Goal: Task Accomplishment & Management: Complete application form

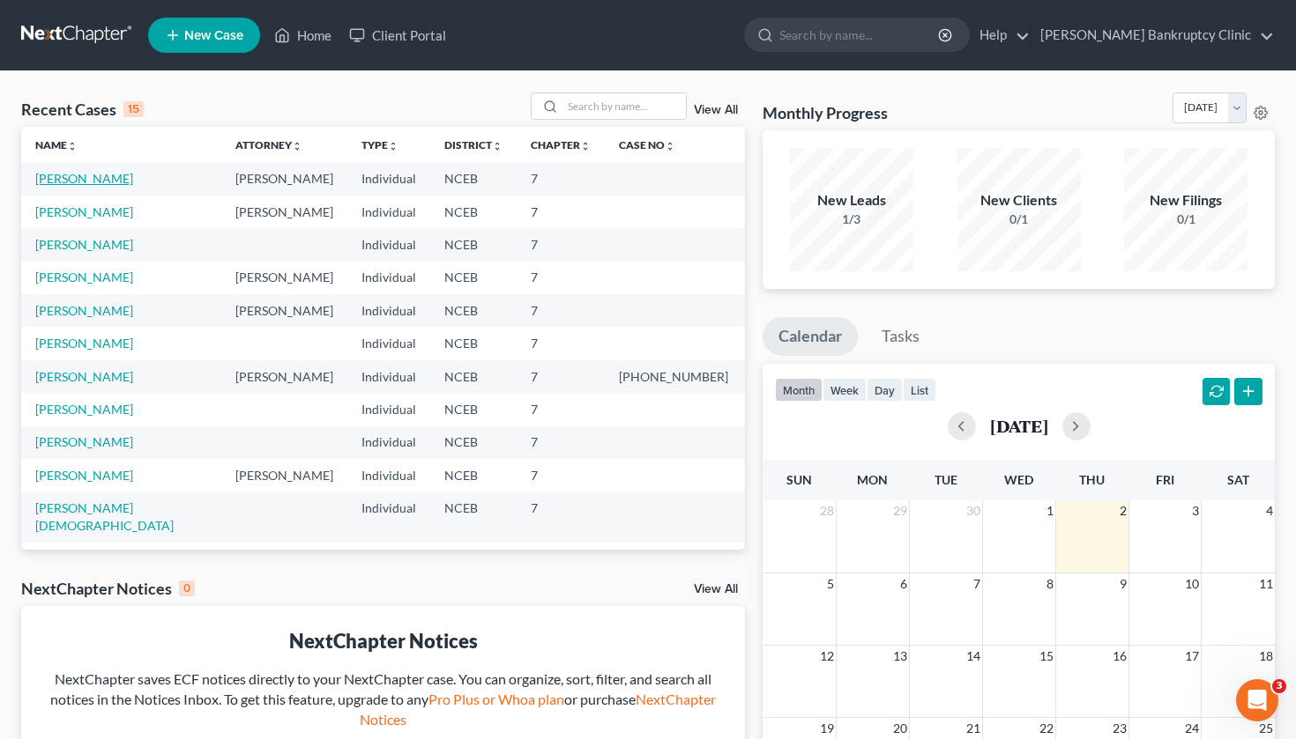
click at [85, 179] on link "[PERSON_NAME]" at bounding box center [84, 178] width 98 height 15
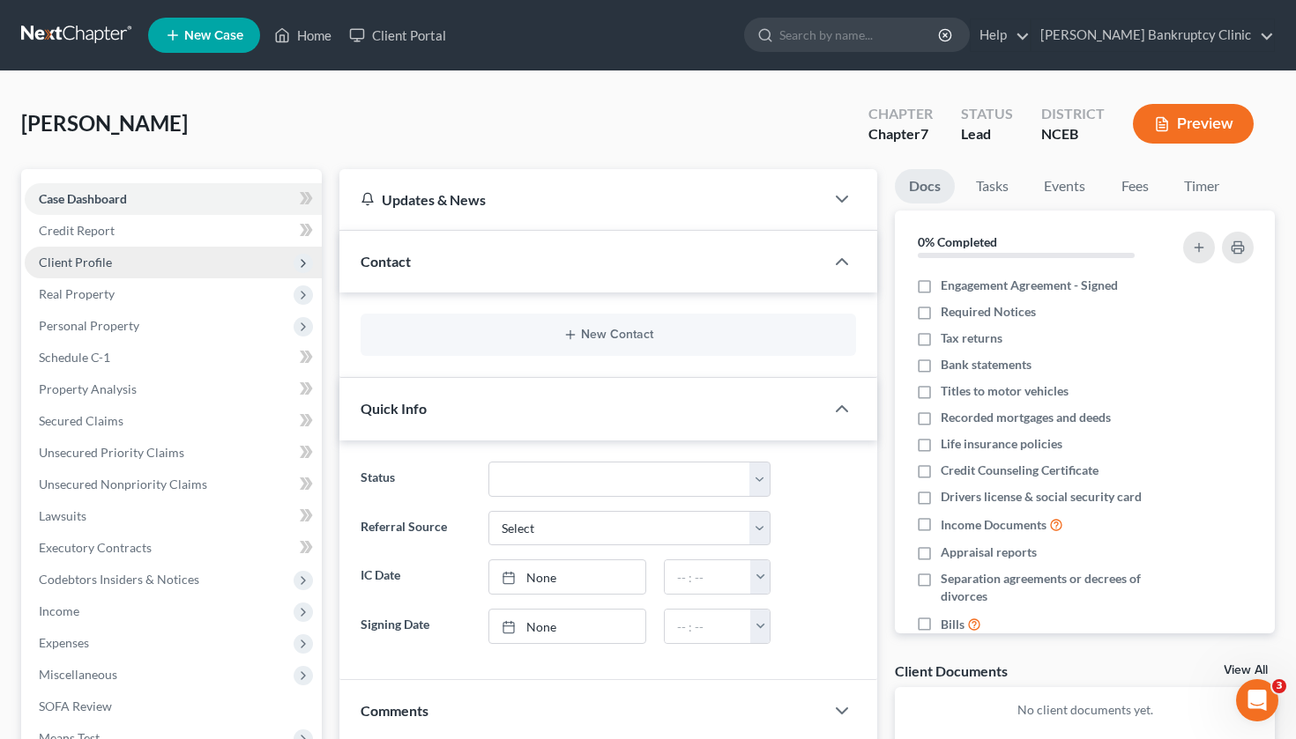
click at [88, 249] on span "Client Profile" at bounding box center [173, 263] width 297 height 32
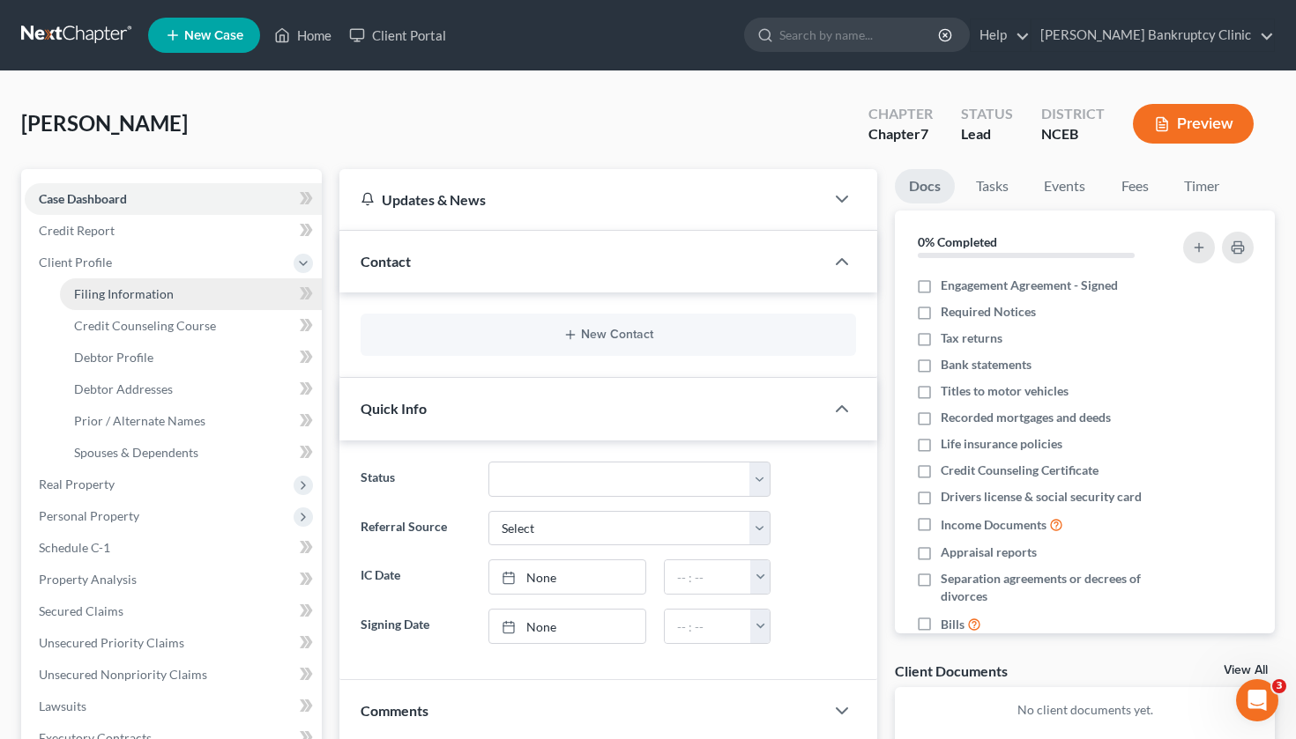
click at [99, 287] on span "Filing Information" at bounding box center [124, 293] width 100 height 15
select select "1"
select select "0"
select select "28"
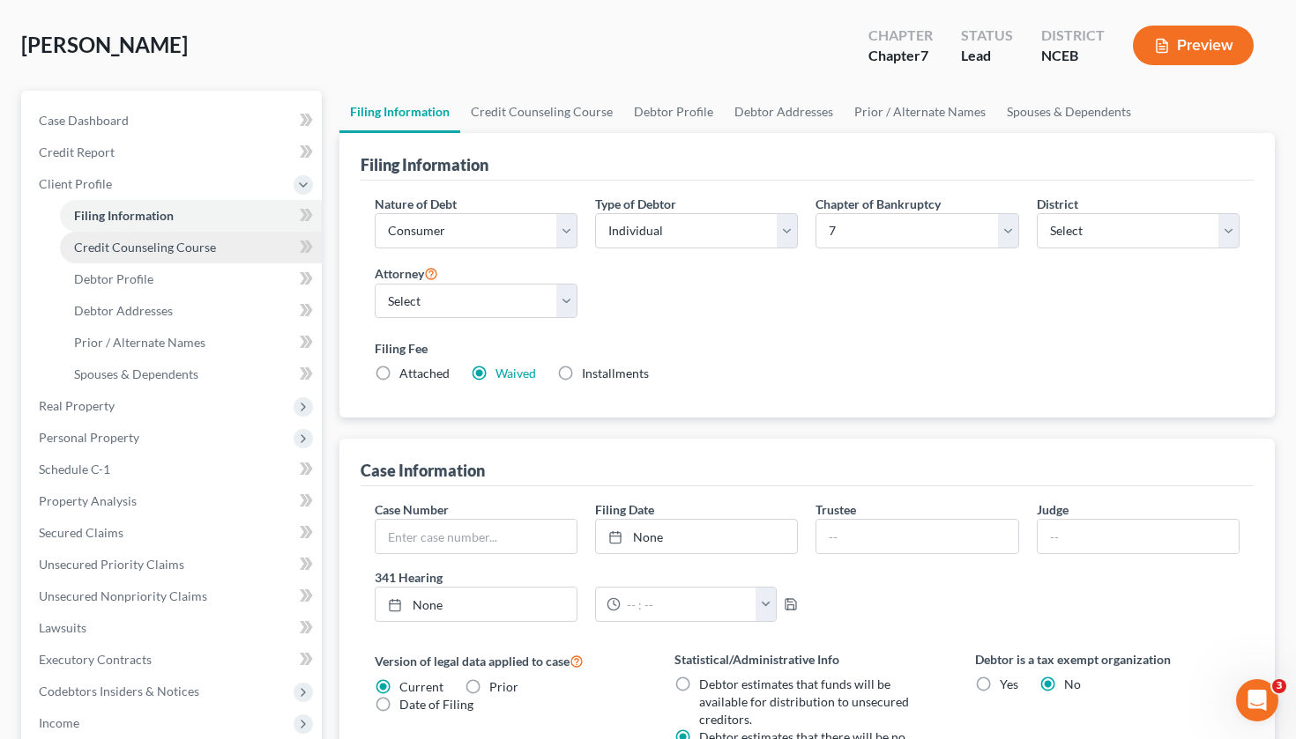
click at [175, 249] on span "Credit Counseling Course" at bounding box center [145, 247] width 142 height 15
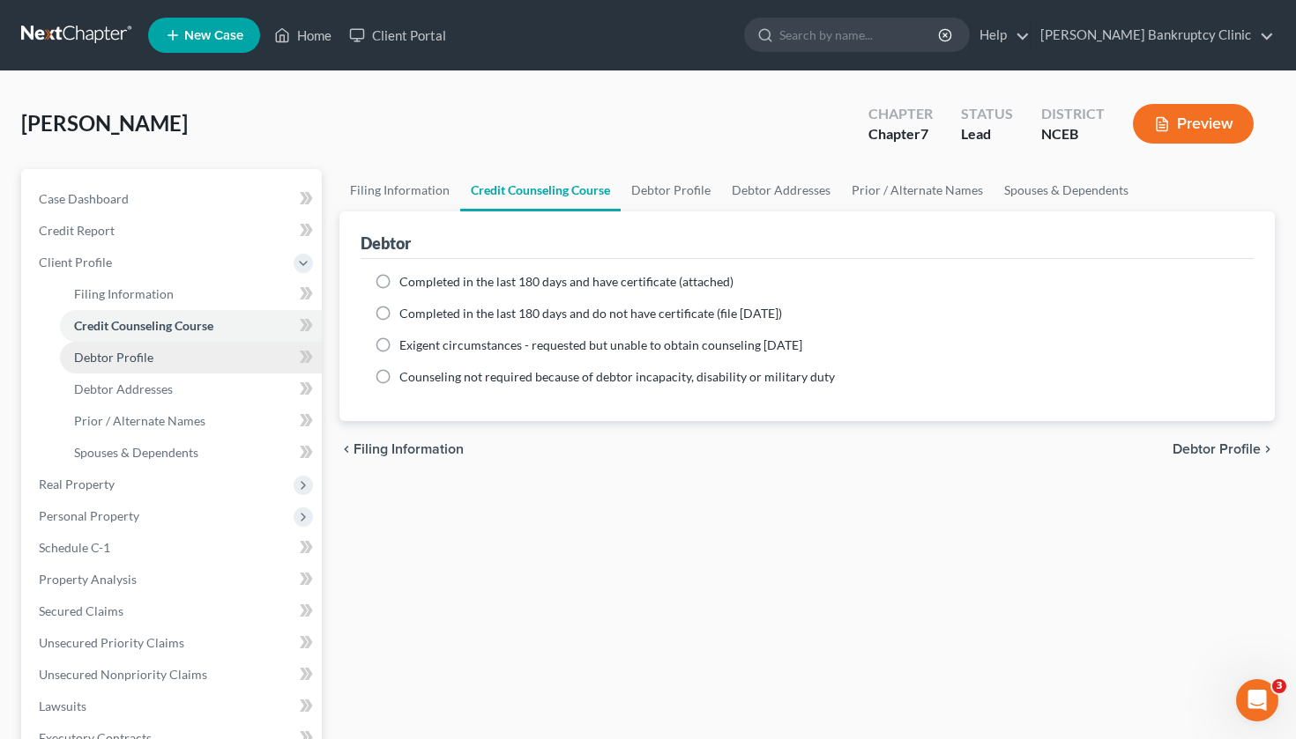
click at [170, 357] on link "Debtor Profile" at bounding box center [191, 358] width 262 height 32
select select "0"
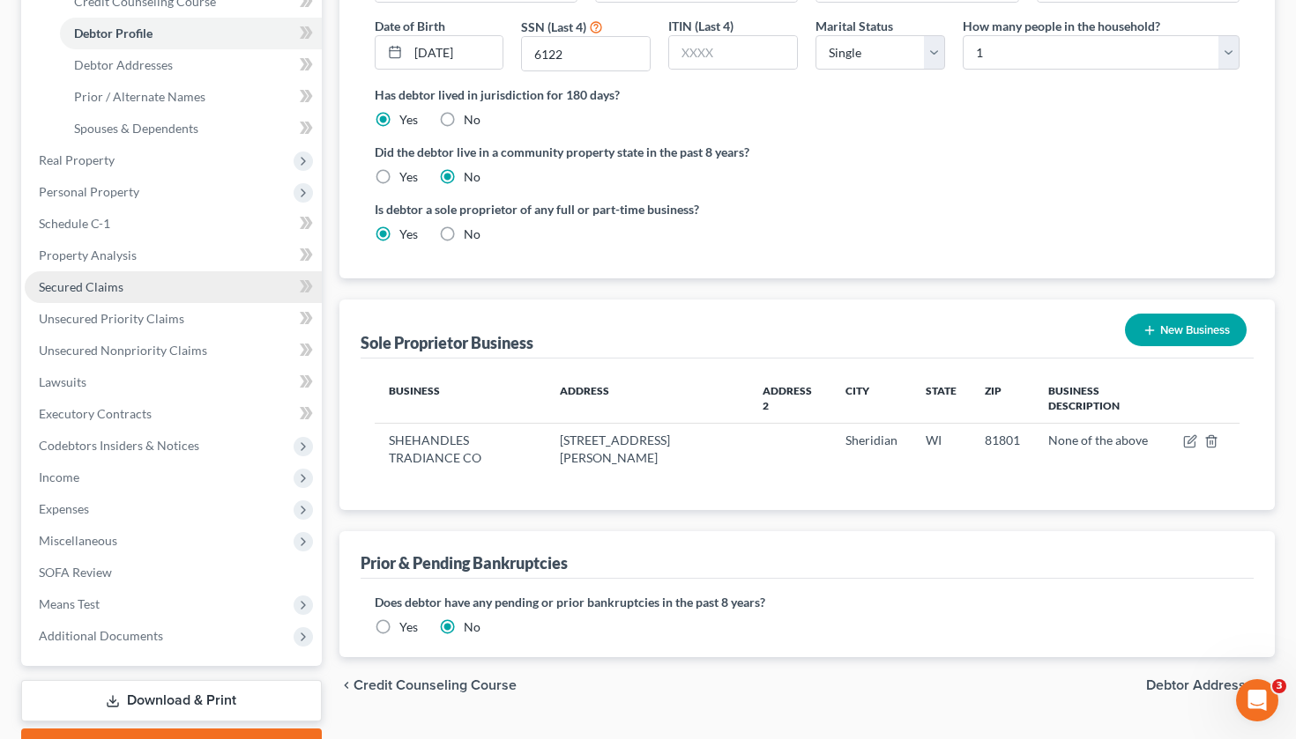
scroll to position [328, 0]
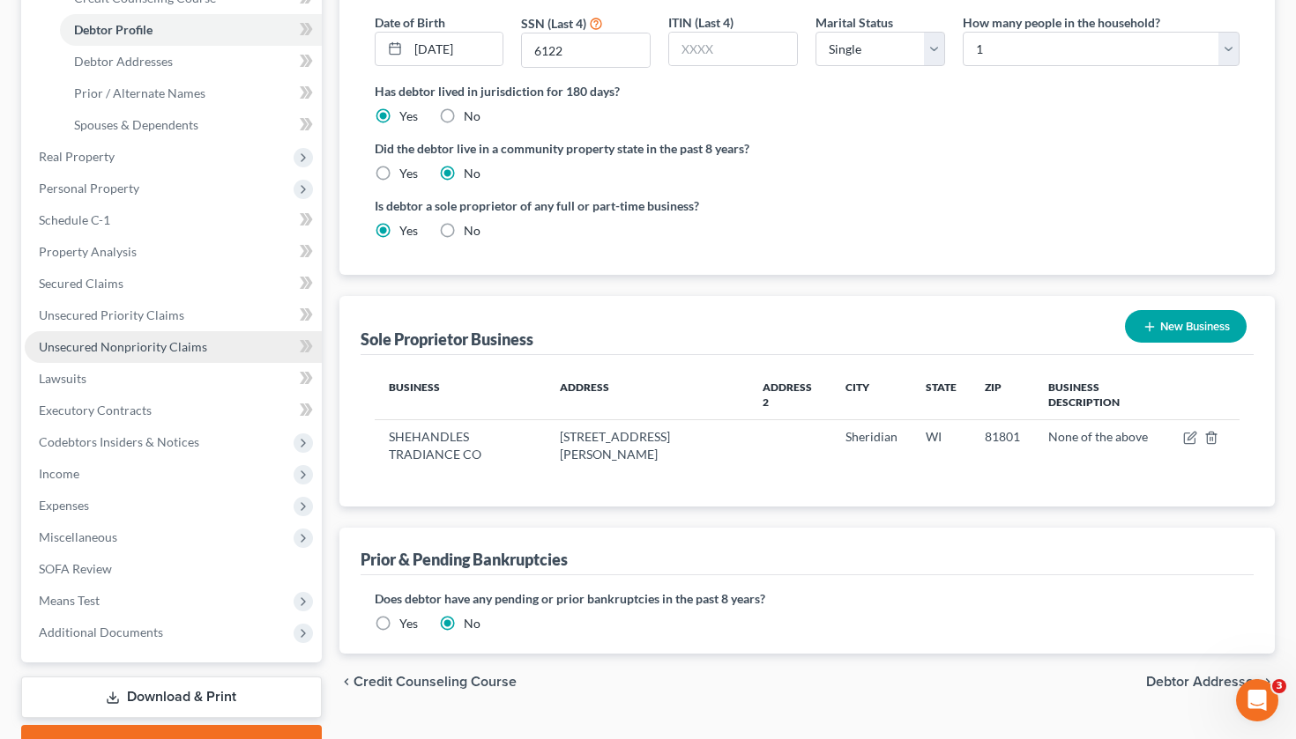
click at [138, 352] on span "Unsecured Nonpriority Claims" at bounding box center [123, 346] width 168 height 15
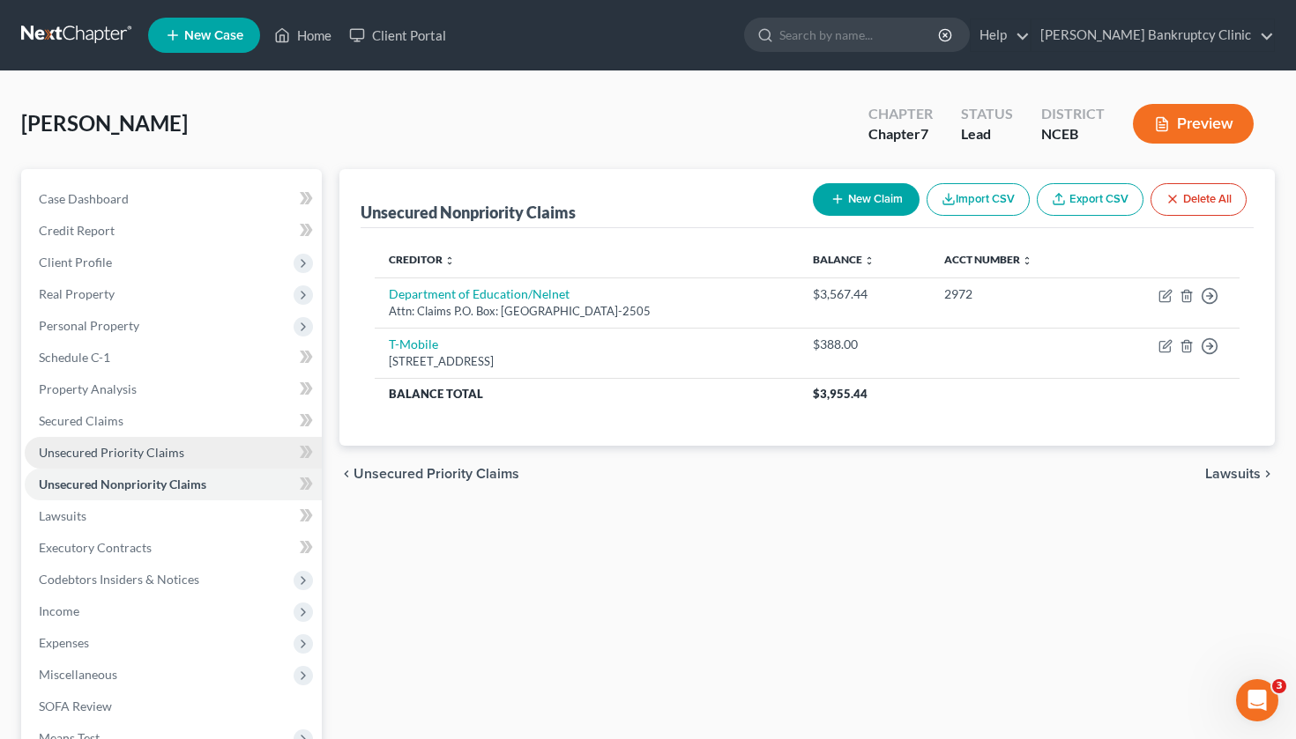
click at [121, 448] on span "Unsecured Priority Claims" at bounding box center [111, 452] width 145 height 15
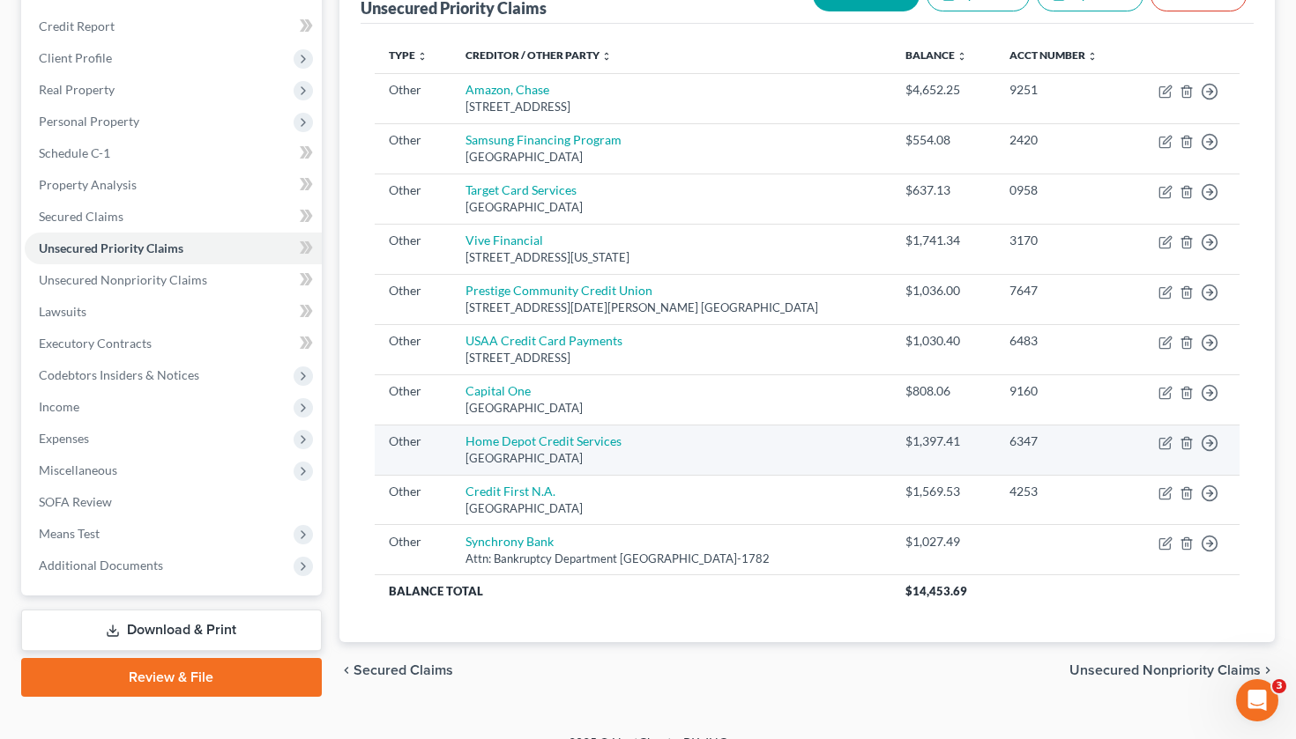
scroll to position [167, 0]
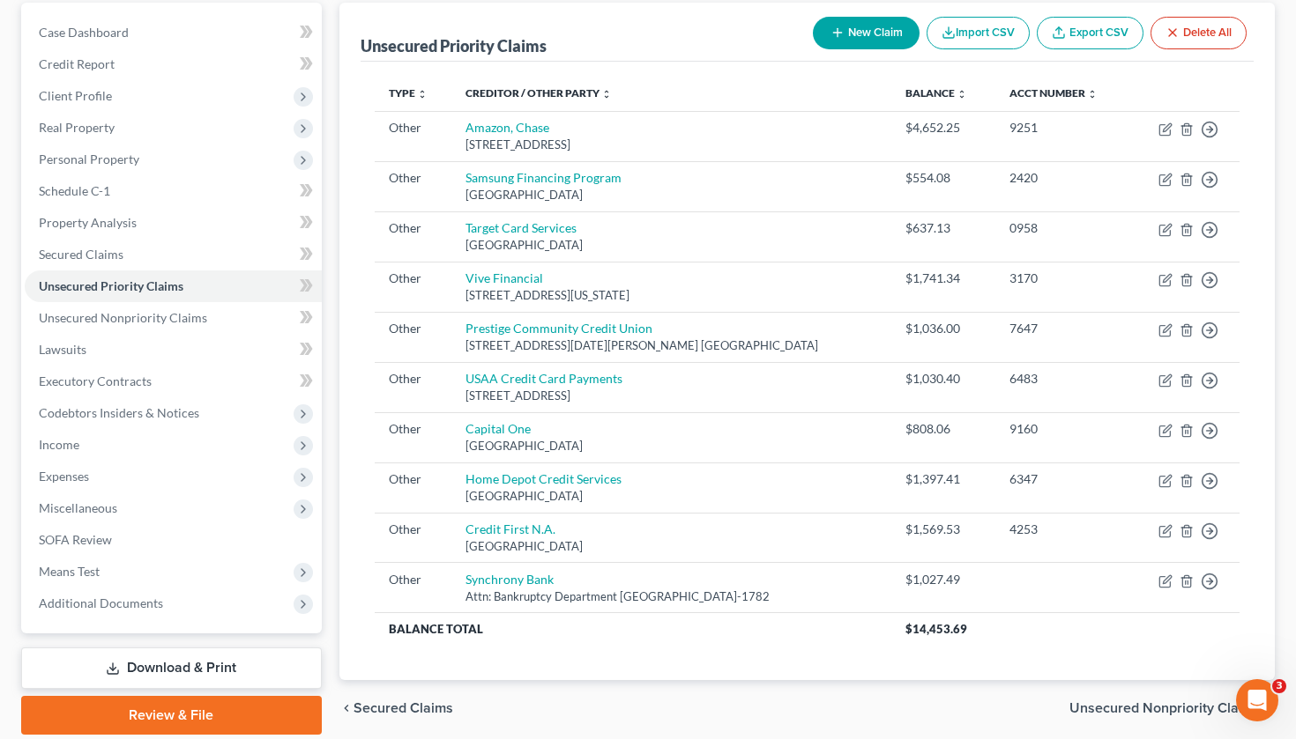
click at [1203, 34] on button "Delete All" at bounding box center [1198, 33] width 96 height 33
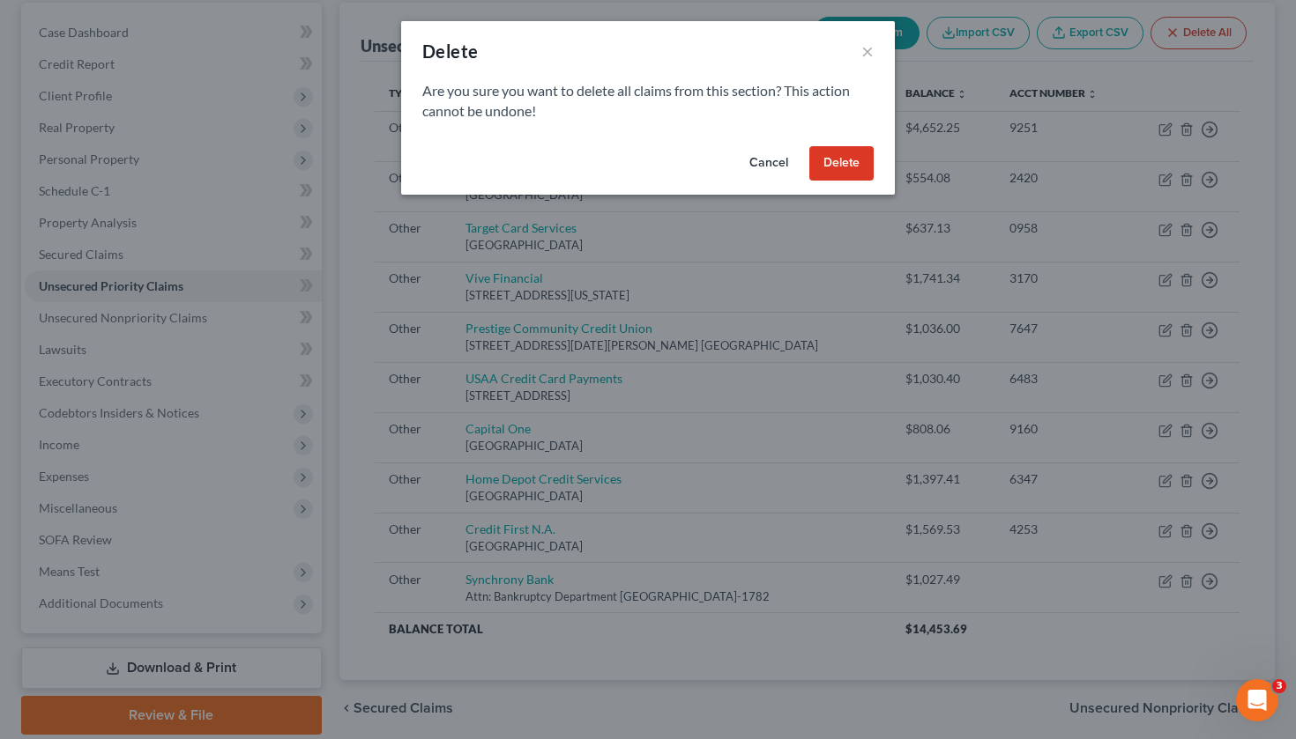
click at [858, 167] on button "Delete" at bounding box center [841, 163] width 64 height 35
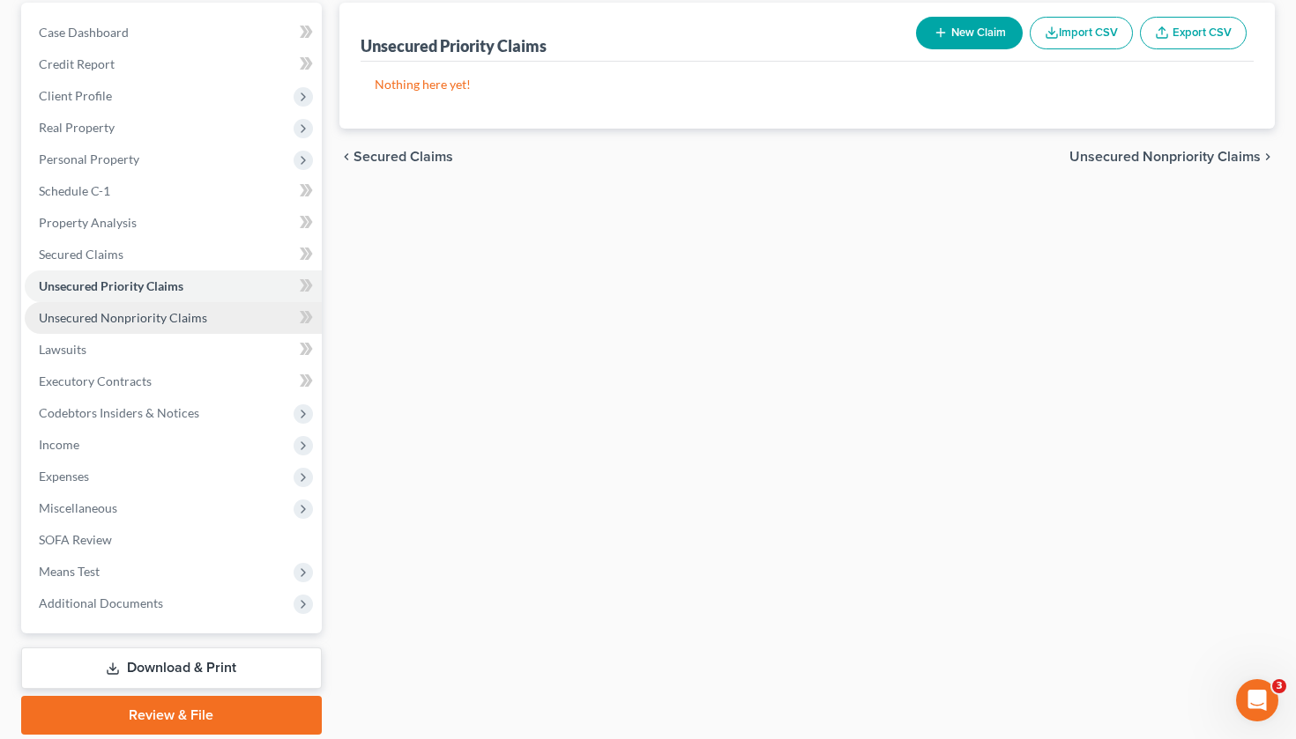
click at [212, 316] on link "Unsecured Nonpriority Claims" at bounding box center [173, 318] width 297 height 32
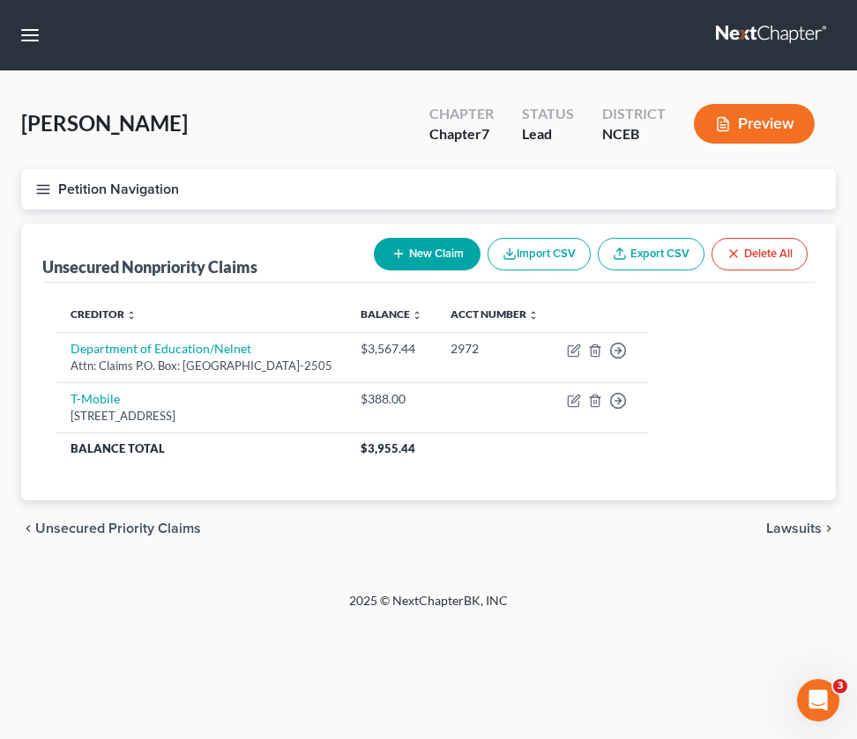
click at [133, 575] on div "[PERSON_NAME] Upgraded Chapter Chapter 7 Status Lead District NCEB Preview Peti…" at bounding box center [428, 331] width 857 height 521
click at [417, 246] on button "New Claim" at bounding box center [427, 254] width 107 height 33
select select "0"
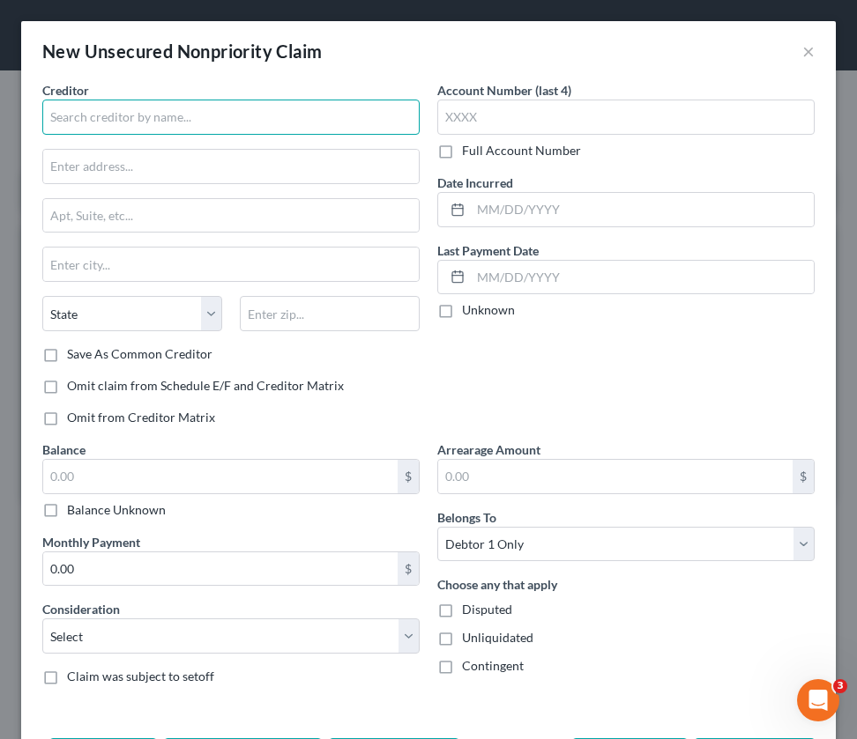
click at [144, 130] on input "text" at bounding box center [230, 117] width 377 height 35
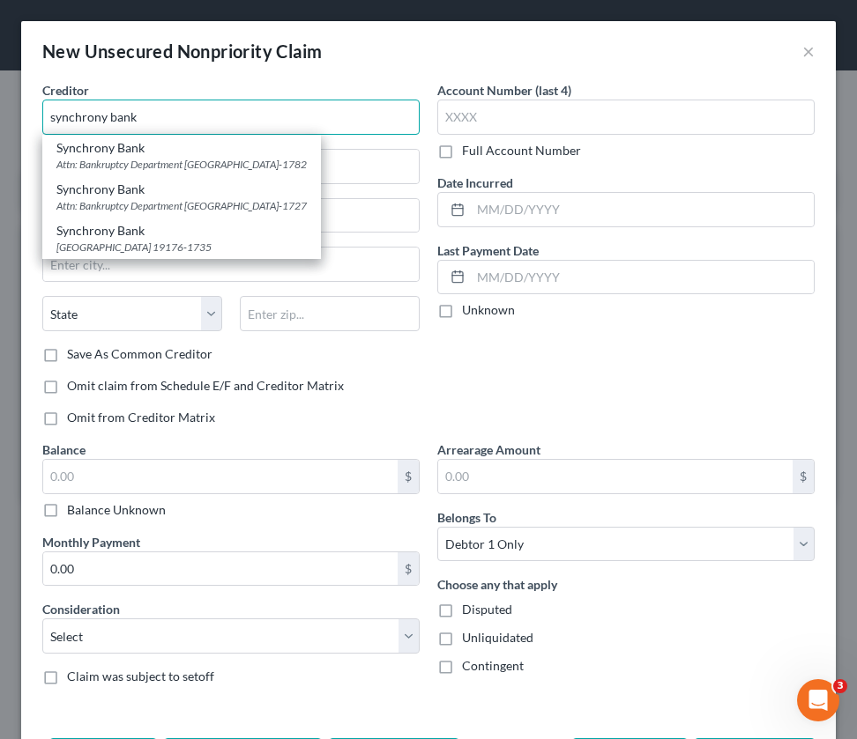
click at [55, 117] on input "synchrony bank" at bounding box center [230, 117] width 377 height 35
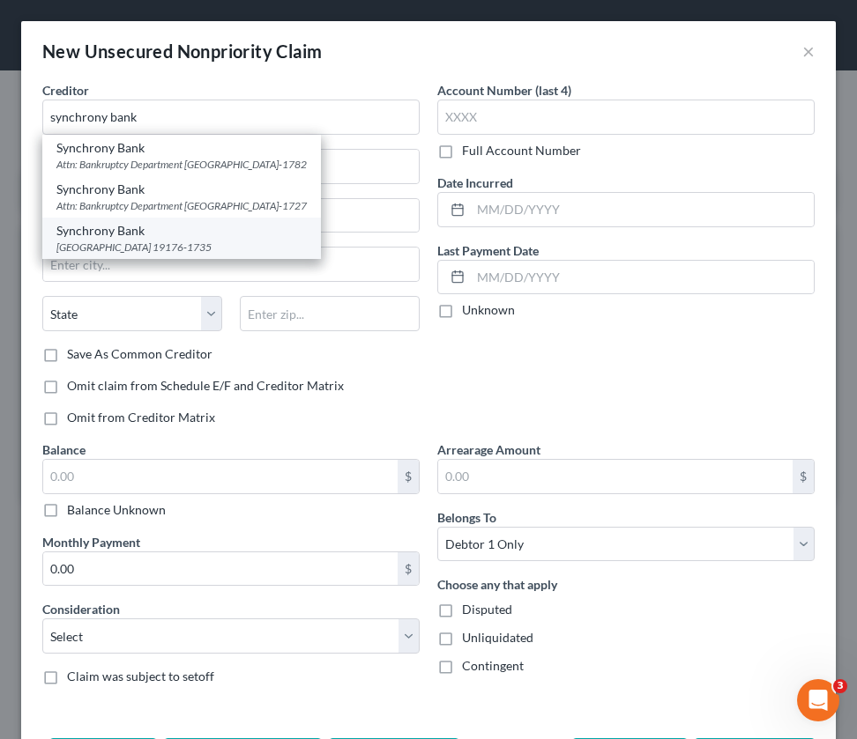
click at [85, 237] on div "Synchrony Bank" at bounding box center [181, 231] width 250 height 18
type input "Synchrony Bank"
type input "PO Box 71735"
type input "[GEOGRAPHIC_DATA]"
select select "39"
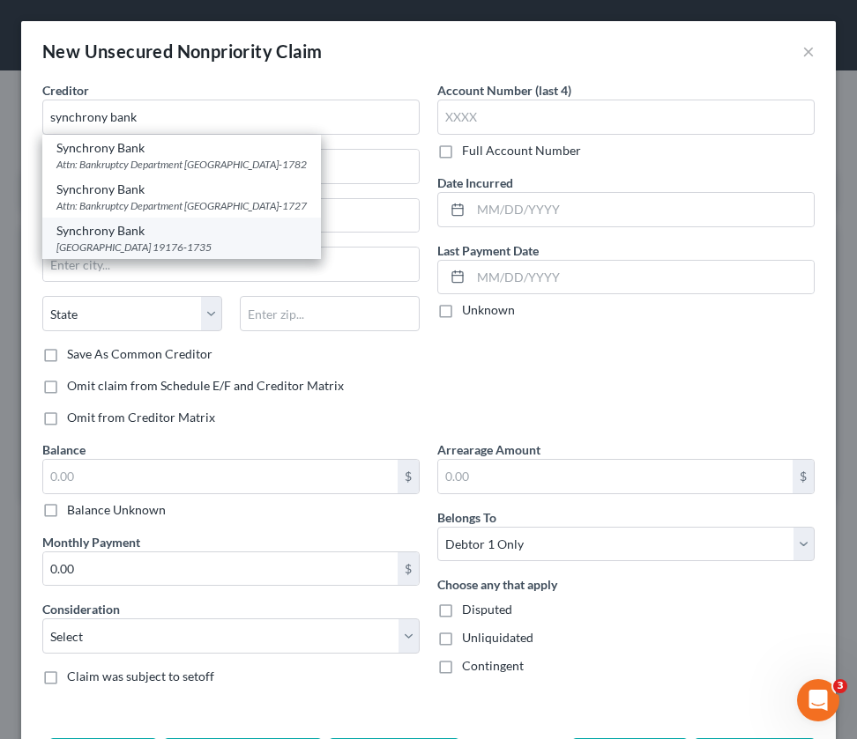
type input "19176-1735"
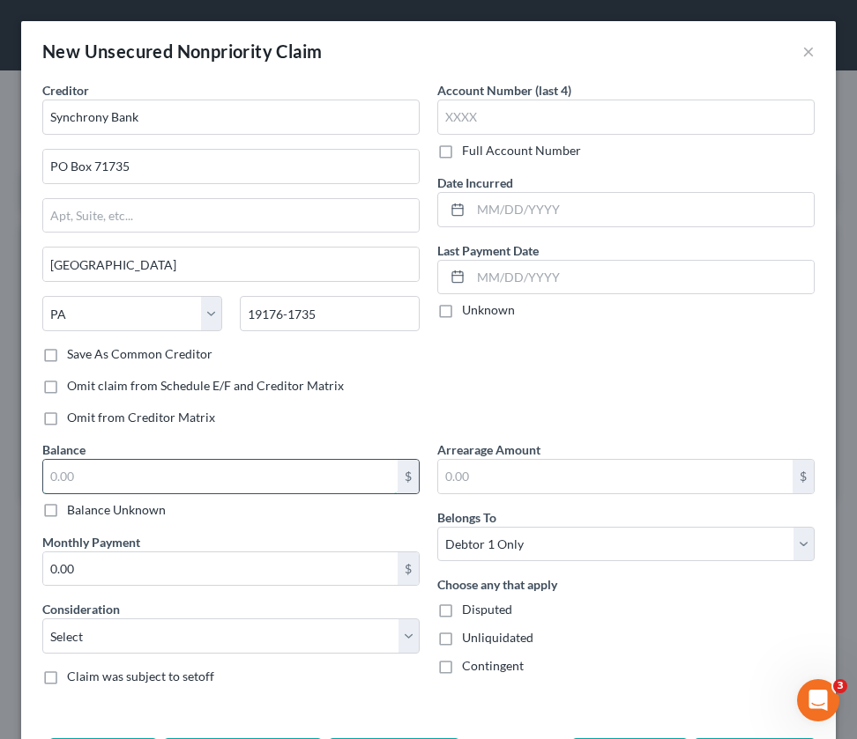
click at [130, 469] on input "text" at bounding box center [220, 476] width 354 height 33
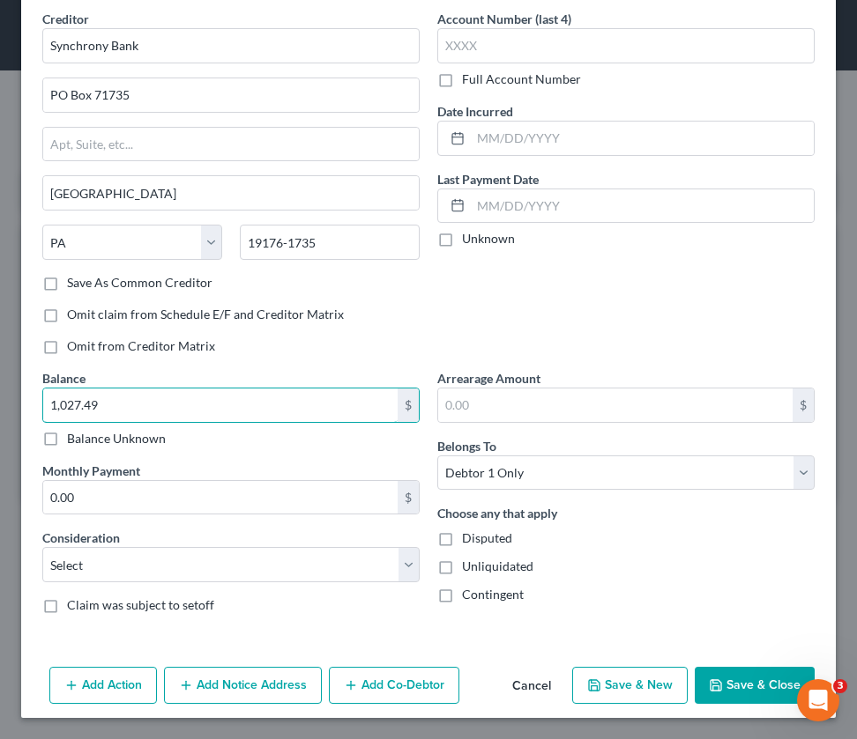
scroll to position [71, 0]
type input "1,027.49"
click at [462, 248] on label "Unknown" at bounding box center [488, 239] width 53 height 18
click at [469, 242] on input "Unknown" at bounding box center [474, 235] width 11 height 11
checkbox input "true"
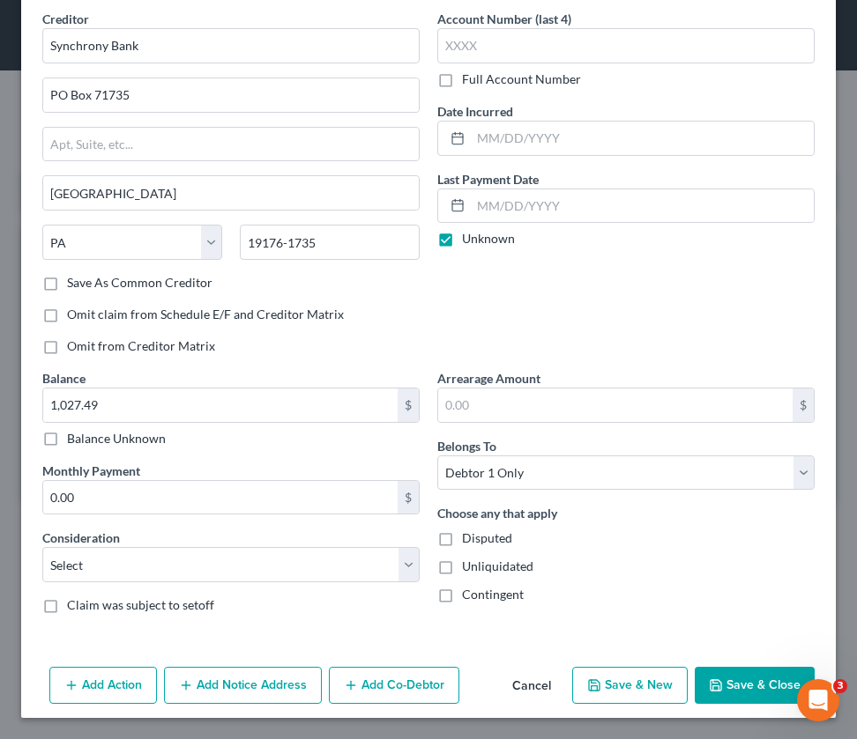
click at [718, 686] on icon "button" at bounding box center [716, 686] width 14 height 14
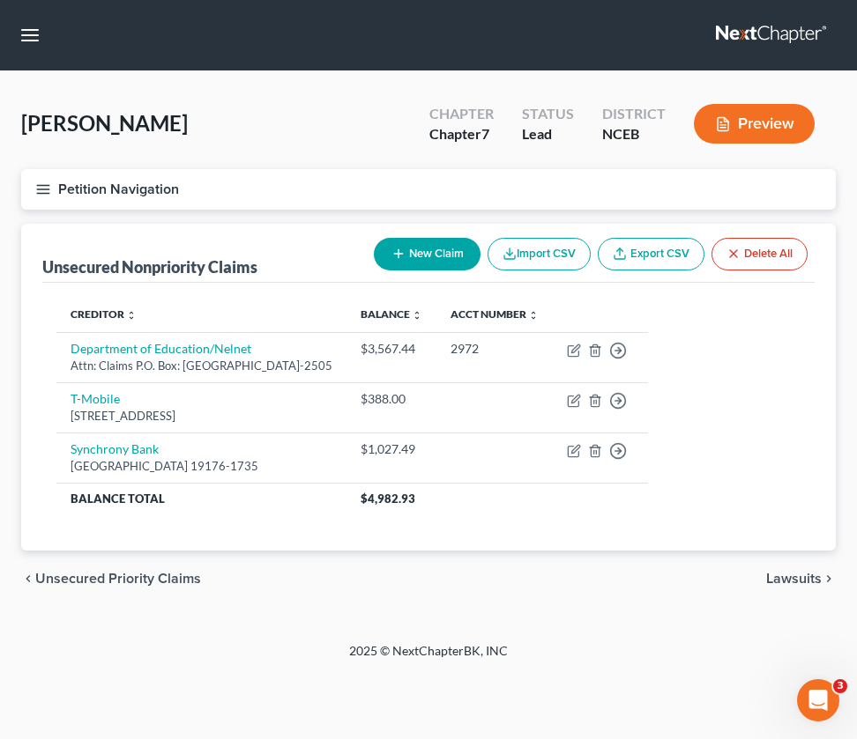
click at [48, 185] on line "button" at bounding box center [43, 185] width 12 height 0
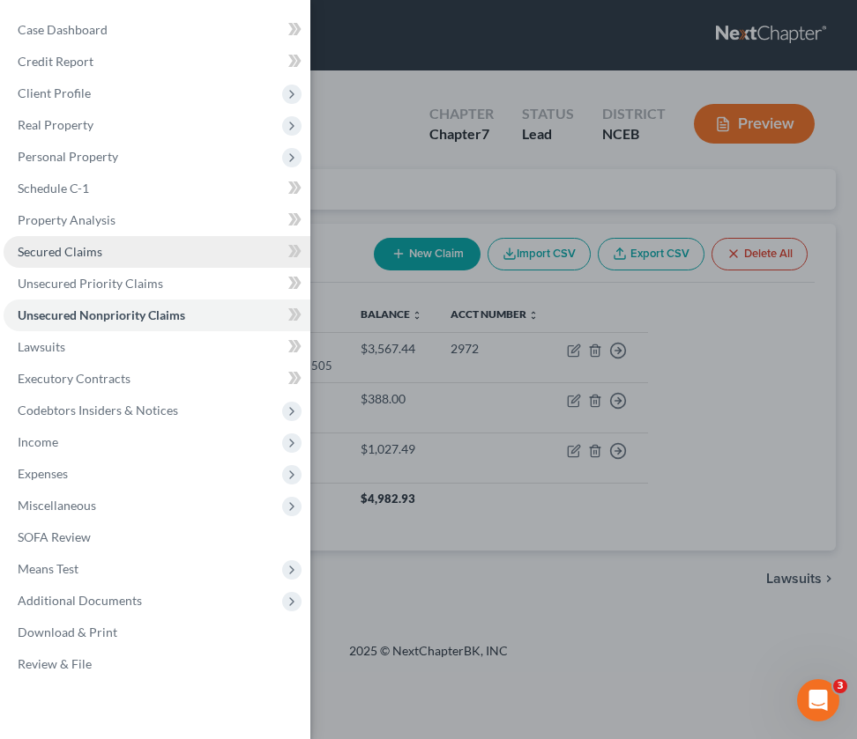
click at [64, 252] on span "Secured Claims" at bounding box center [60, 251] width 85 height 15
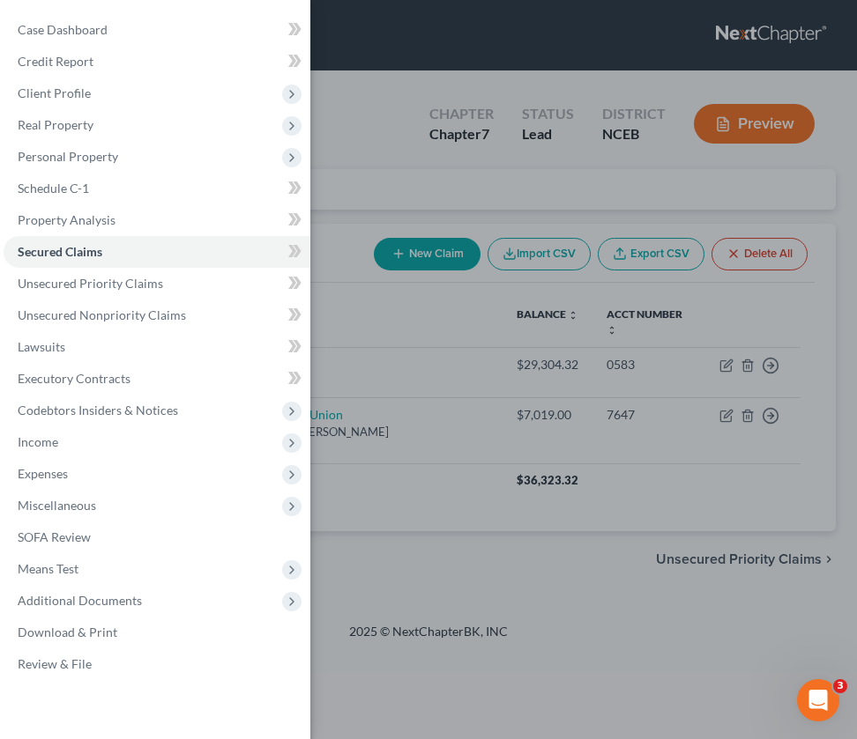
click at [367, 145] on div "Case Dashboard Payments Invoices Payments Payments Credit Report Client Profile" at bounding box center [428, 369] width 857 height 739
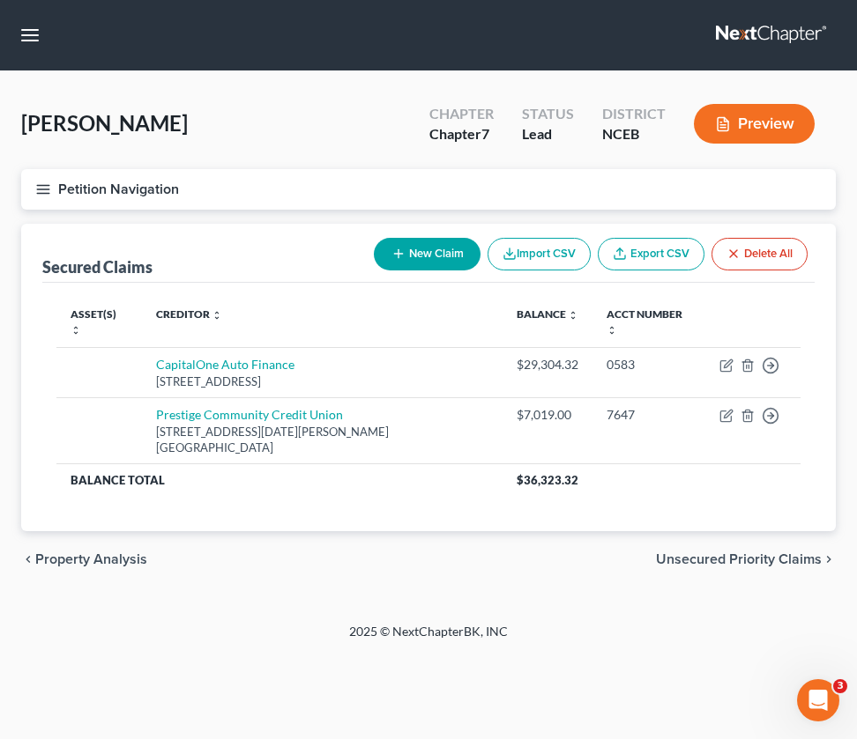
click at [48, 195] on icon "button" at bounding box center [43, 190] width 16 height 16
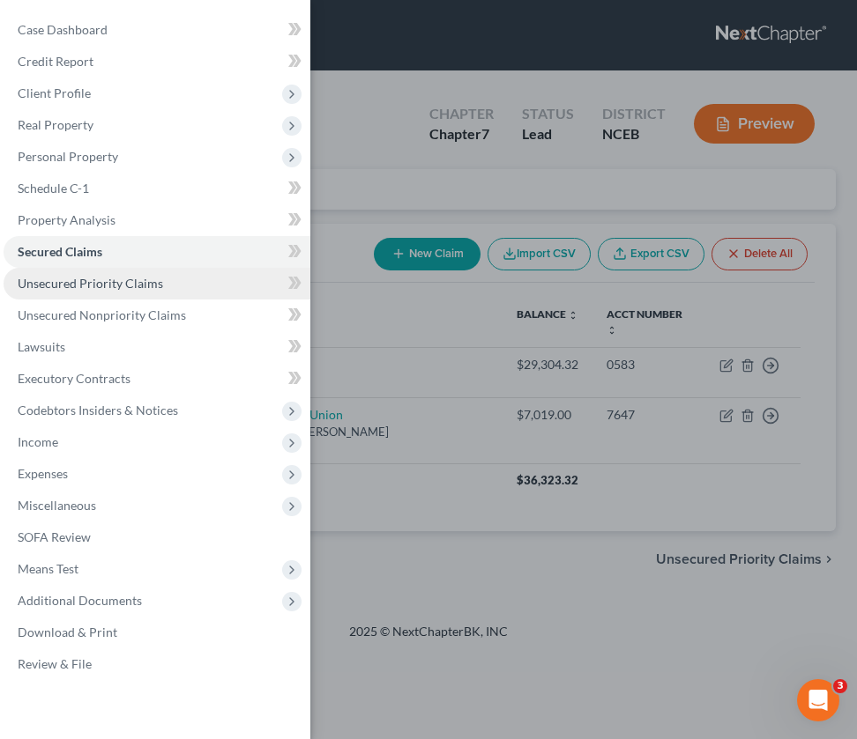
click at [83, 281] on span "Unsecured Priority Claims" at bounding box center [90, 283] width 145 height 15
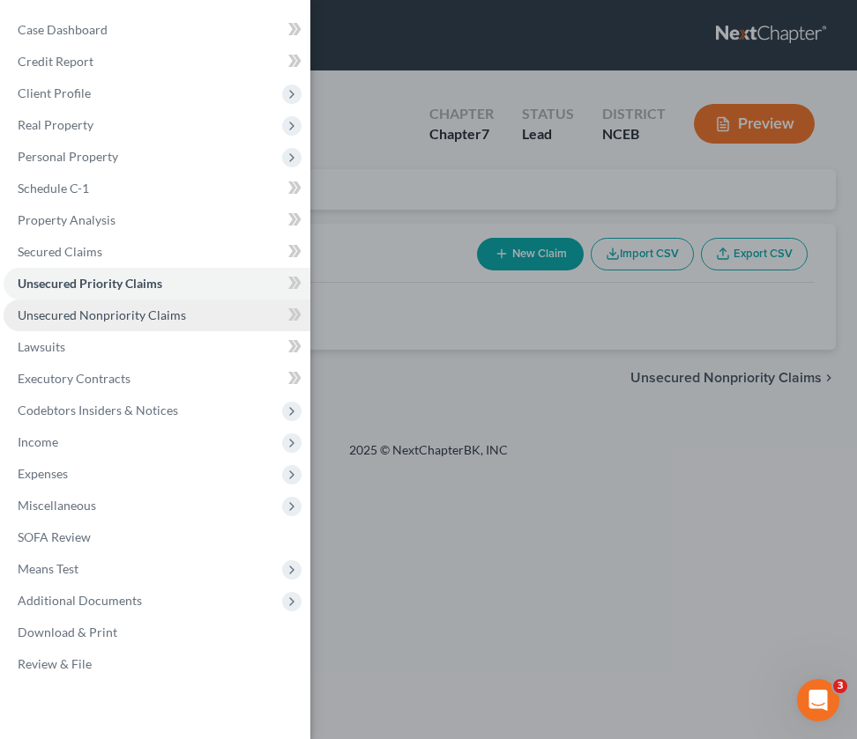
click at [90, 318] on span "Unsecured Nonpriority Claims" at bounding box center [102, 315] width 168 height 15
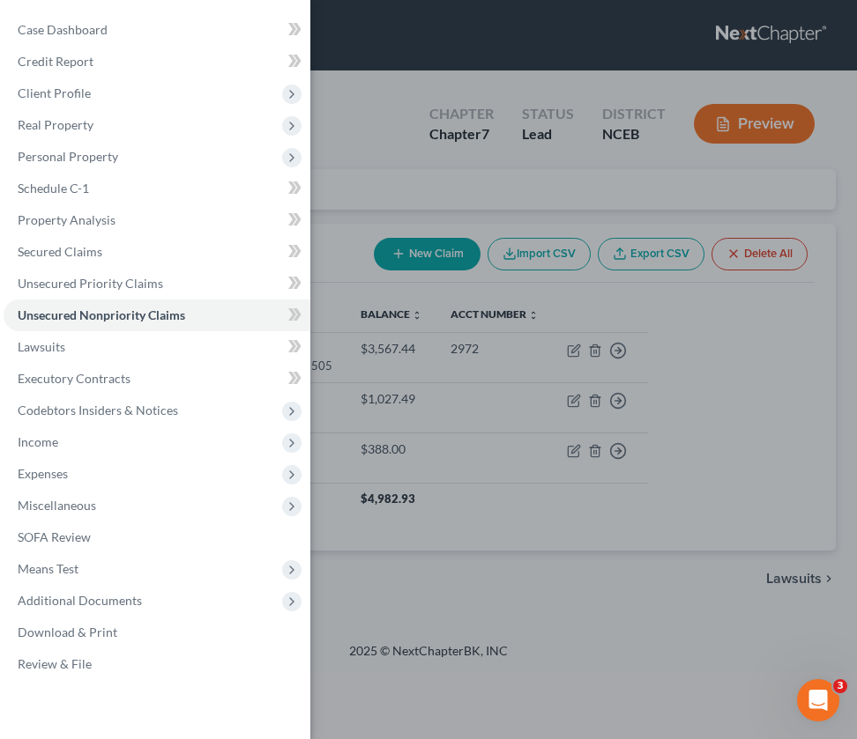
click at [334, 205] on div "Case Dashboard Payments Invoices Payments Payments Credit Report Client Profile" at bounding box center [428, 369] width 857 height 739
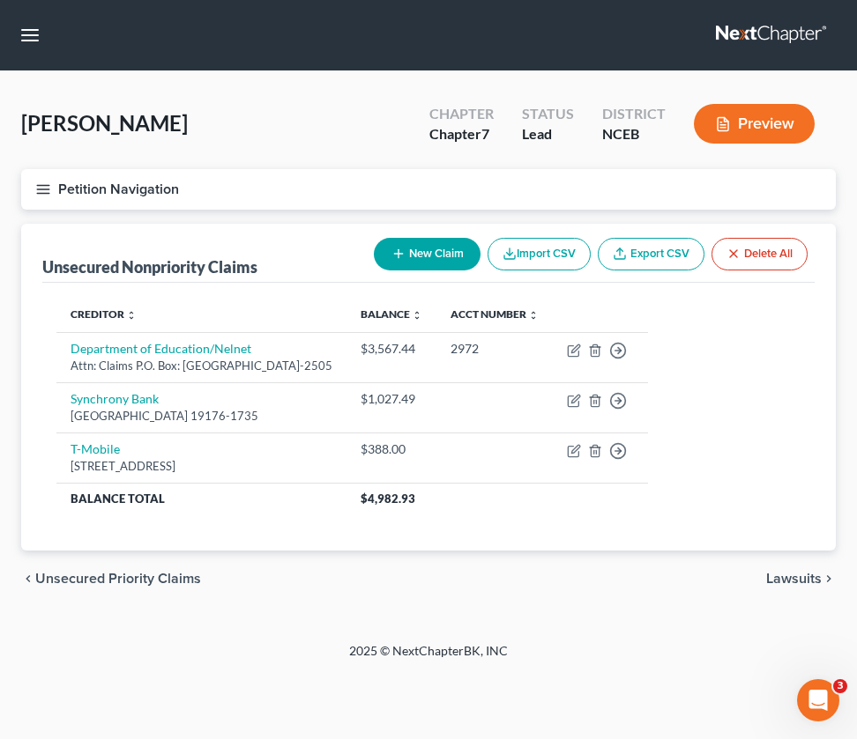
click at [448, 251] on button "New Claim" at bounding box center [427, 254] width 107 height 33
select select "0"
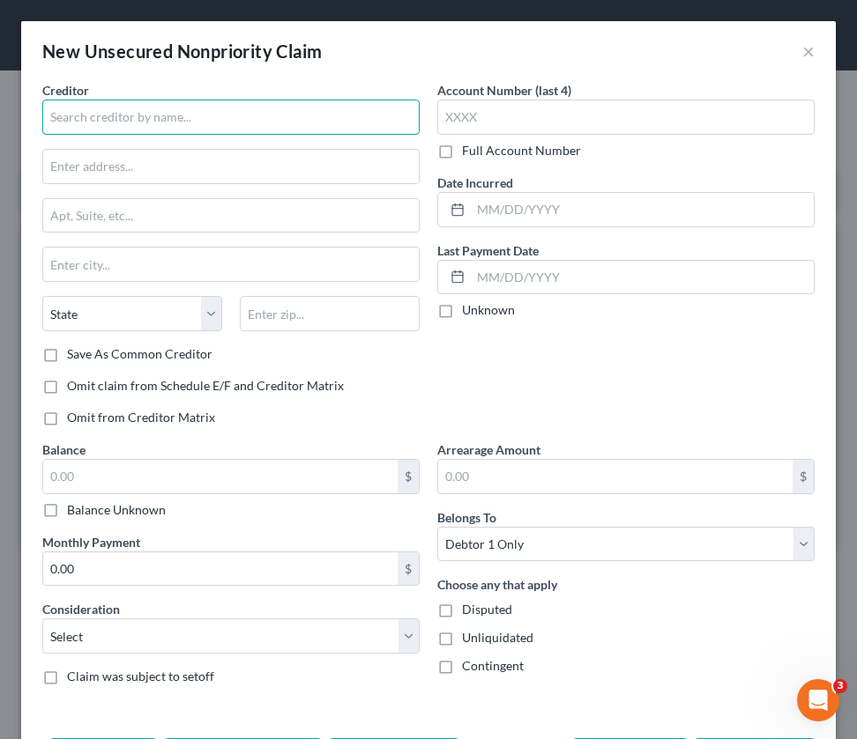
click at [129, 130] on input "text" at bounding box center [230, 117] width 377 height 35
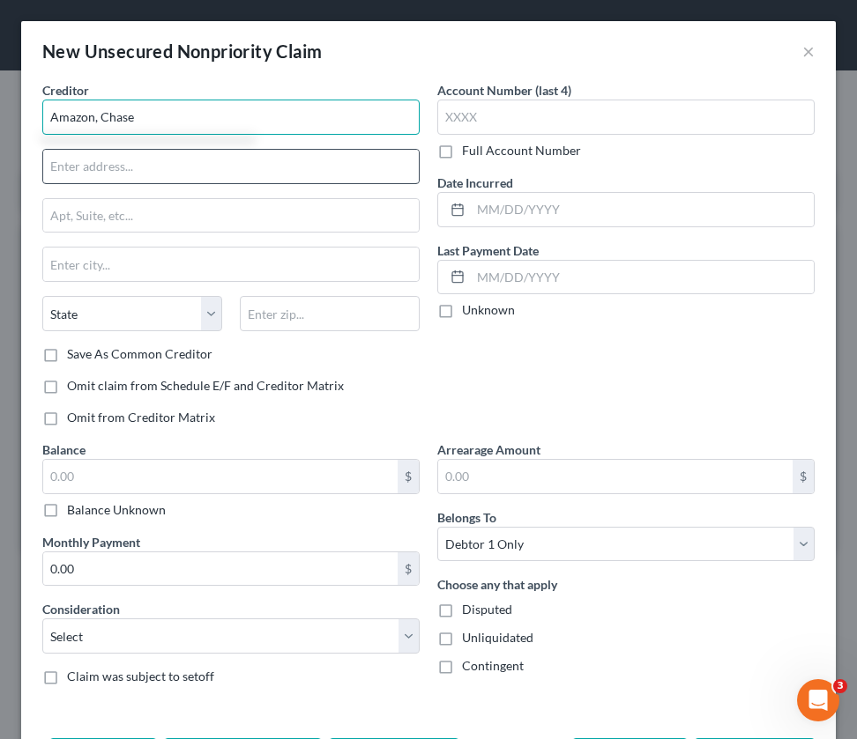
type input "Amazon, Chase"
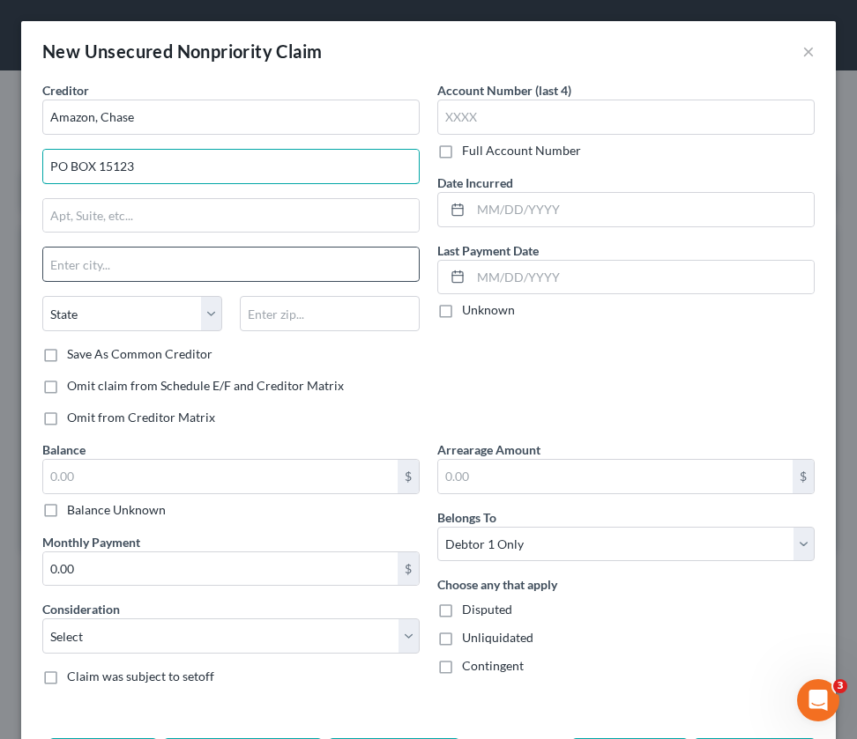
type input "PO BOX 15123"
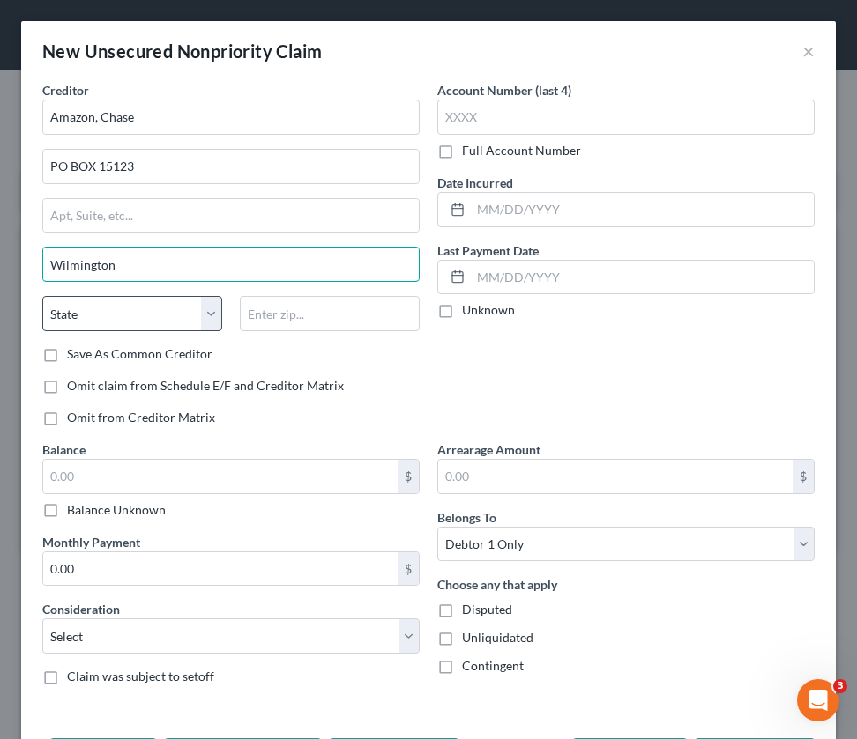
type input "Wilmington"
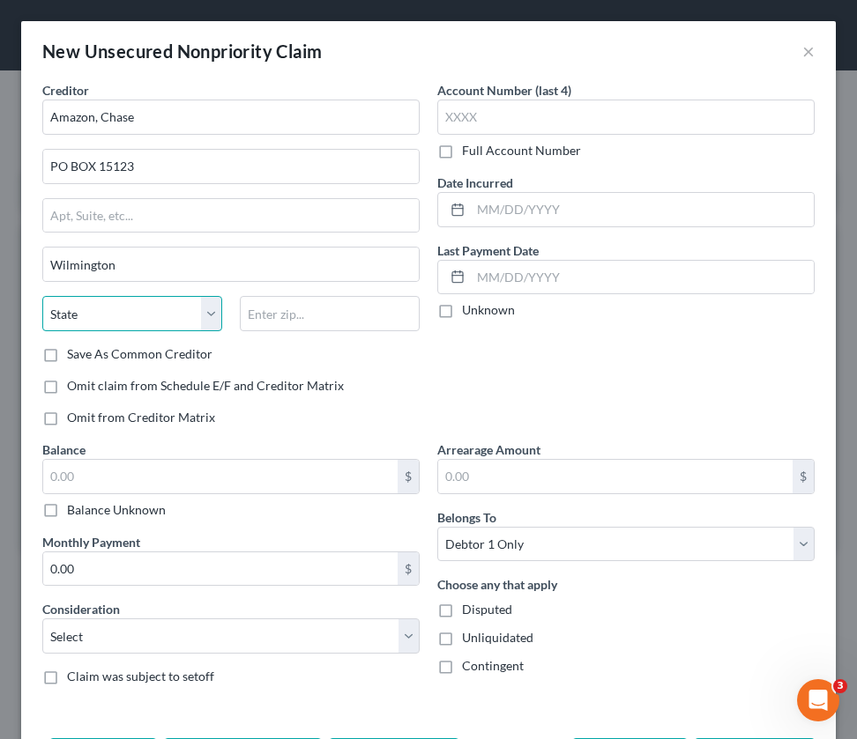
select select "7"
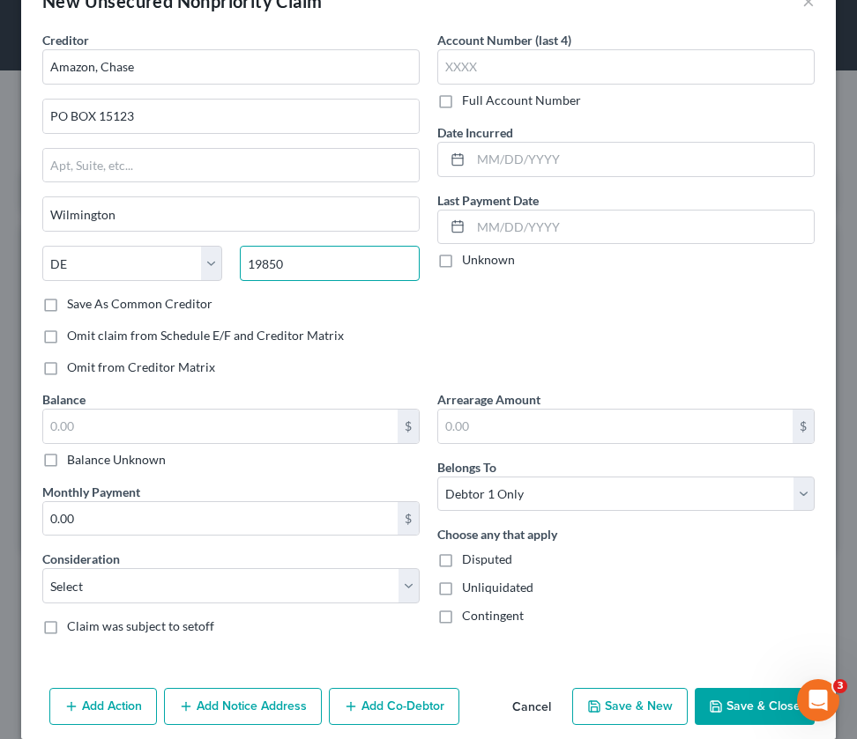
scroll to position [51, 0]
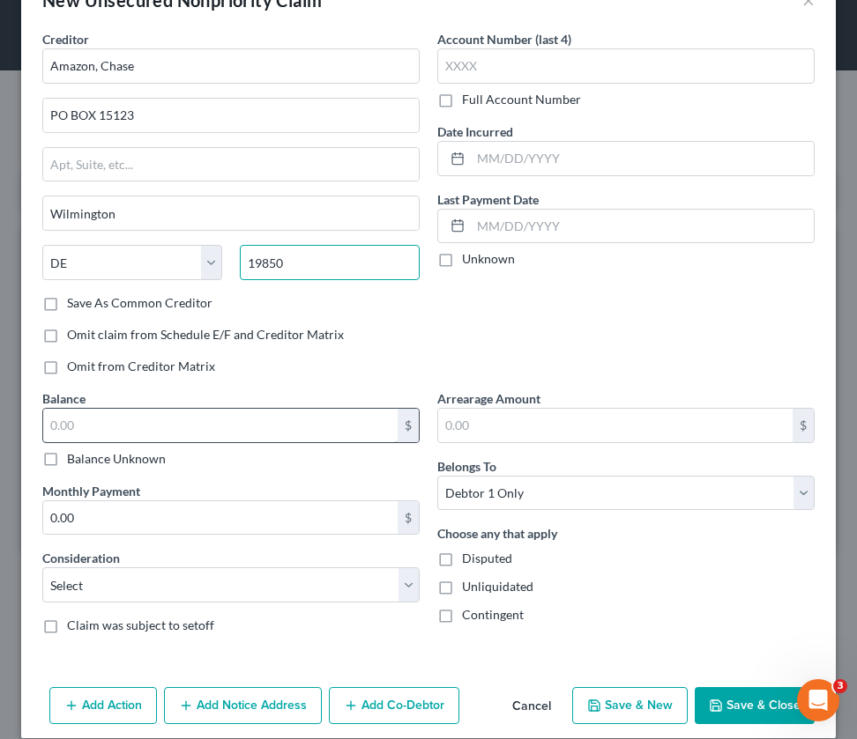
type input "19850"
click at [126, 420] on input "text" at bounding box center [220, 425] width 354 height 33
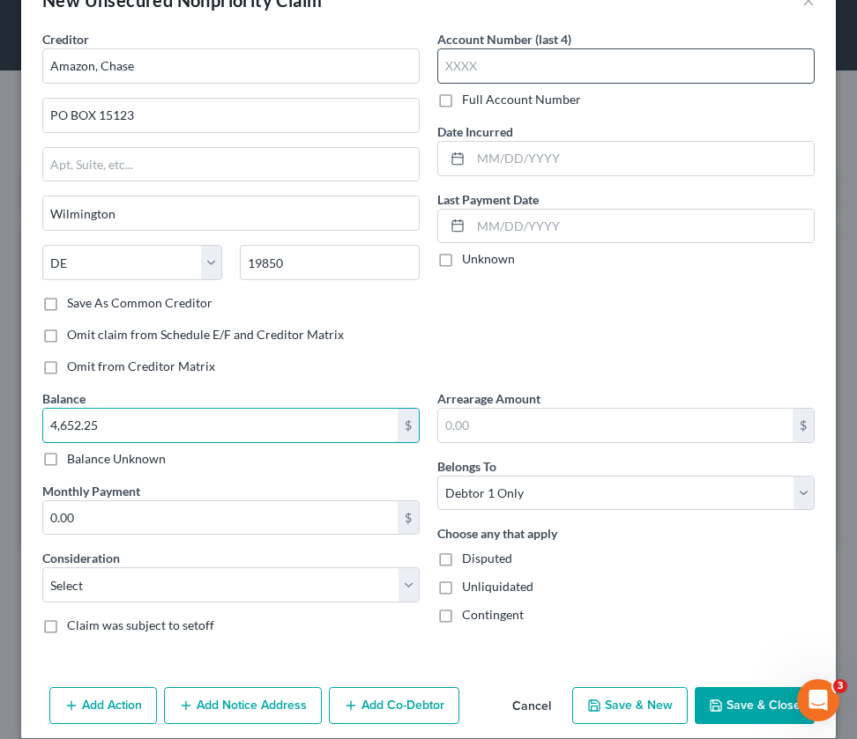
type input "4,652.25"
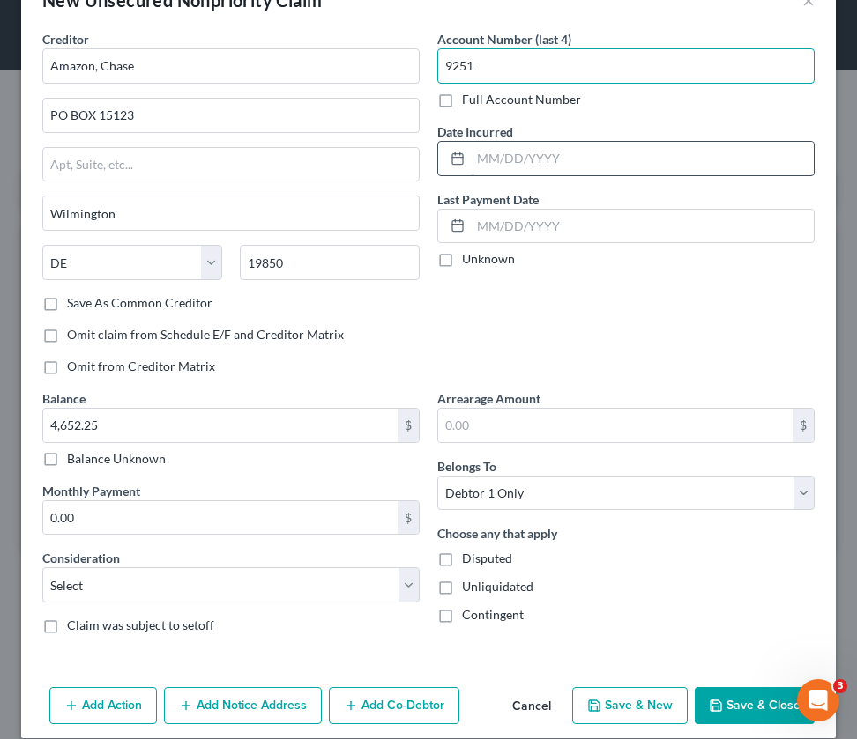
type input "9251"
click at [557, 162] on input "text" at bounding box center [642, 158] width 343 height 33
type input "[DATE]"
click at [462, 256] on label "Unknown" at bounding box center [488, 259] width 53 height 18
click at [469, 256] on input "Unknown" at bounding box center [474, 255] width 11 height 11
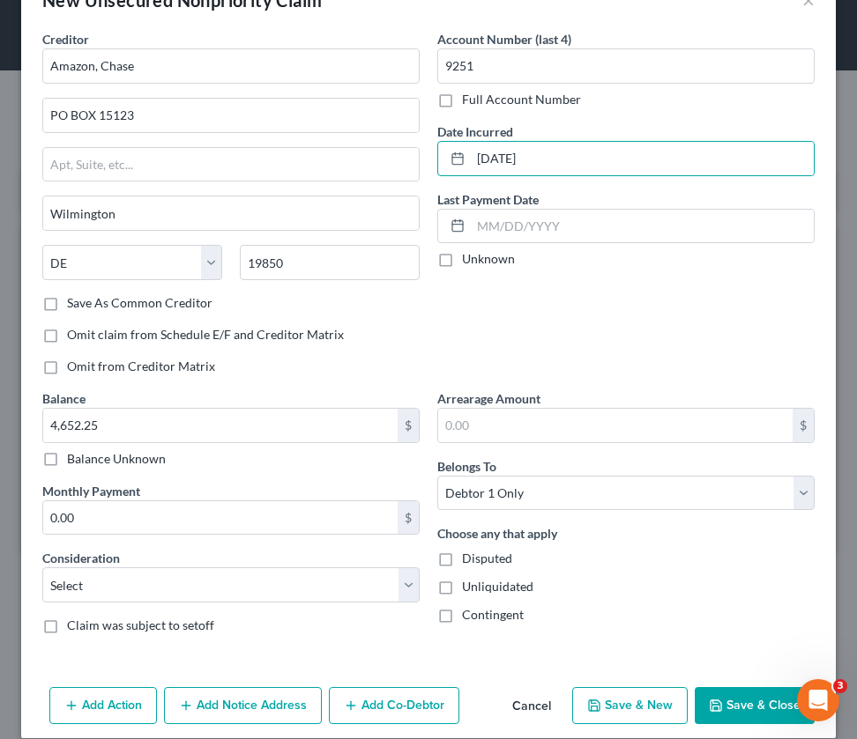
checkbox input "true"
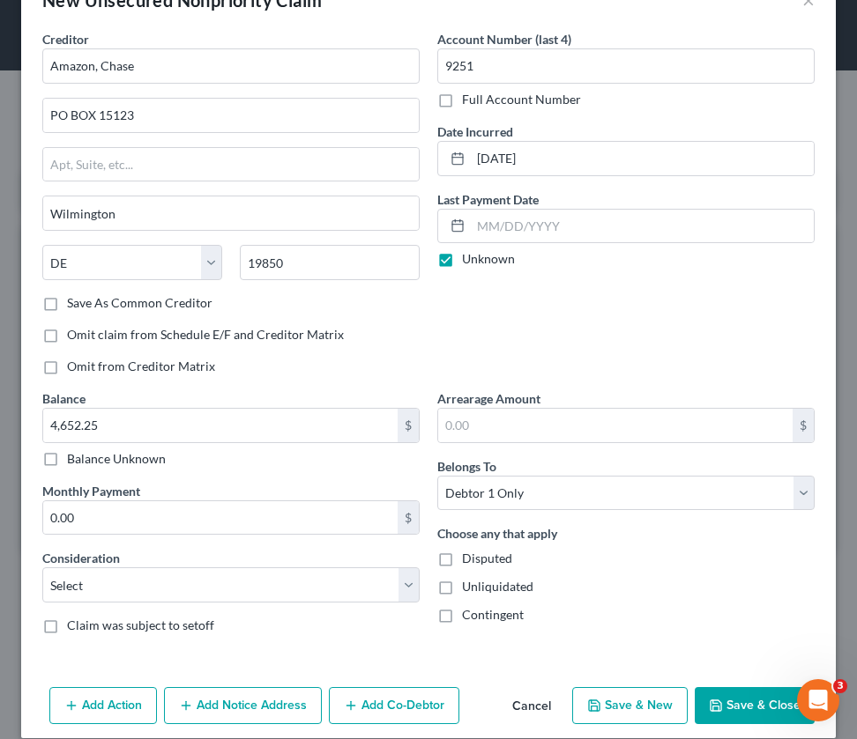
click at [714, 698] on button "Save & Close" at bounding box center [755, 705] width 120 height 37
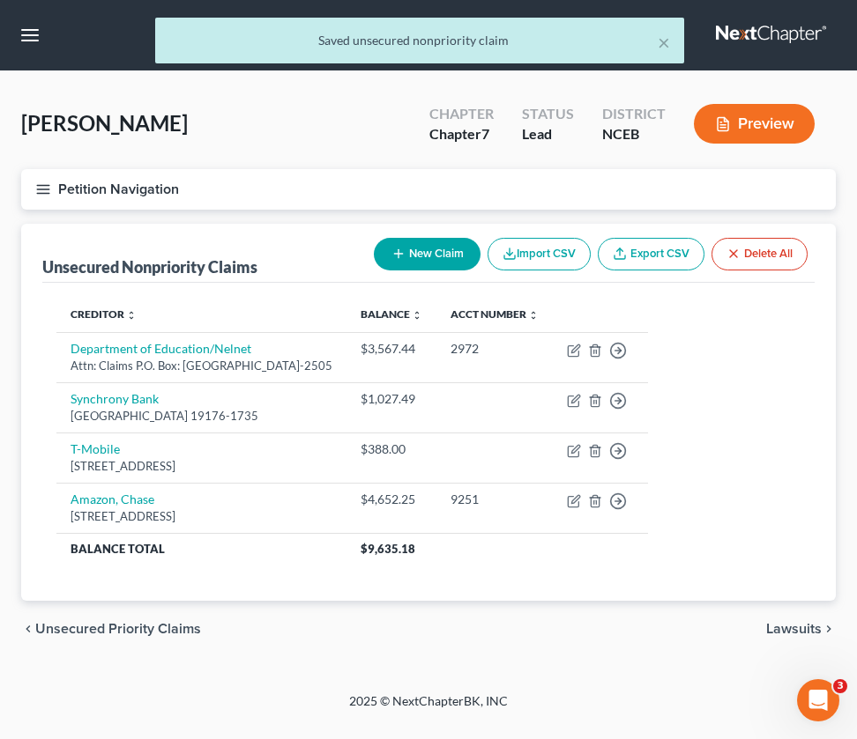
click at [403, 258] on button "New Claim" at bounding box center [427, 254] width 107 height 33
select select "0"
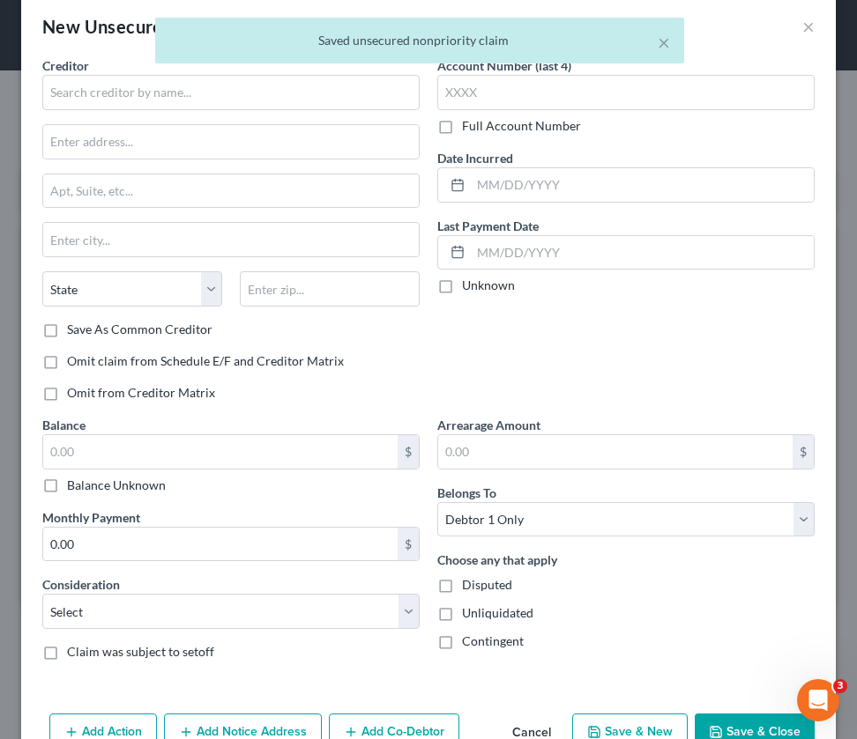
scroll to position [12, 0]
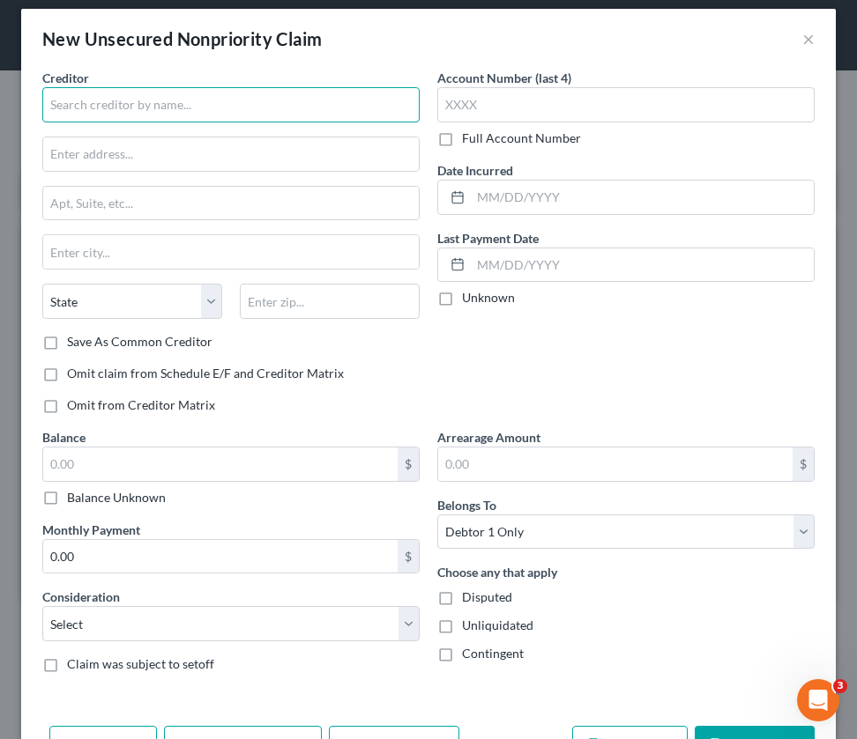
click at [219, 99] on input "text" at bounding box center [230, 104] width 377 height 35
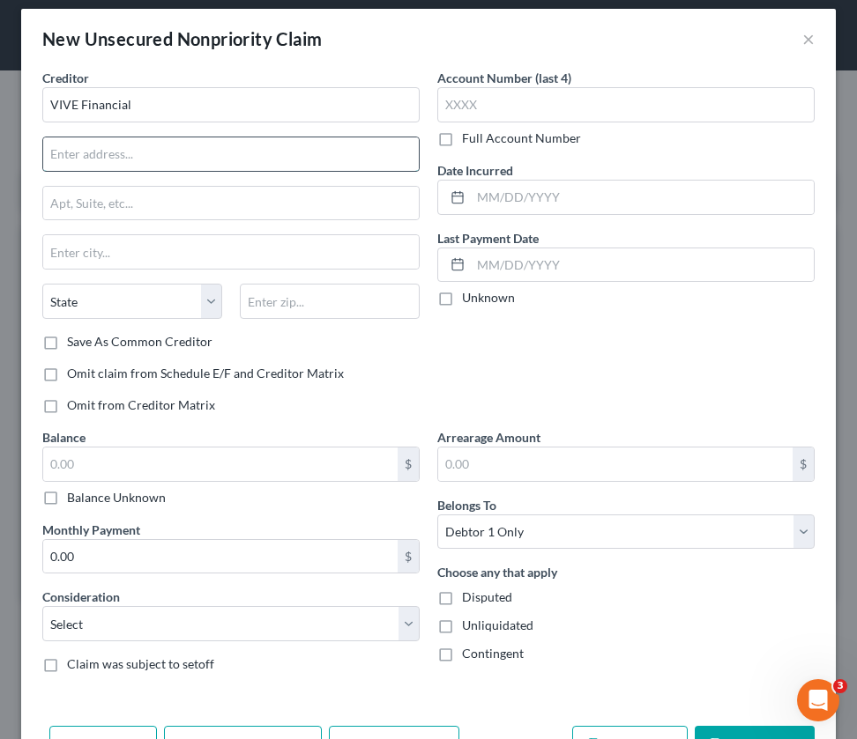
type input "VIVE Financial"
type input "PO BOX 268808"
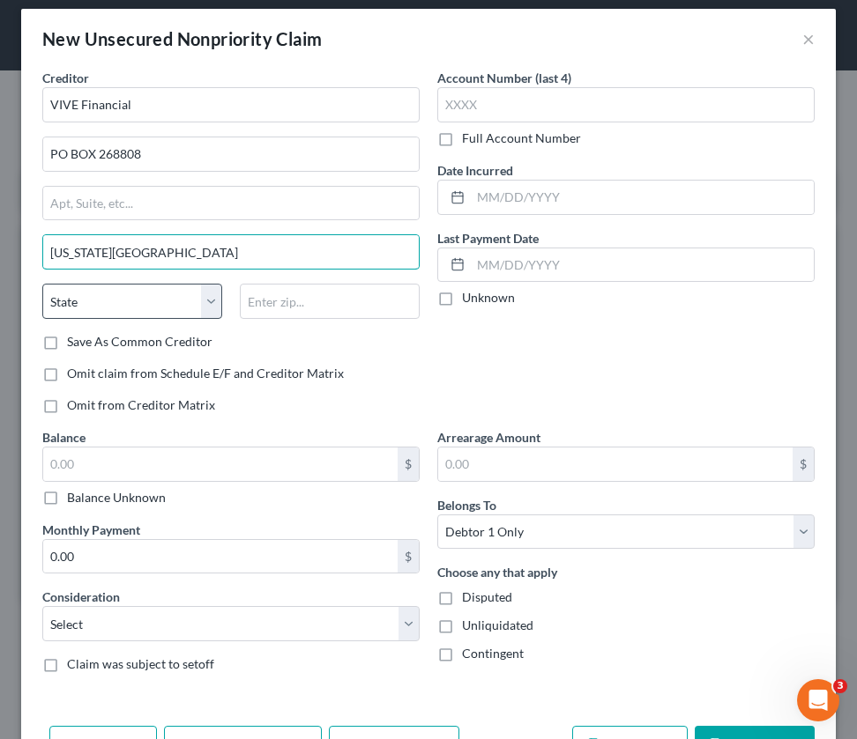
type input "[US_STATE][GEOGRAPHIC_DATA]"
select select "37"
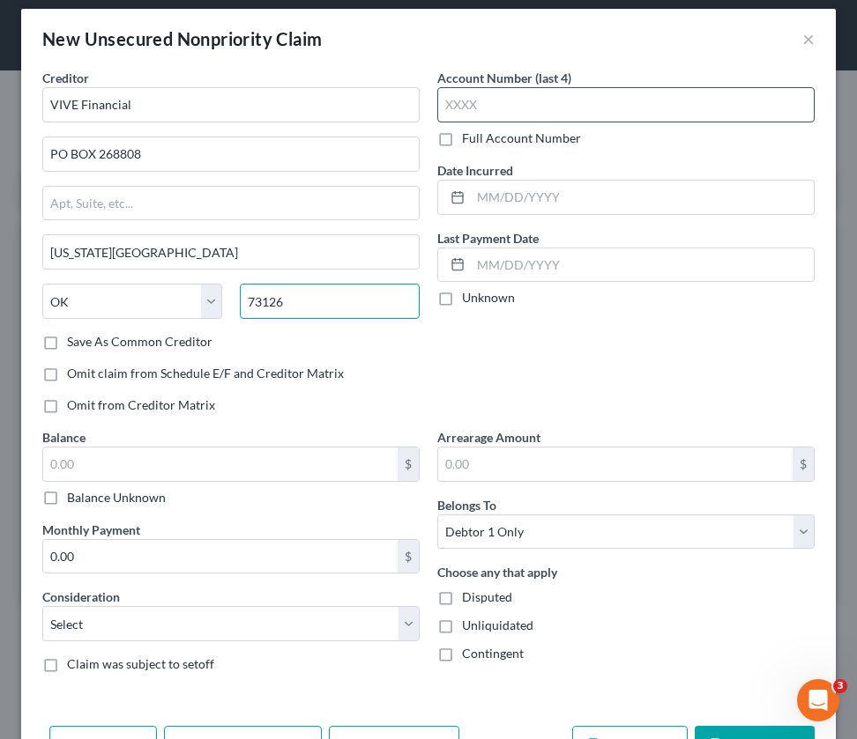
type input "73126"
type input "3170"
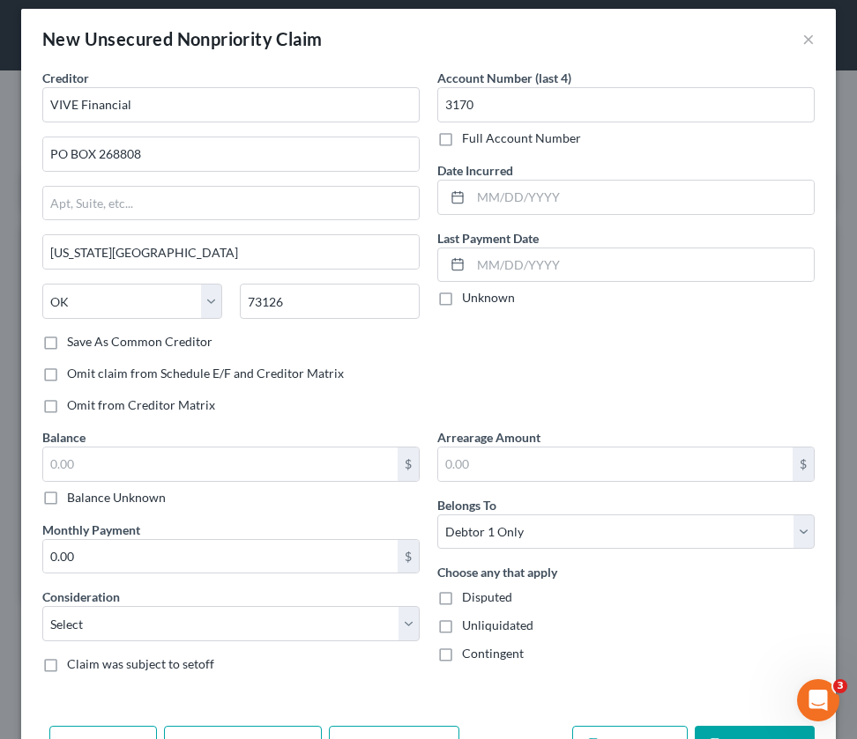
click at [462, 300] on label "Unknown" at bounding box center [488, 298] width 53 height 18
click at [469, 300] on input "Unknown" at bounding box center [474, 294] width 11 height 11
checkbox input "true"
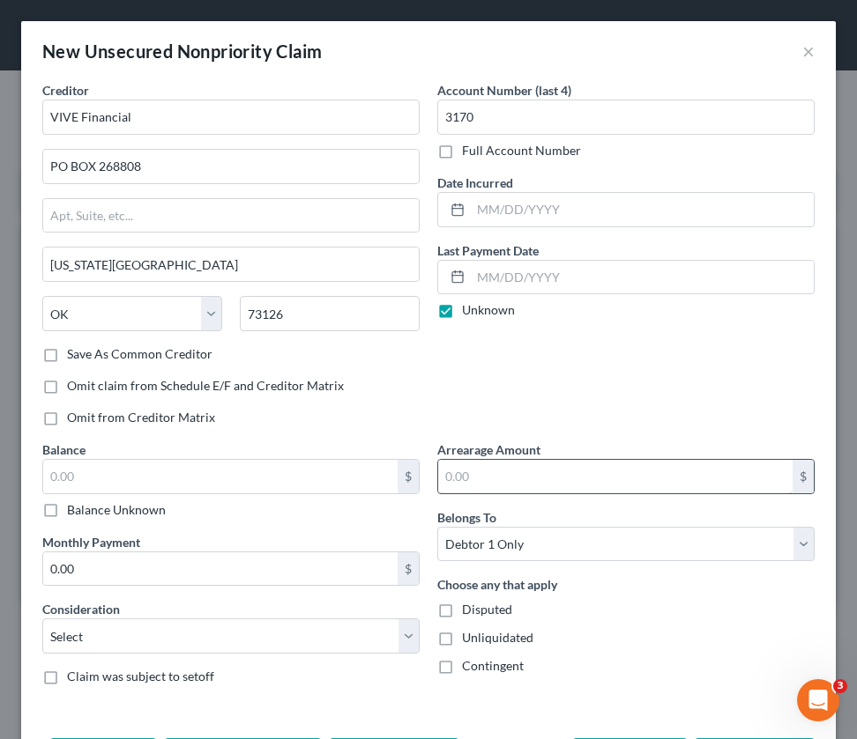
scroll to position [0, 0]
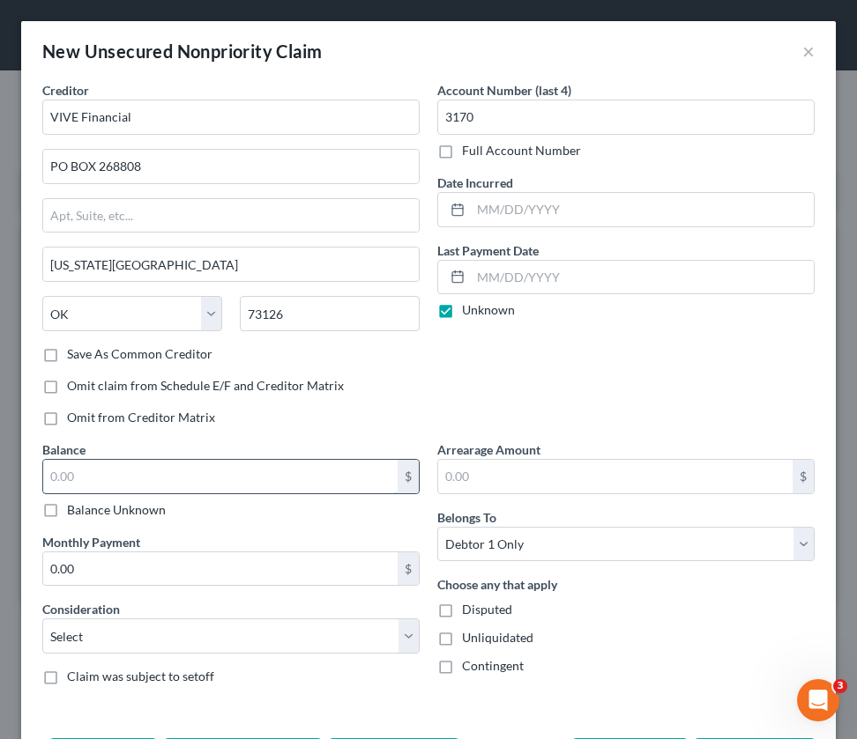
click at [86, 479] on input "text" at bounding box center [220, 476] width 354 height 33
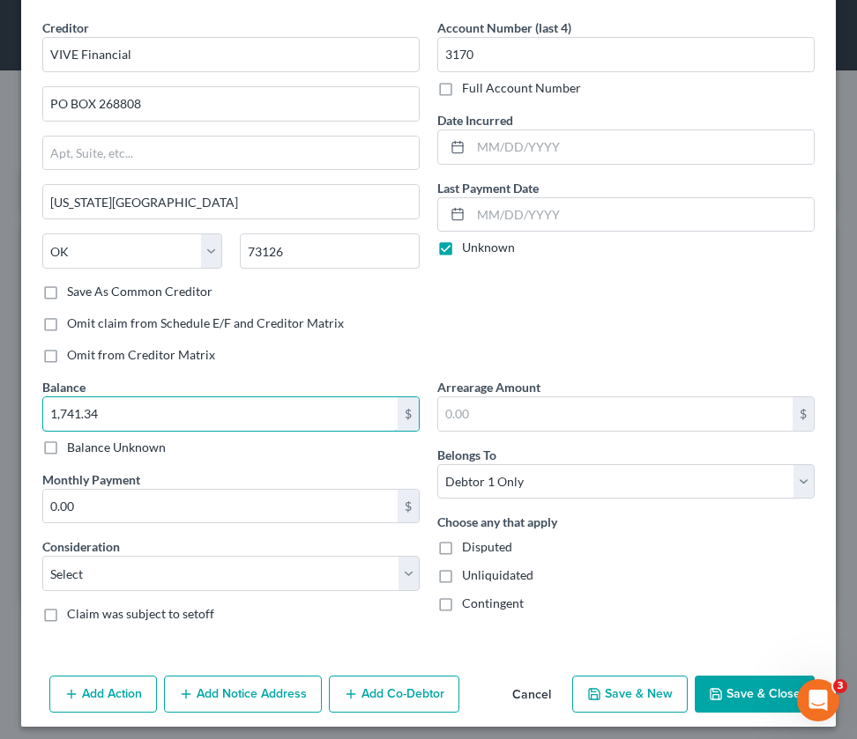
scroll to position [71, 0]
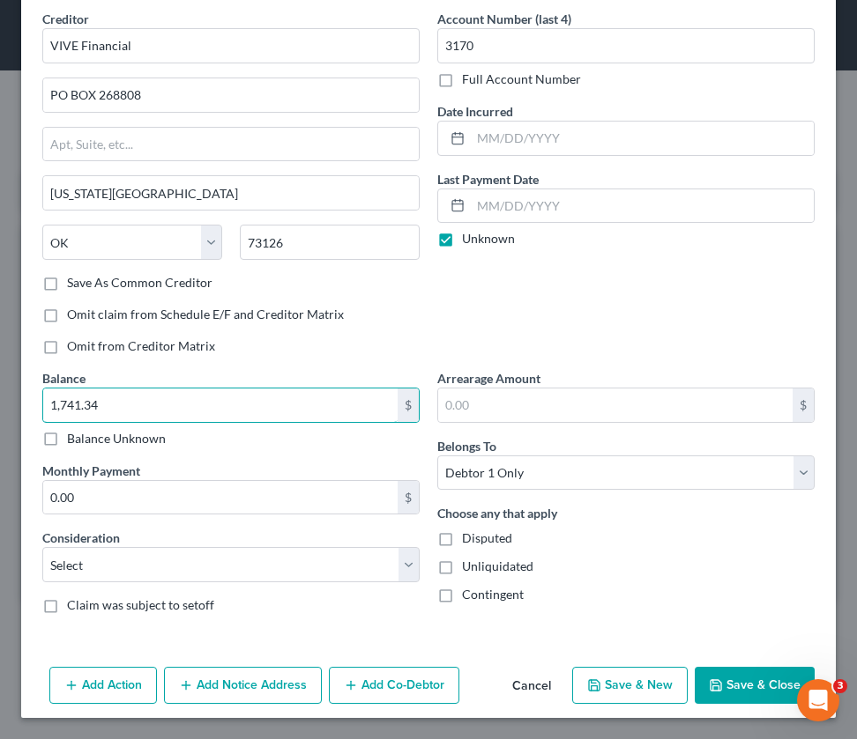
type input "1,741.34"
click at [715, 685] on icon "button" at bounding box center [716, 686] width 14 height 14
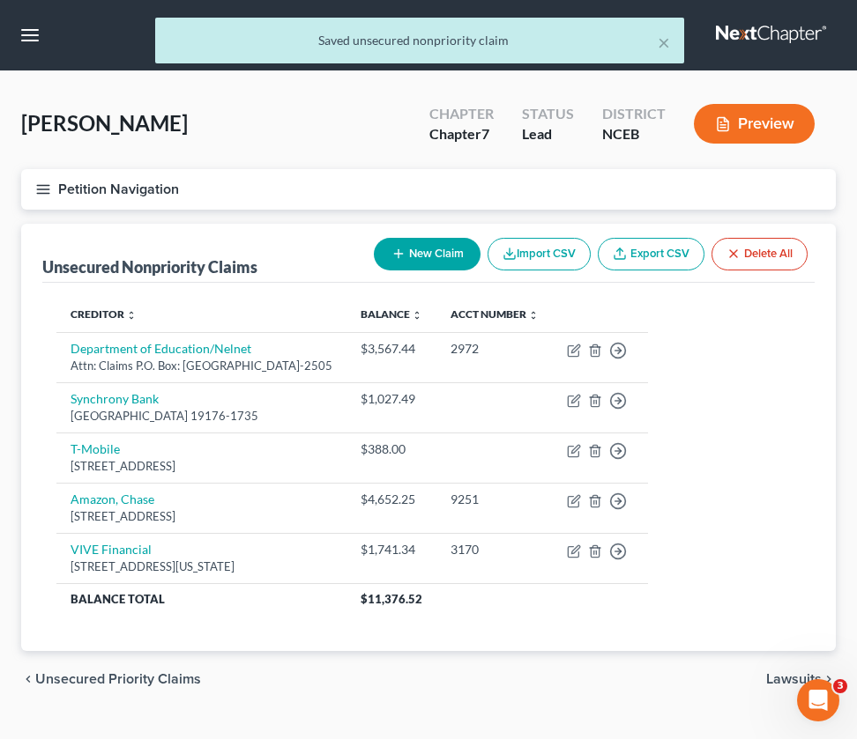
click at [409, 262] on button "New Claim" at bounding box center [427, 254] width 107 height 33
select select "0"
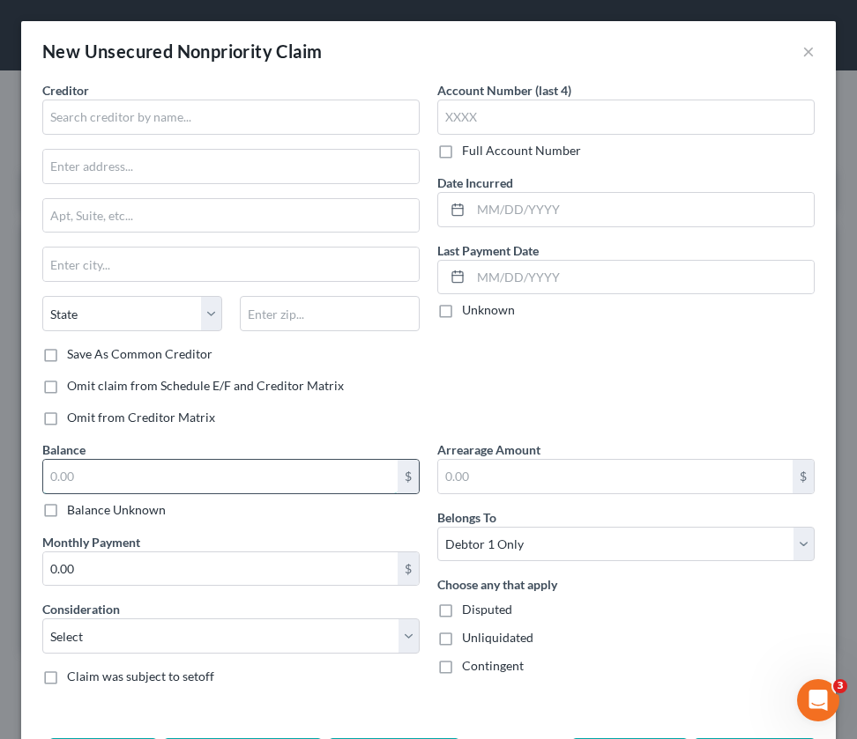
click at [88, 482] on input "text" at bounding box center [220, 476] width 354 height 33
type input "1,036"
click at [114, 123] on input "text" at bounding box center [230, 117] width 377 height 35
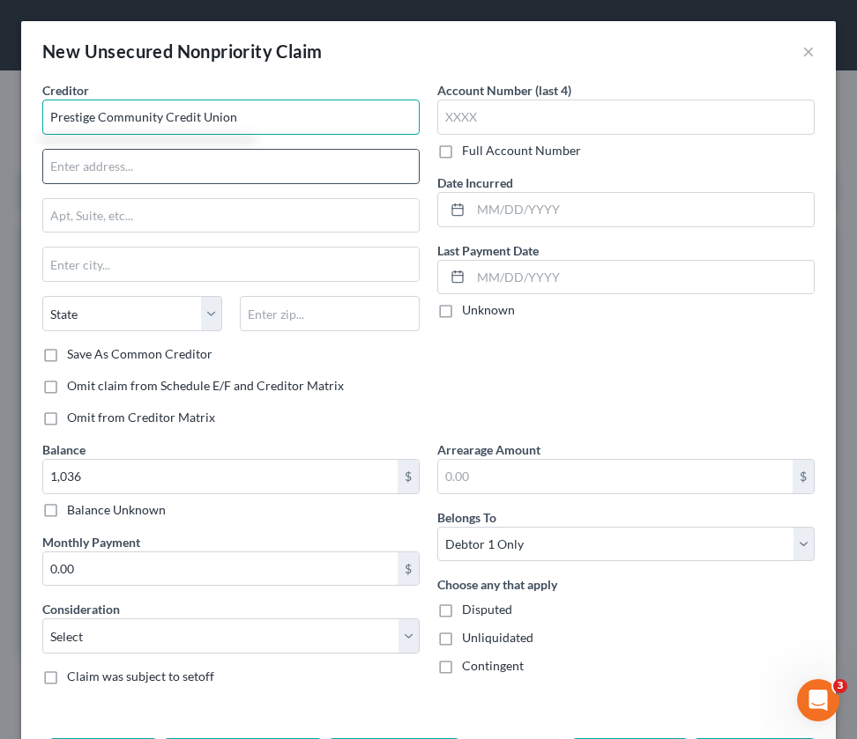
type input "Prestige Community Credit Union"
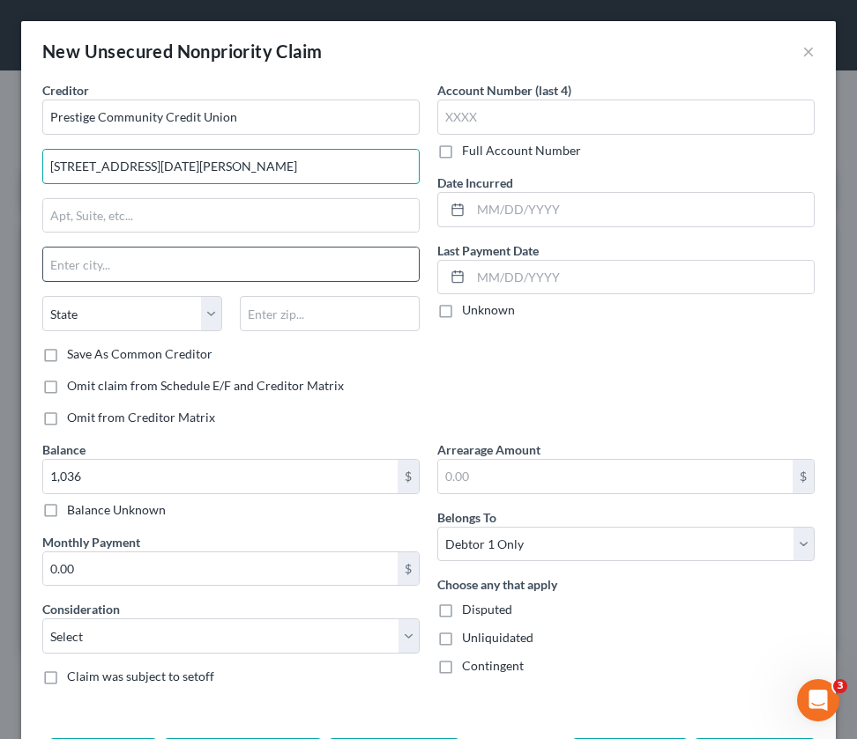
type input "[STREET_ADDRESS][DATE][PERSON_NAME]"
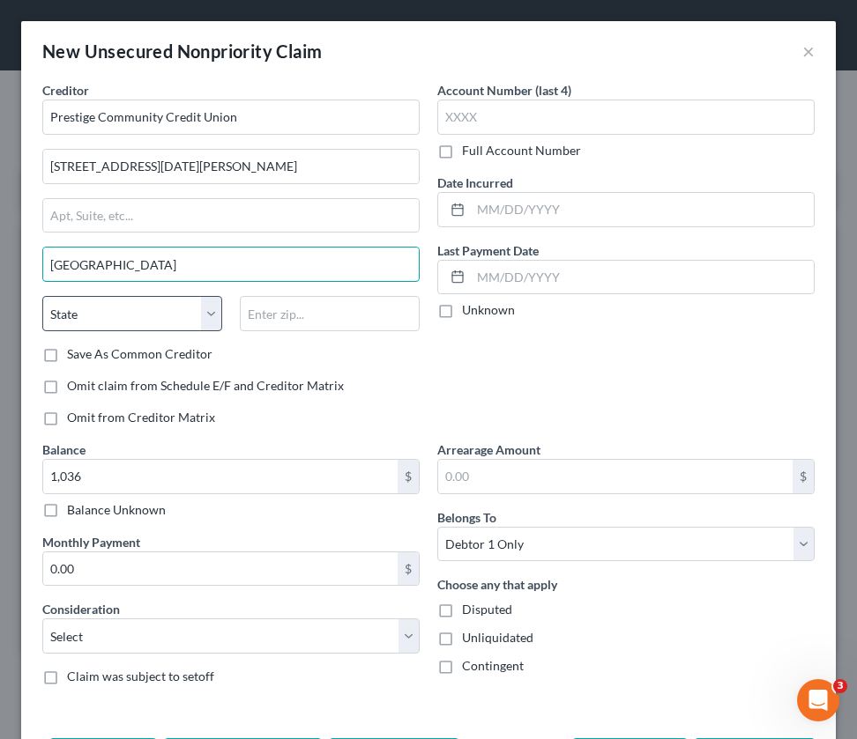
type input "[GEOGRAPHIC_DATA]"
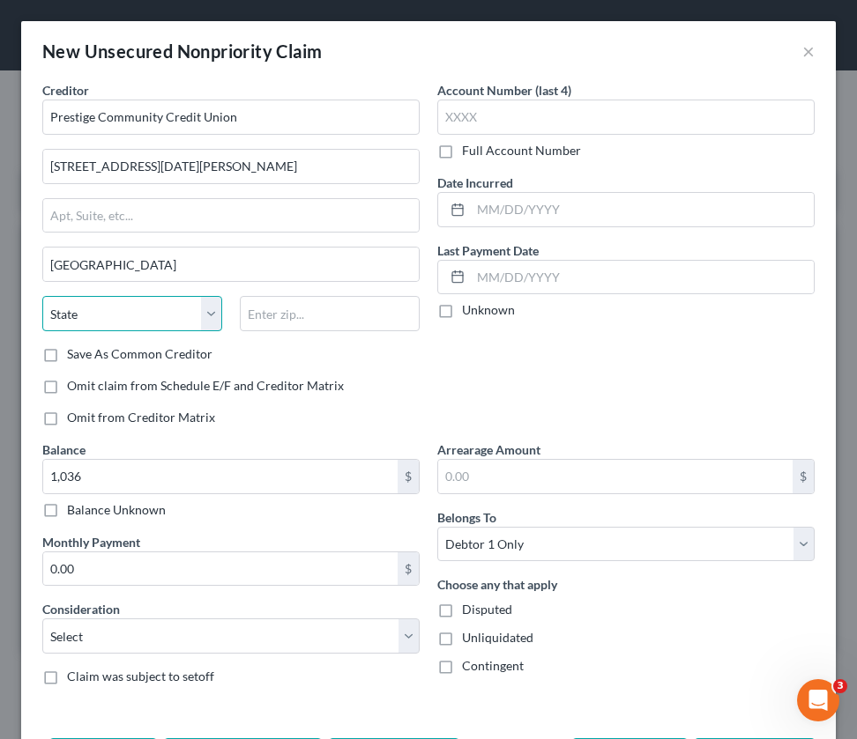
select select "45"
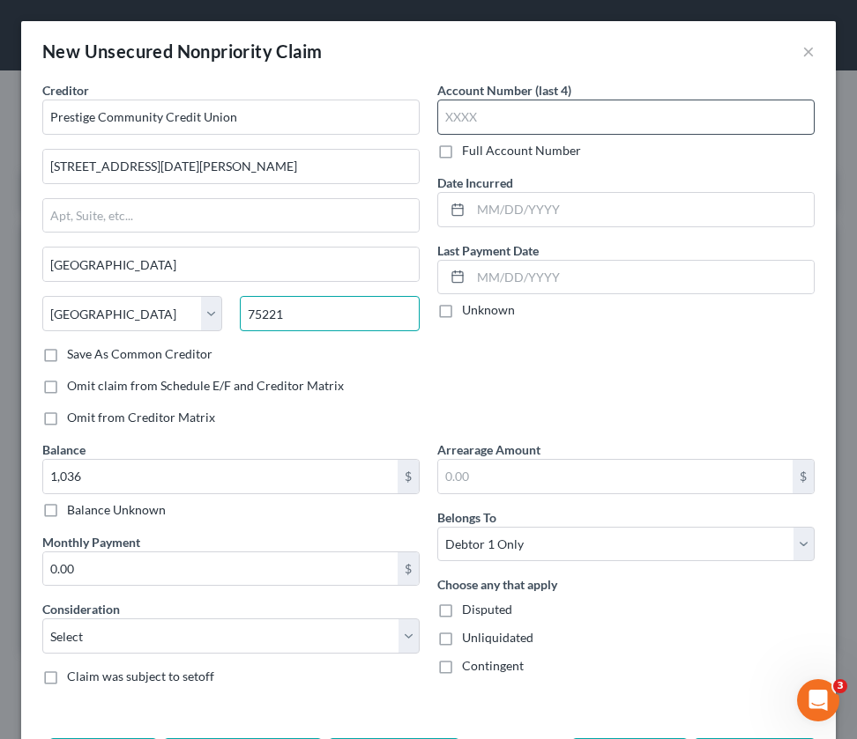
type input "75221"
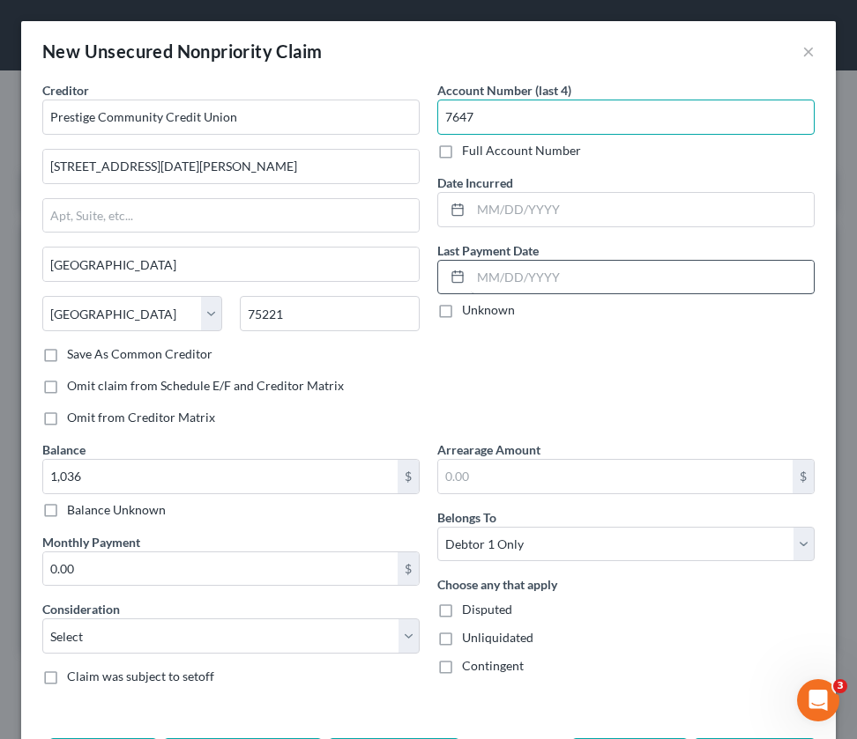
type input "7647"
type input "2"
click at [462, 316] on label "Unknown" at bounding box center [488, 310] width 53 height 18
click at [469, 313] on input "Unknown" at bounding box center [474, 306] width 11 height 11
checkbox input "true"
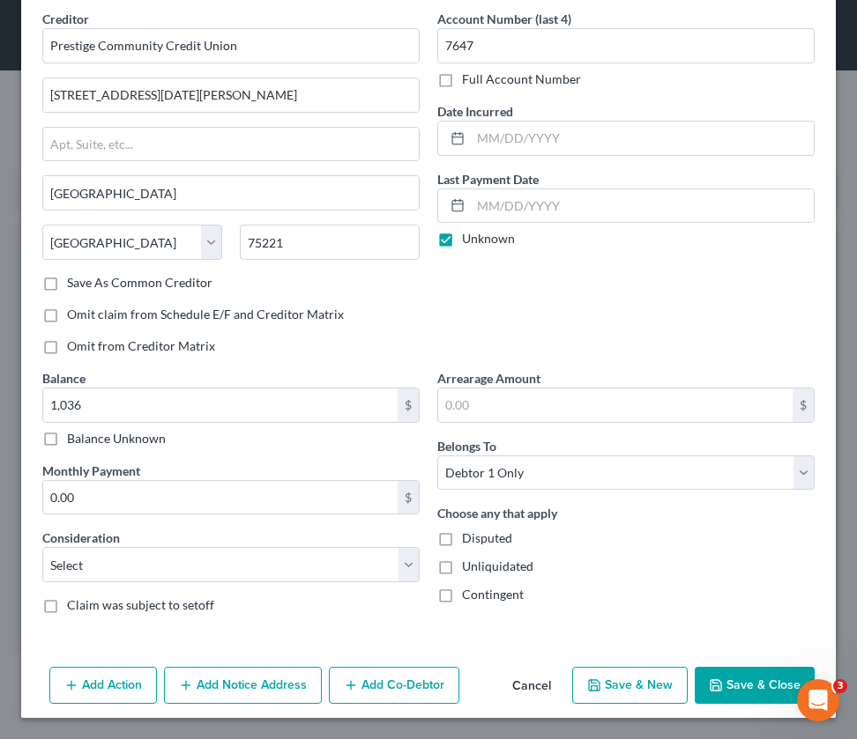
click at [710, 685] on button "Save & Close" at bounding box center [755, 685] width 120 height 37
type input "1,036.00"
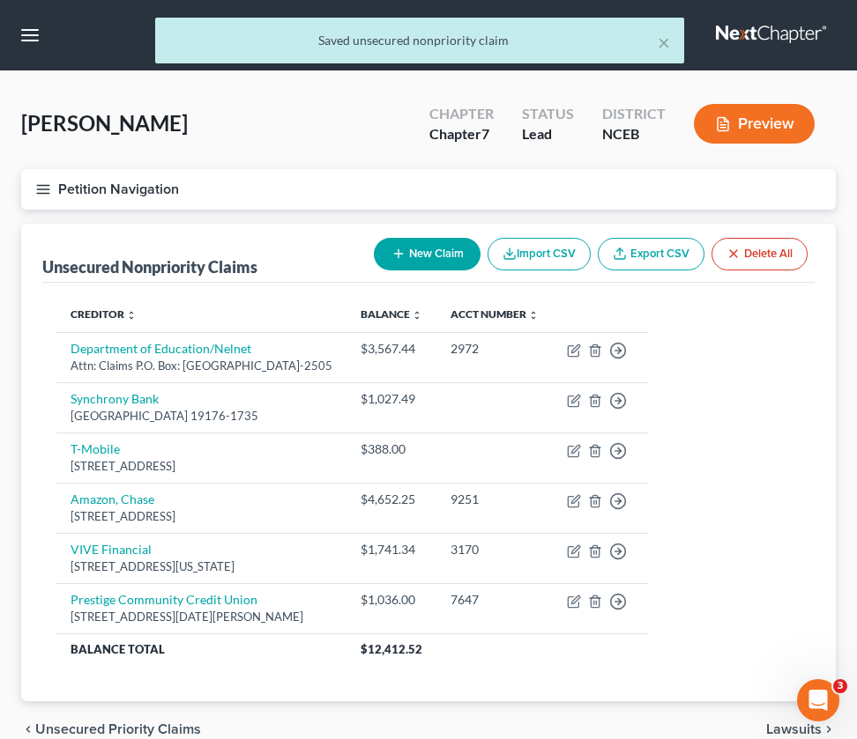
click at [409, 256] on button "New Claim" at bounding box center [427, 254] width 107 height 33
select select "0"
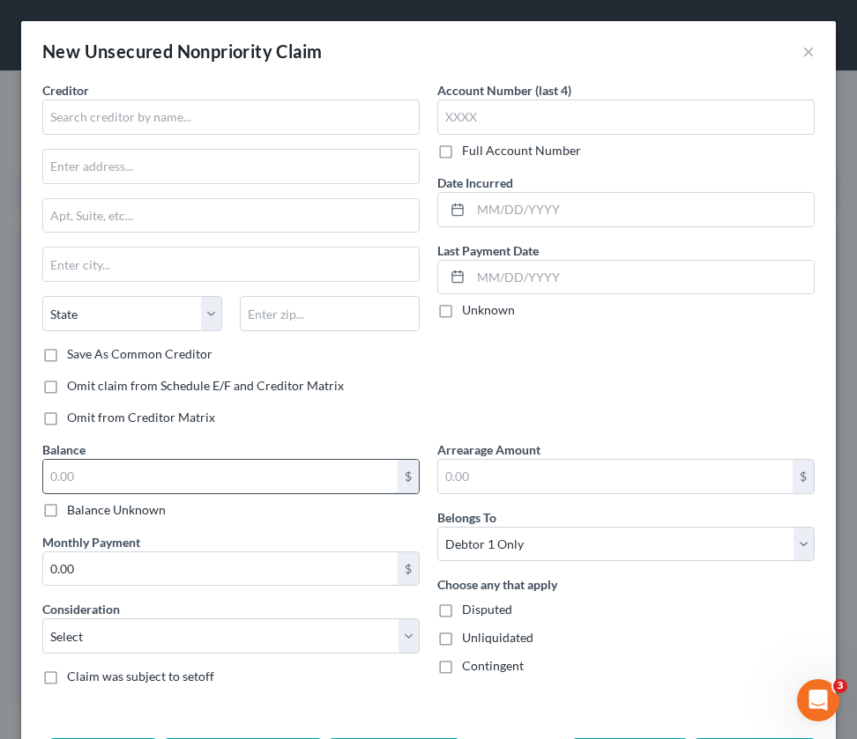
click at [108, 474] on input "text" at bounding box center [220, 476] width 354 height 33
type input "1,030.40"
click at [135, 119] on input "text" at bounding box center [230, 117] width 377 height 35
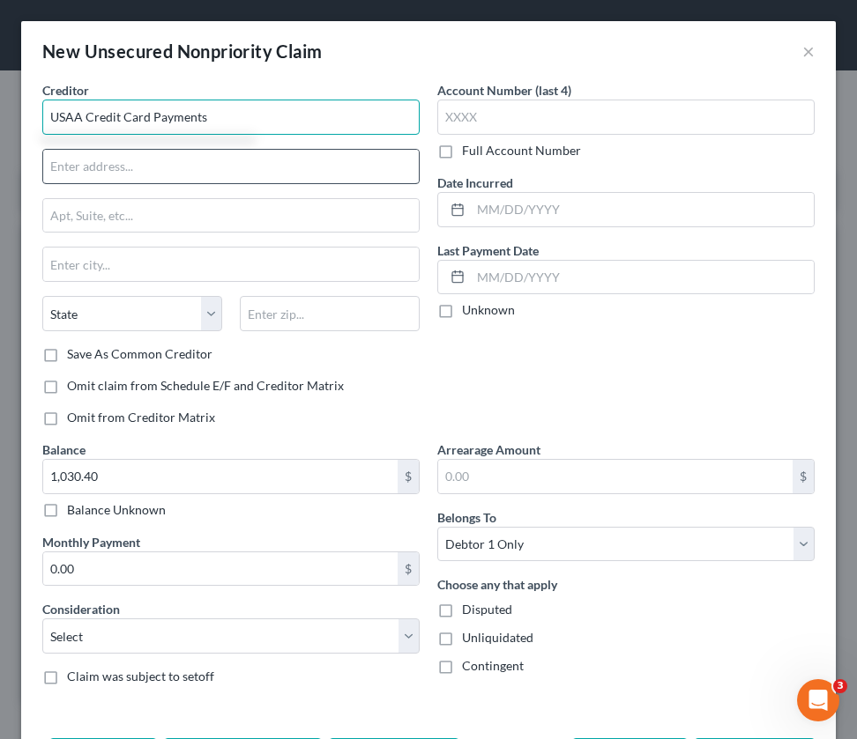
type input "USAA Credit Card Payments"
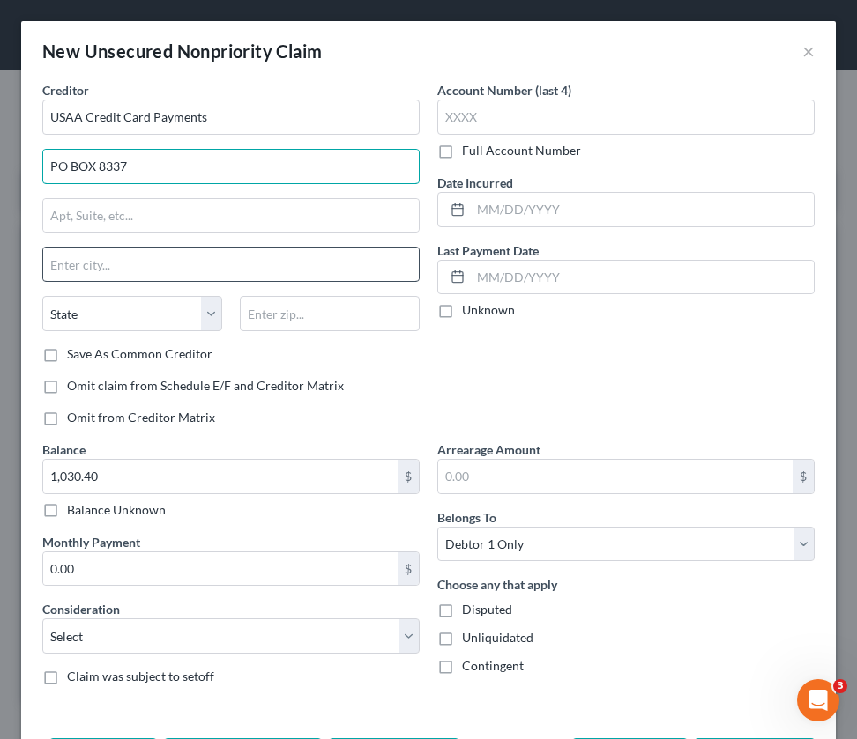
type input "PO BOX 8337"
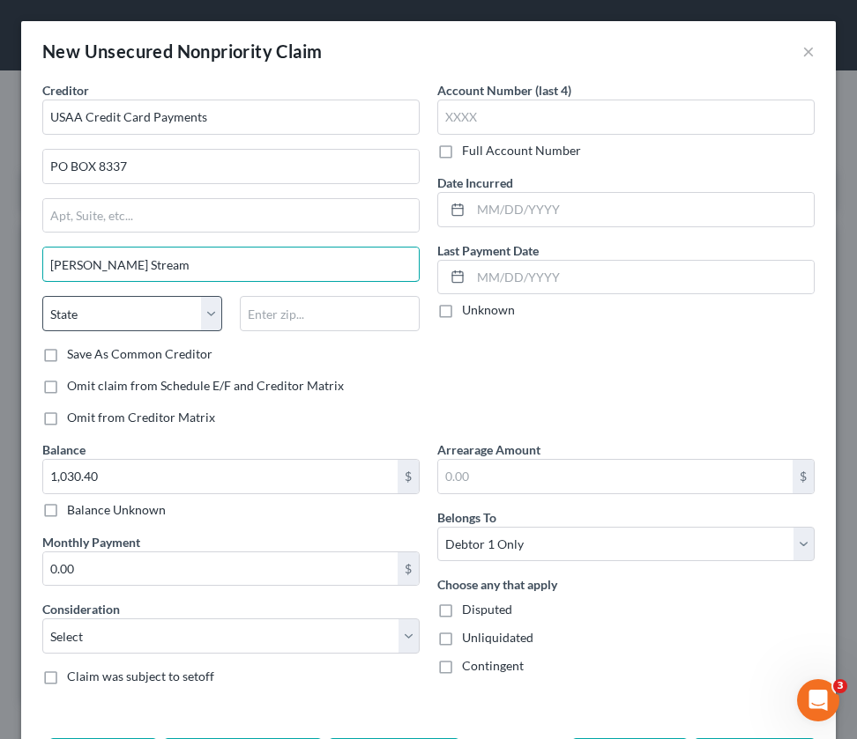
type input "[PERSON_NAME] Stream"
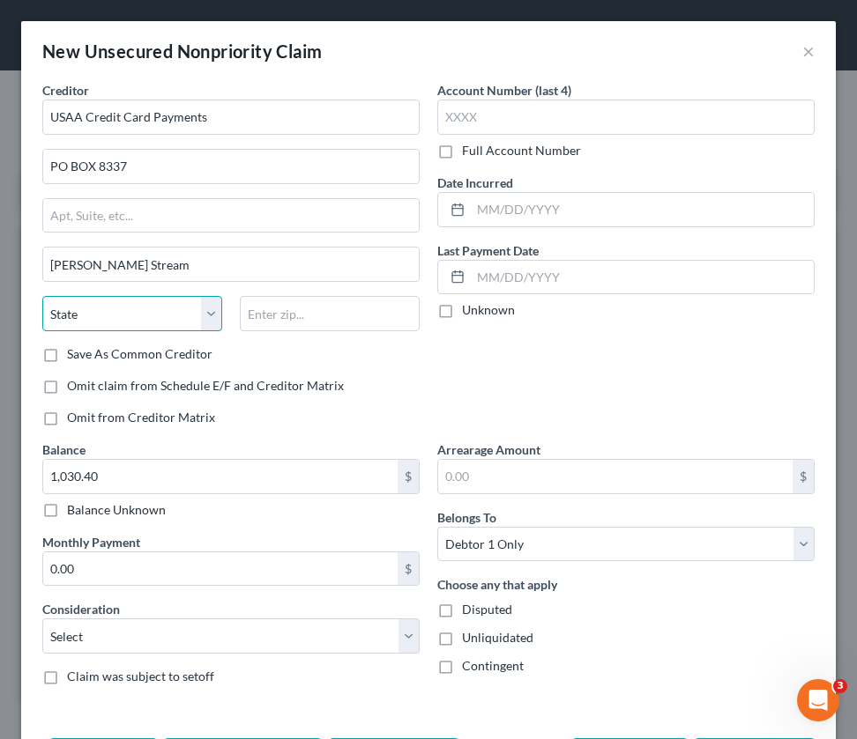
select select "14"
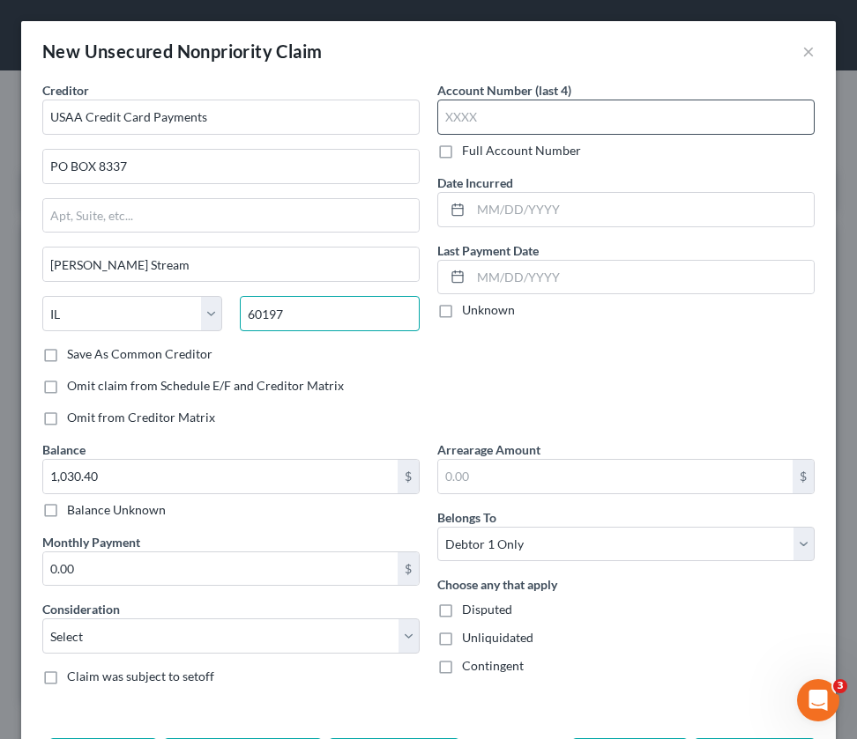
type input "60197"
type input "6483"
click at [462, 316] on label "Unknown" at bounding box center [488, 310] width 53 height 18
click at [469, 313] on input "Unknown" at bounding box center [474, 306] width 11 height 11
checkbox input "true"
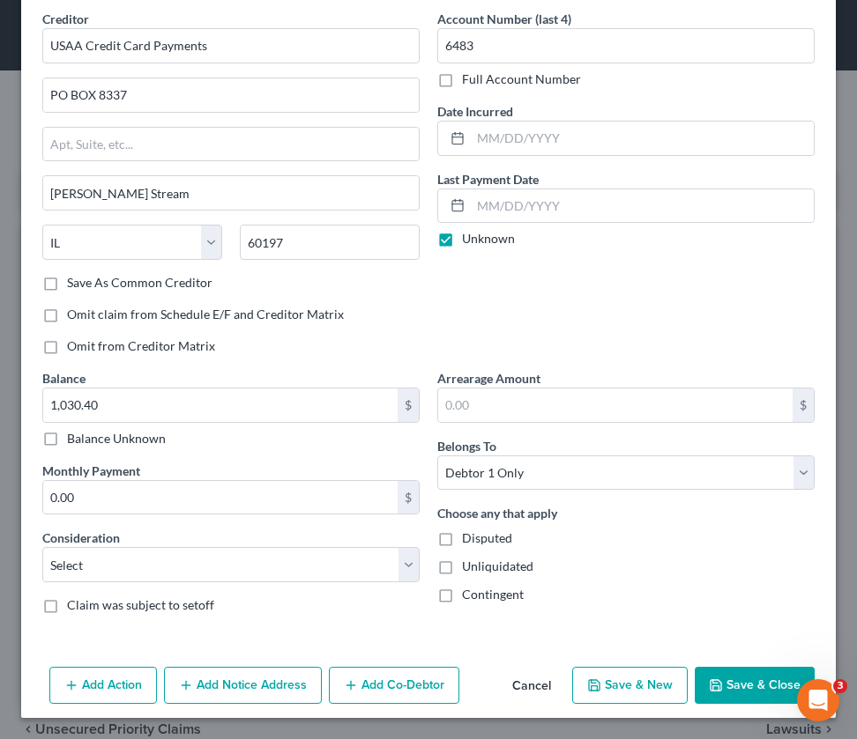
click at [709, 684] on button "Save & Close" at bounding box center [755, 685] width 120 height 37
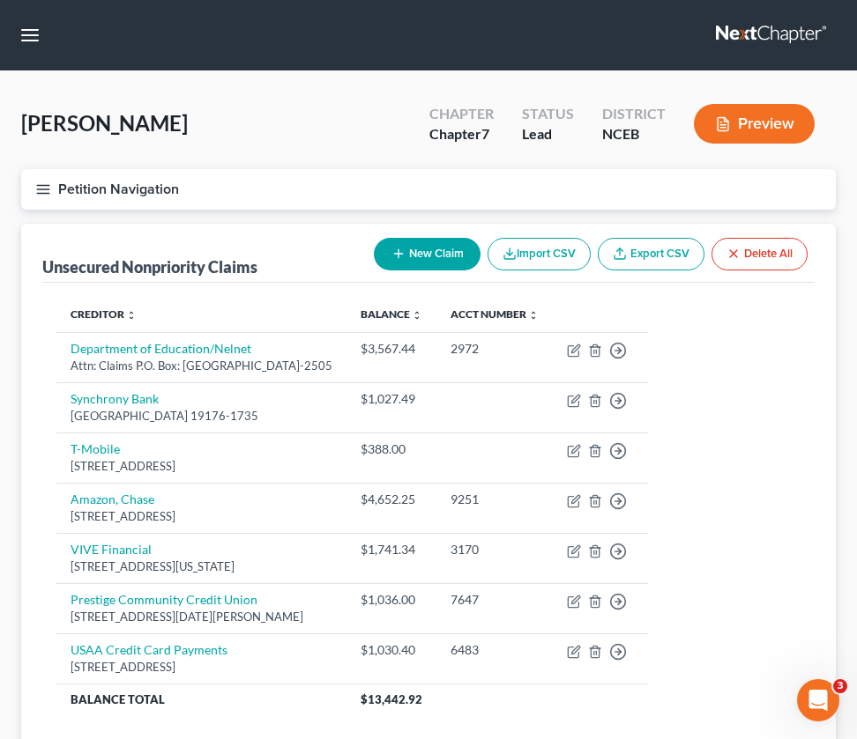
click at [429, 251] on button "New Claim" at bounding box center [427, 254] width 107 height 33
select select "0"
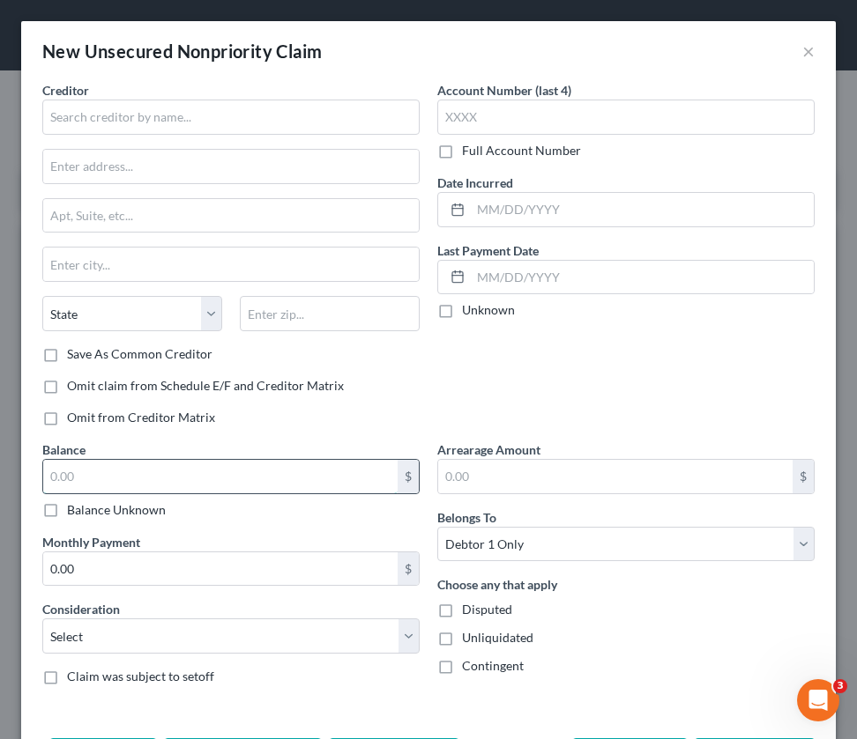
click at [144, 483] on input "text" at bounding box center [220, 476] width 354 height 33
type input "637.13"
click at [141, 113] on input "text" at bounding box center [230, 117] width 377 height 35
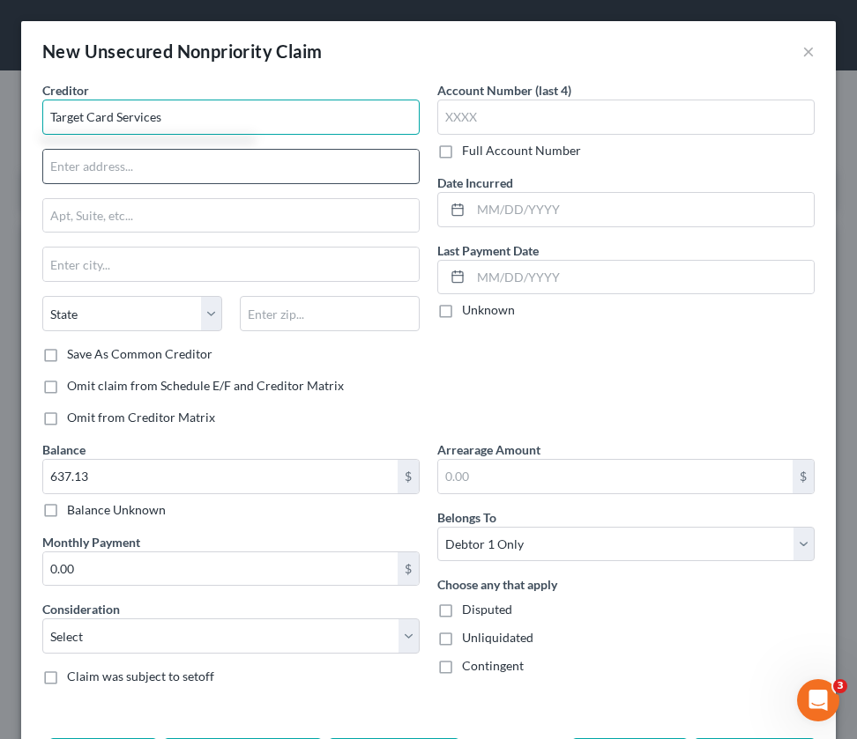
type input "Target Card Services"
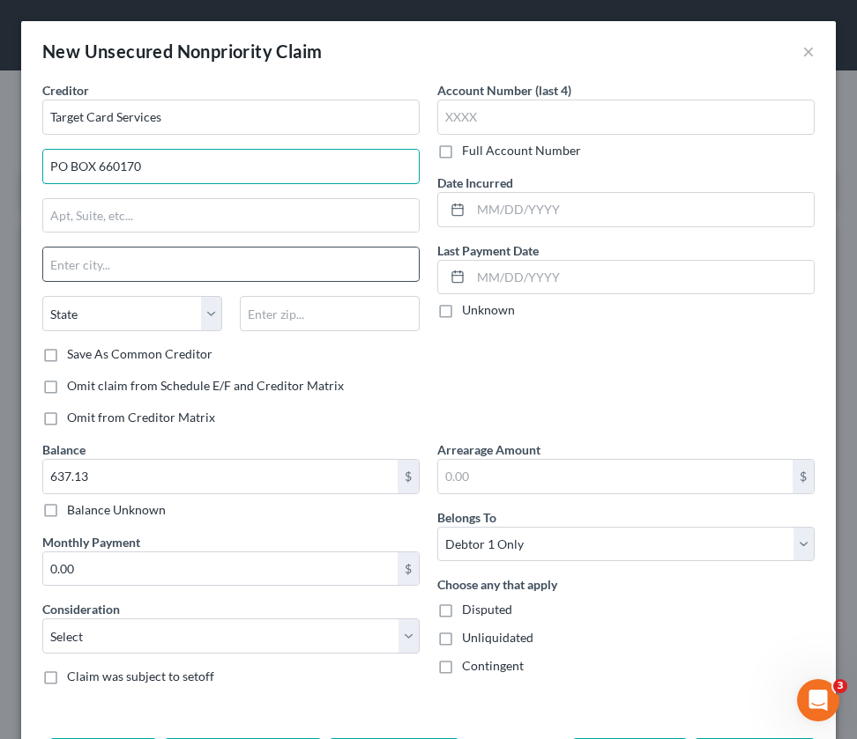
type input "PO BOX 660170"
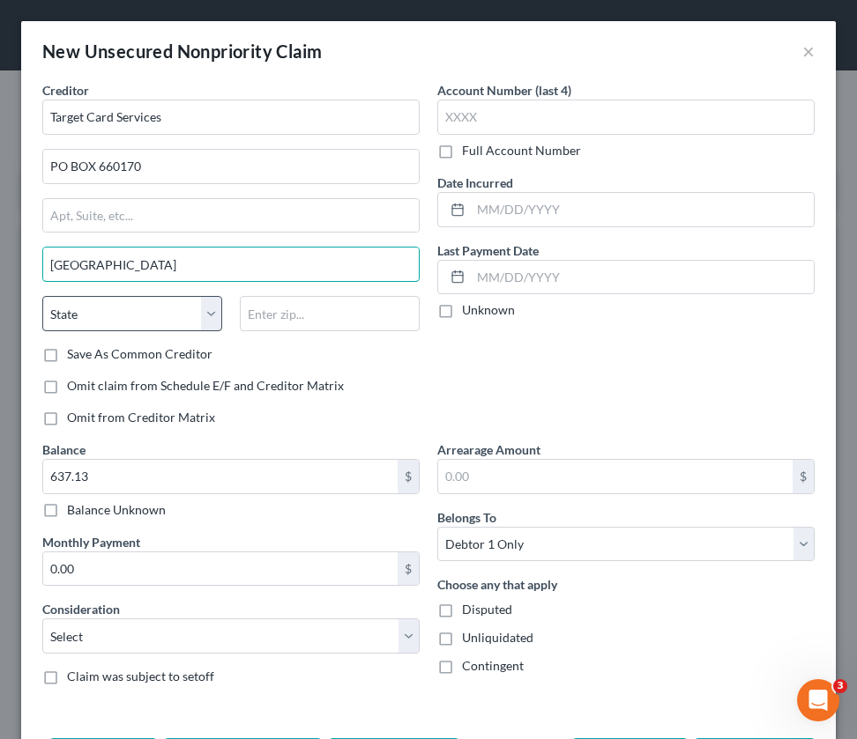
type input "[GEOGRAPHIC_DATA]"
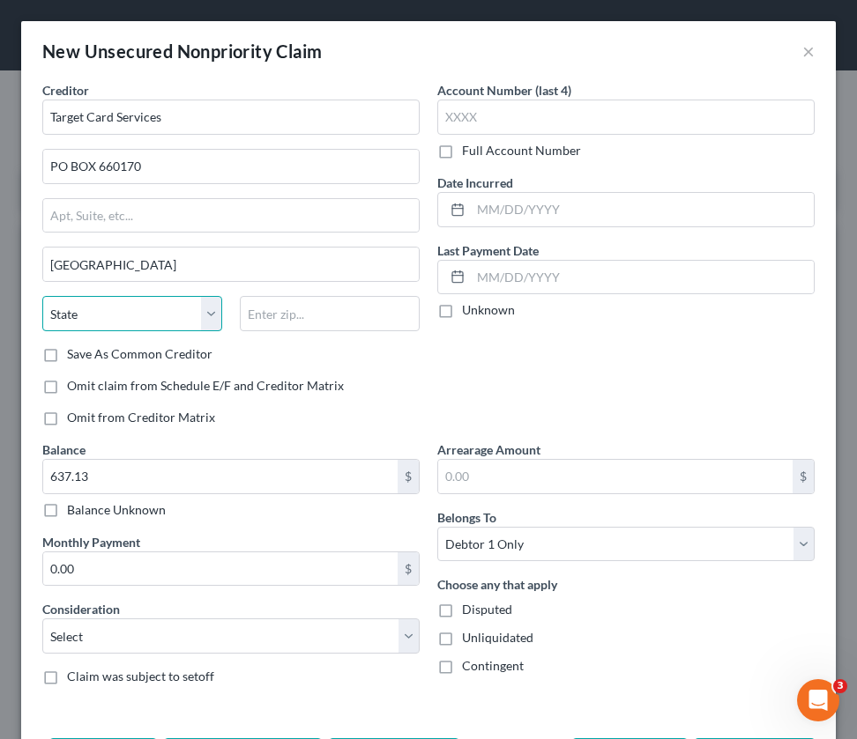
select select "45"
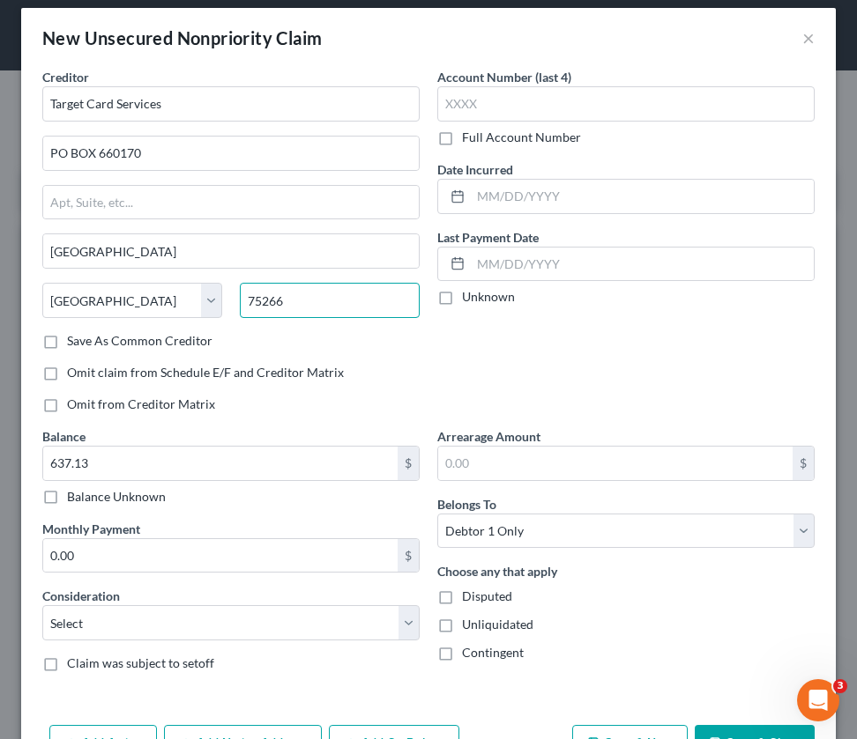
scroll to position [19, 0]
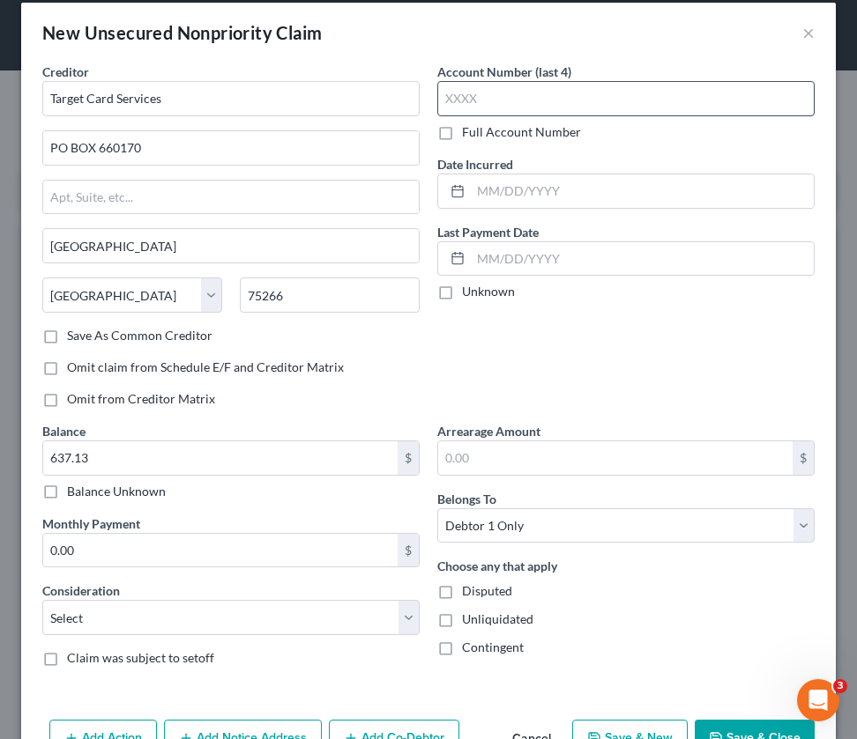
type input "75266"
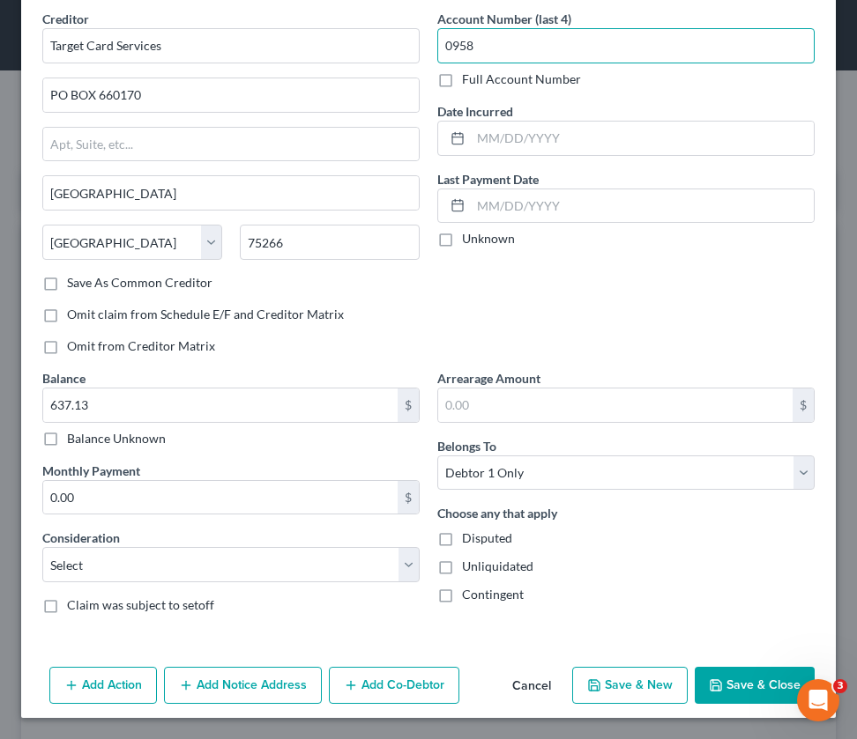
scroll to position [71, 0]
type input "0958"
click at [462, 239] on label "Unknown" at bounding box center [488, 239] width 53 height 18
click at [469, 239] on input "Unknown" at bounding box center [474, 235] width 11 height 11
checkbox input "true"
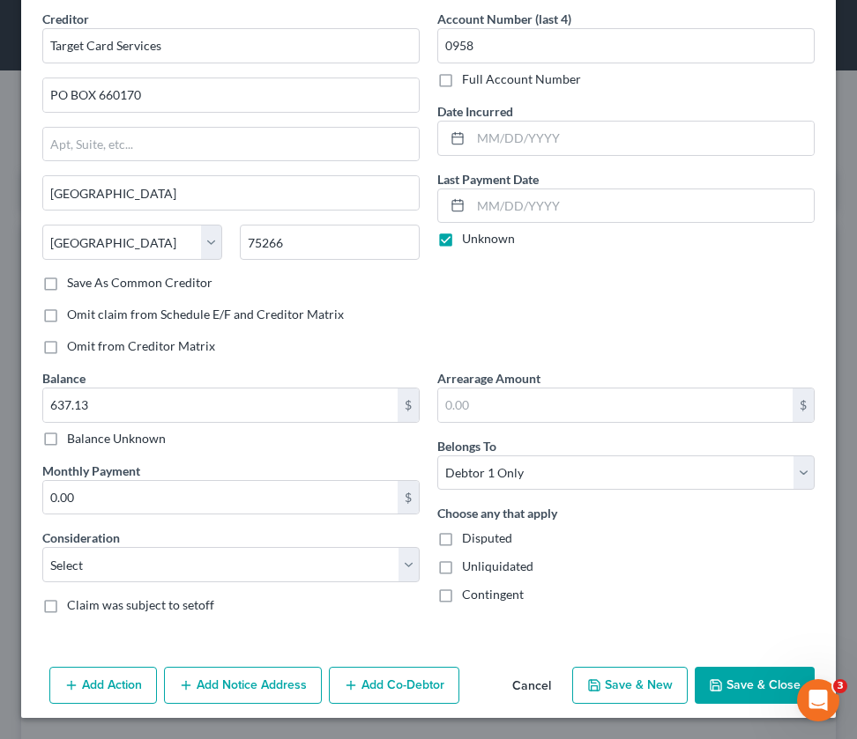
click at [716, 680] on icon "button" at bounding box center [716, 686] width 14 height 14
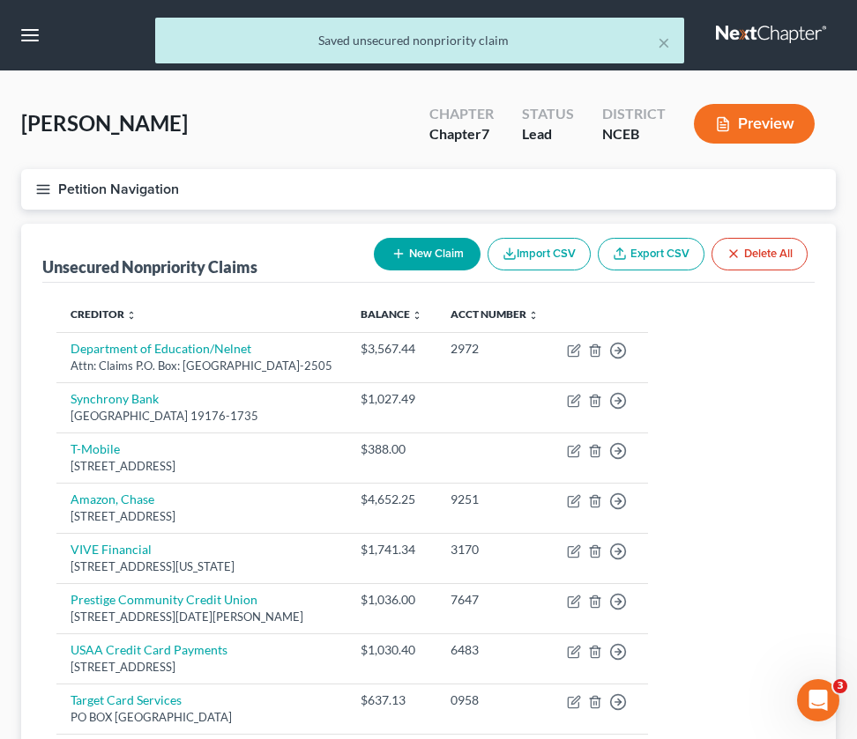
click at [404, 253] on button "New Claim" at bounding box center [427, 254] width 107 height 33
select select "0"
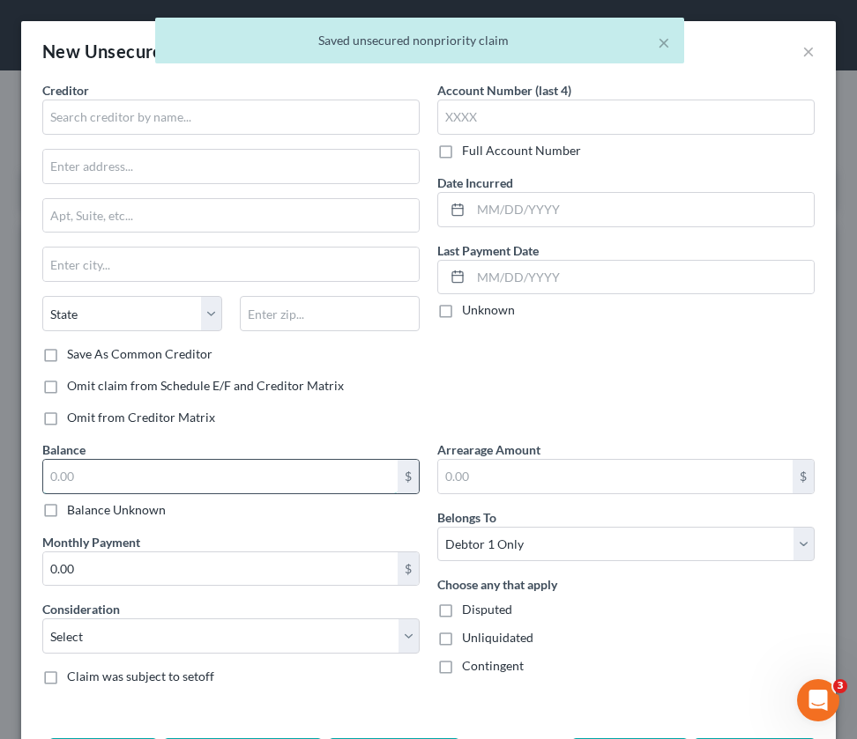
click at [94, 482] on input "text" at bounding box center [220, 476] width 354 height 33
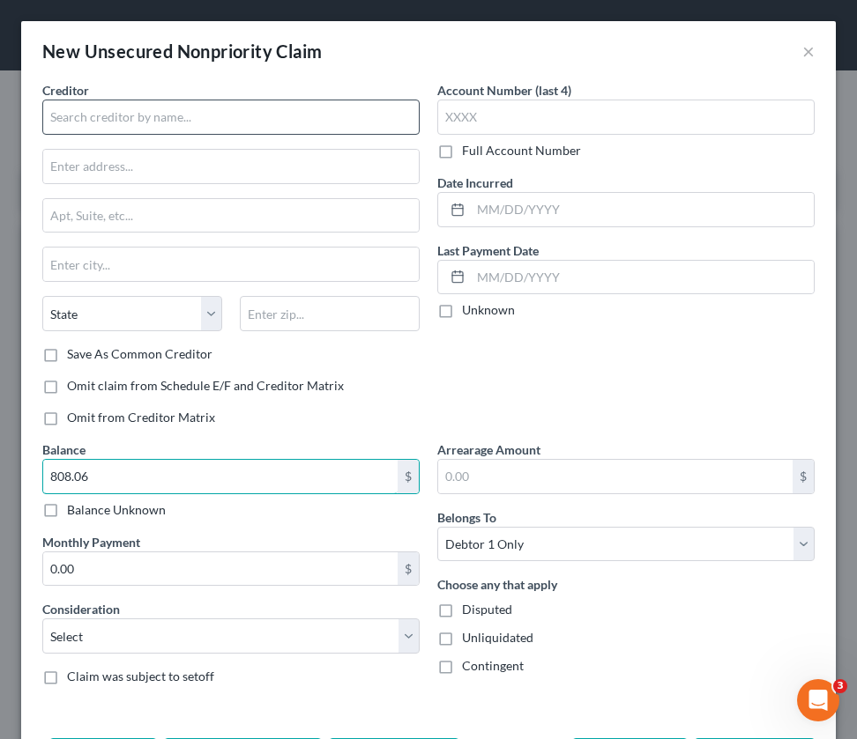
type input "808.06"
click at [119, 112] on input "text" at bounding box center [230, 117] width 377 height 35
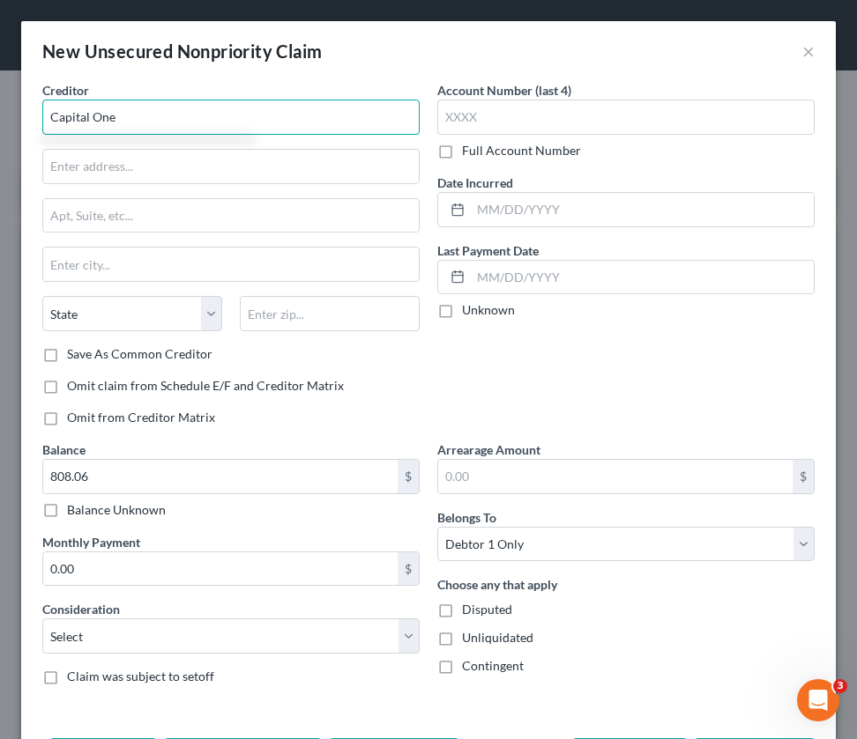
type input "Capital One"
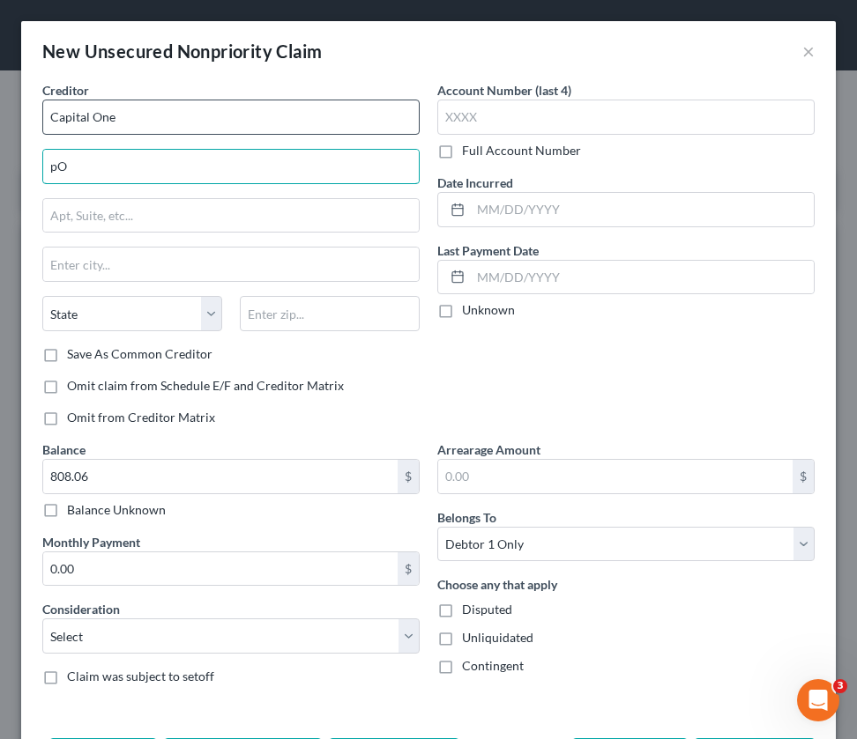
type input "p"
type input "PO BOX 71087"
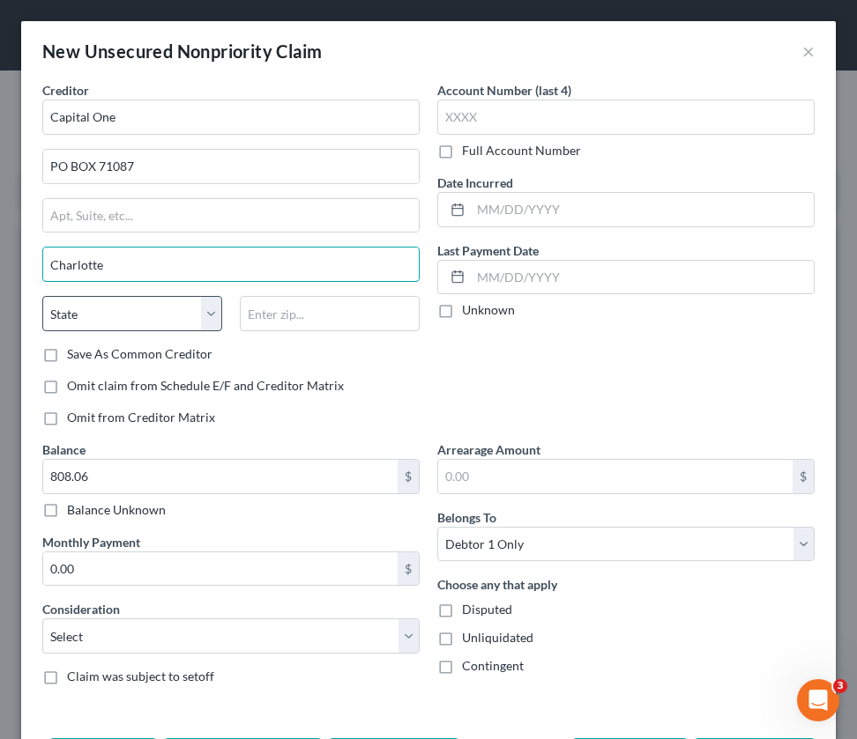
type input "Charlotte"
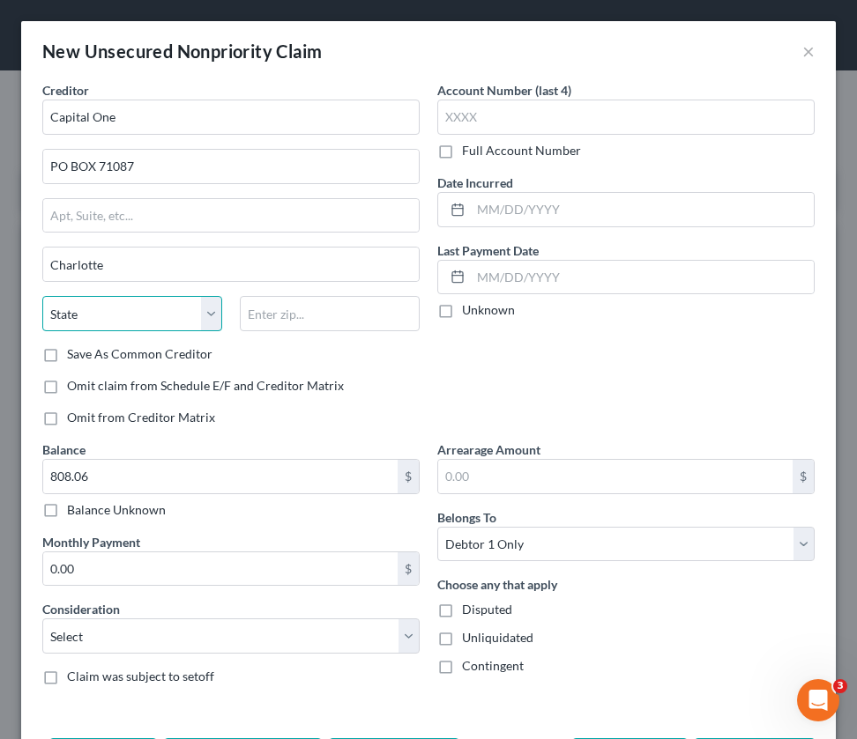
select select "28"
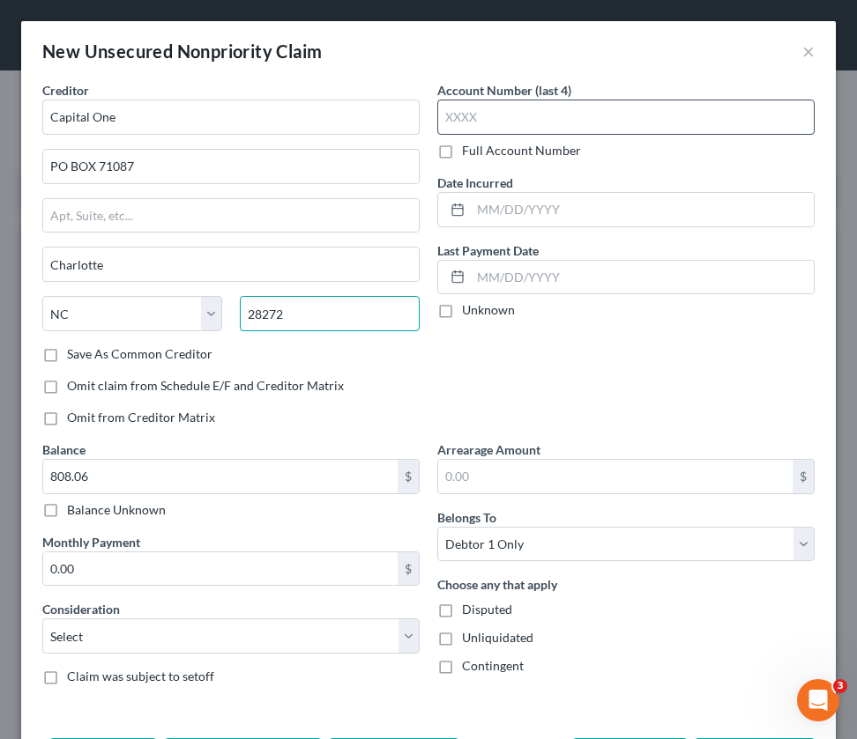
type input "28272"
type input "9160"
click at [462, 312] on label "Unknown" at bounding box center [488, 310] width 53 height 18
click at [469, 312] on input "Unknown" at bounding box center [474, 306] width 11 height 11
checkbox input "true"
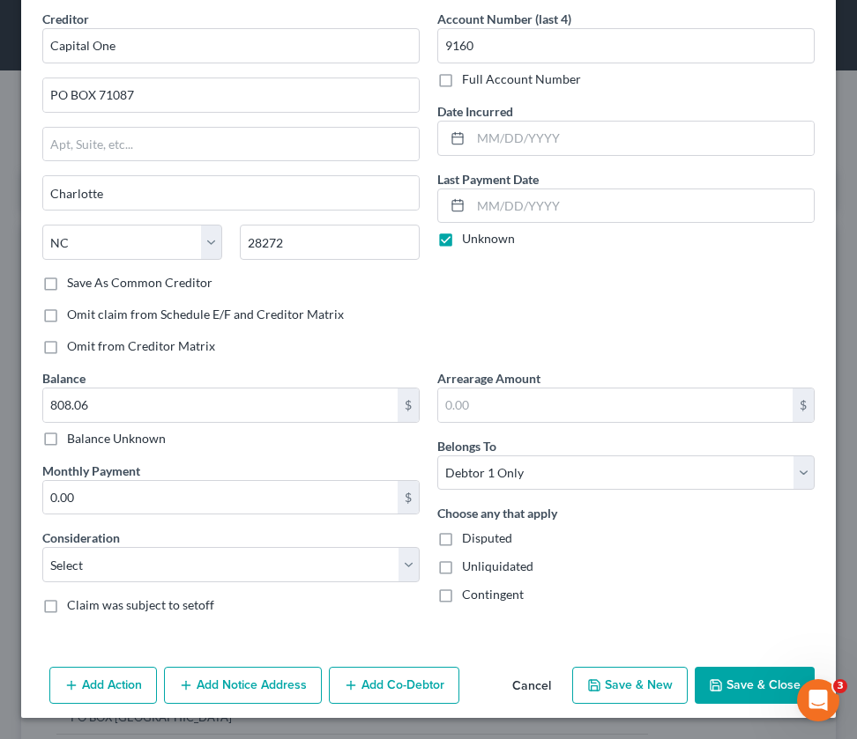
click at [714, 691] on polyline "button" at bounding box center [716, 689] width 6 height 4
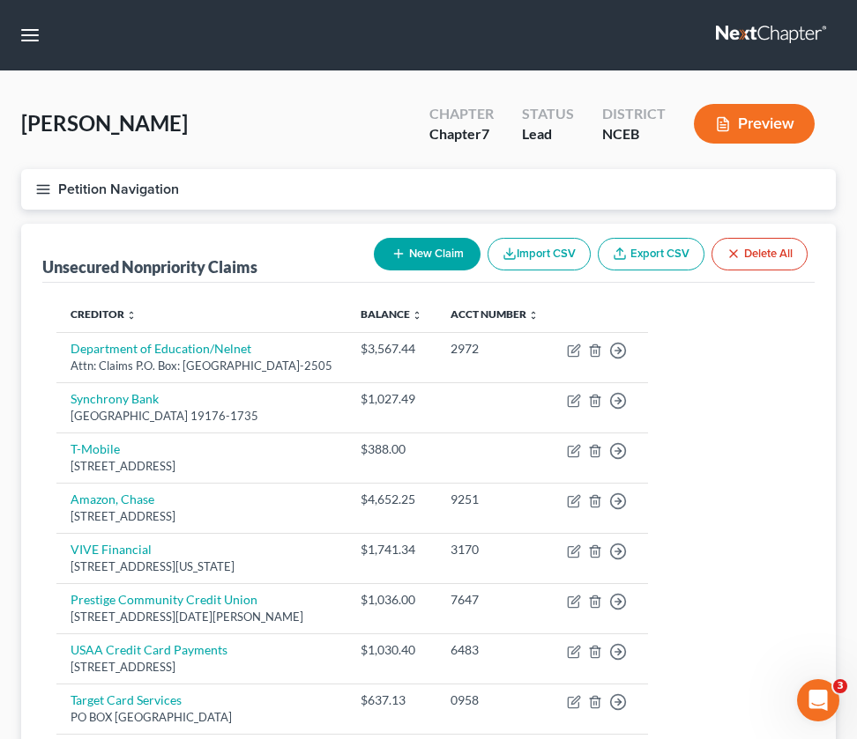
click at [442, 242] on button "New Claim" at bounding box center [427, 254] width 107 height 33
select select "0"
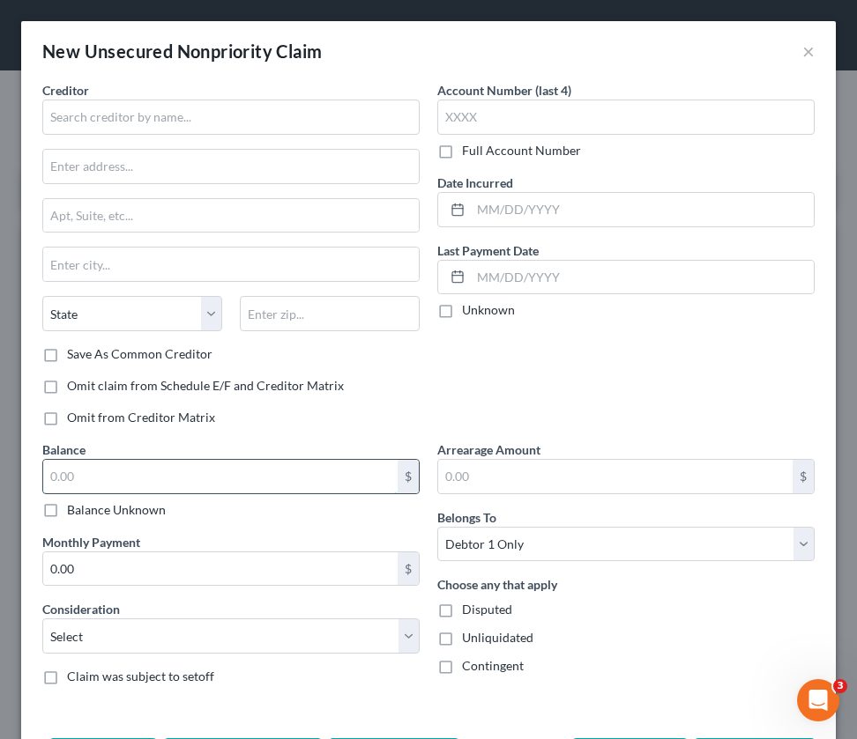
click at [100, 476] on input "text" at bounding box center [220, 476] width 354 height 33
type input "1,397.41"
click at [139, 113] on input "text" at bounding box center [230, 117] width 377 height 35
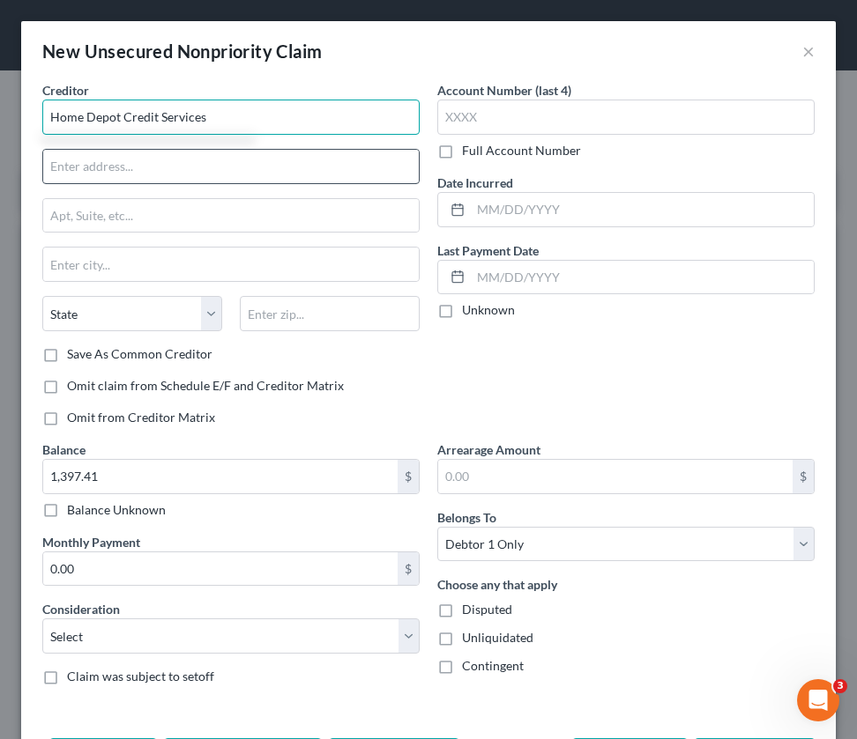
type input "Home Depot Credit Services"
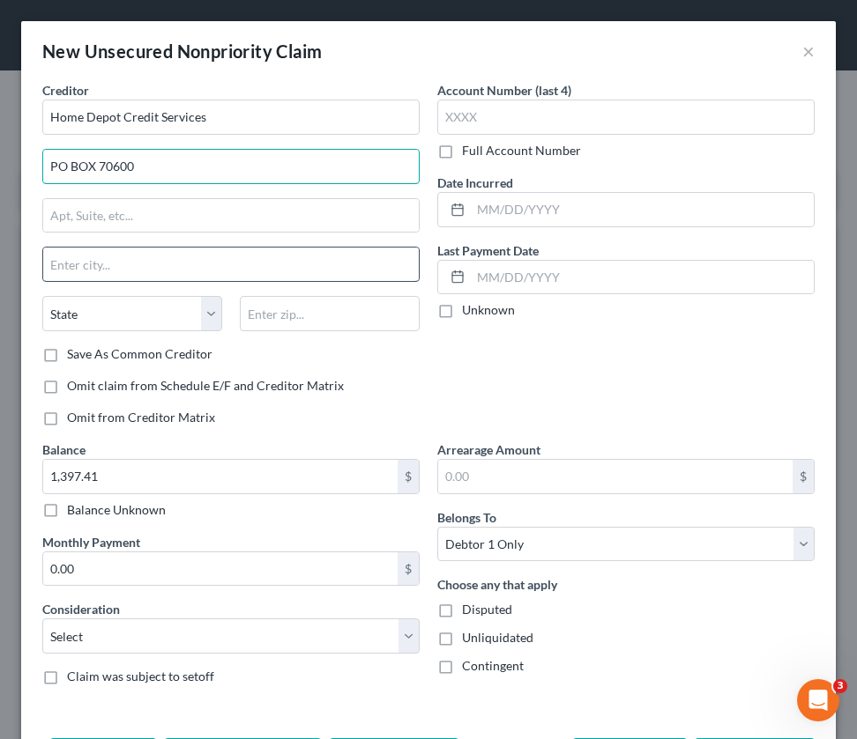
type input "PO BOX 70600"
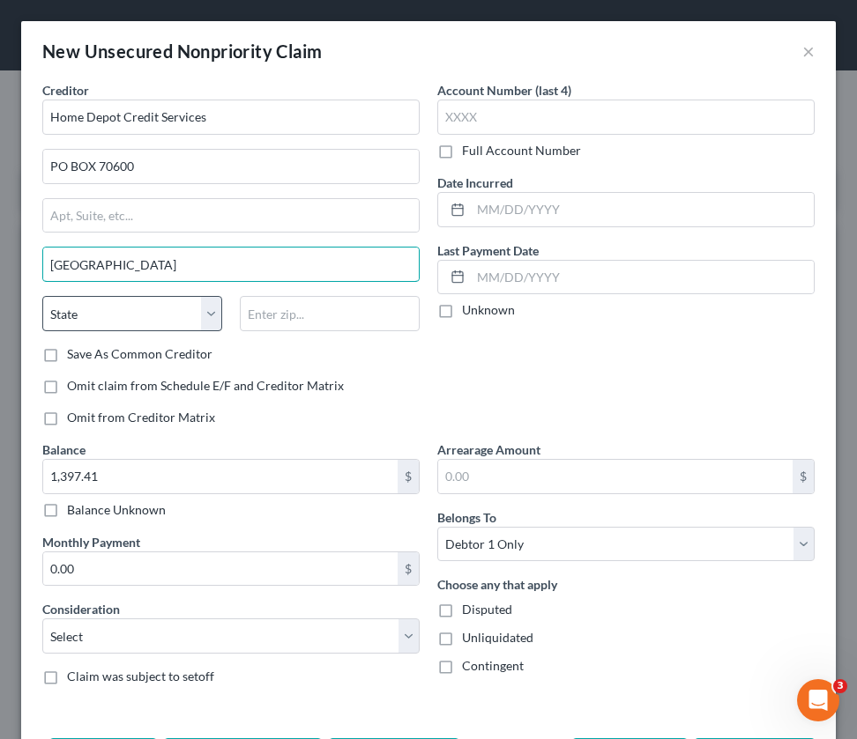
type input "[GEOGRAPHIC_DATA]"
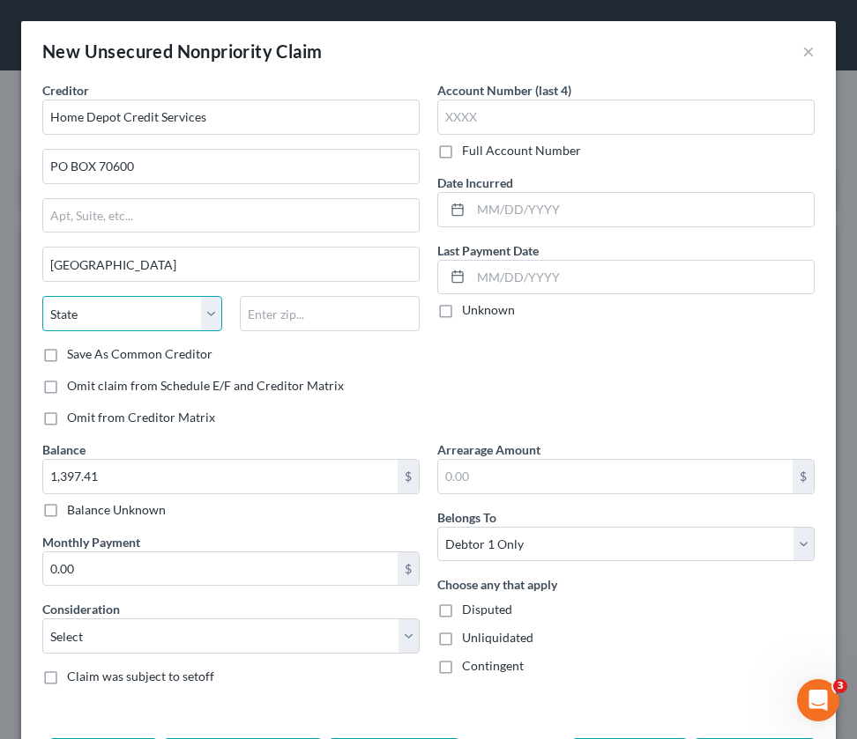
select select "39"
type input "19176"
click at [462, 308] on label "Unknown" at bounding box center [488, 310] width 53 height 18
click at [469, 308] on input "Unknown" at bounding box center [474, 306] width 11 height 11
checkbox input "true"
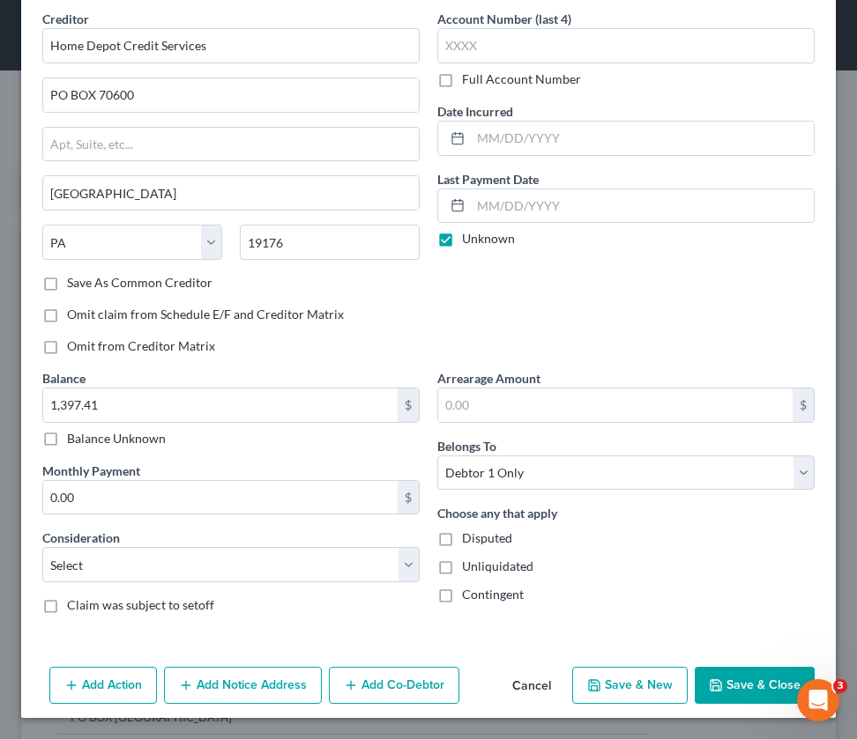
click at [720, 674] on button "Save & Close" at bounding box center [755, 685] width 120 height 37
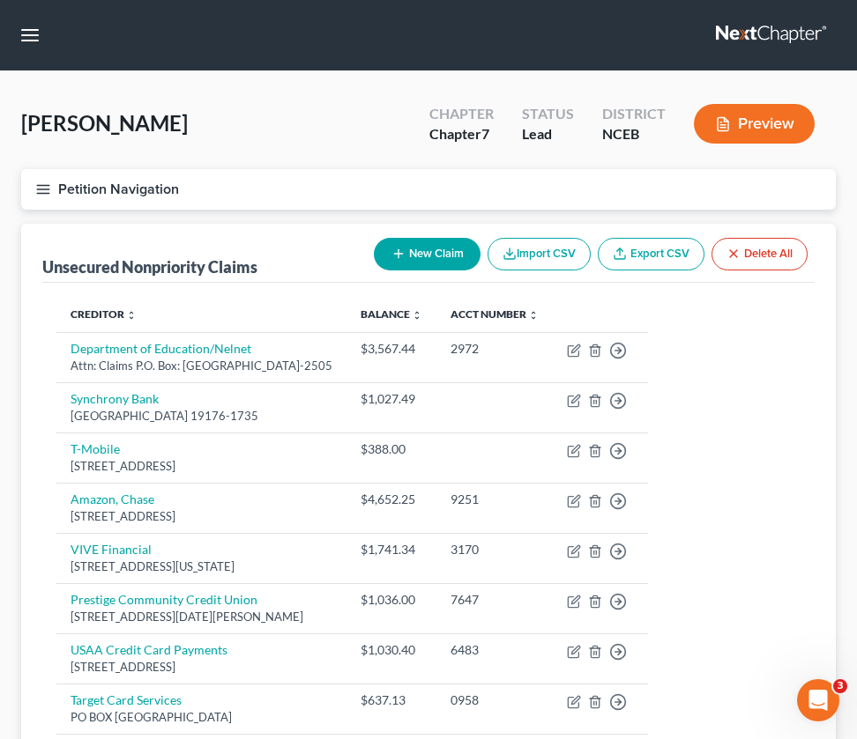
click at [405, 252] on button "New Claim" at bounding box center [427, 254] width 107 height 33
select select "0"
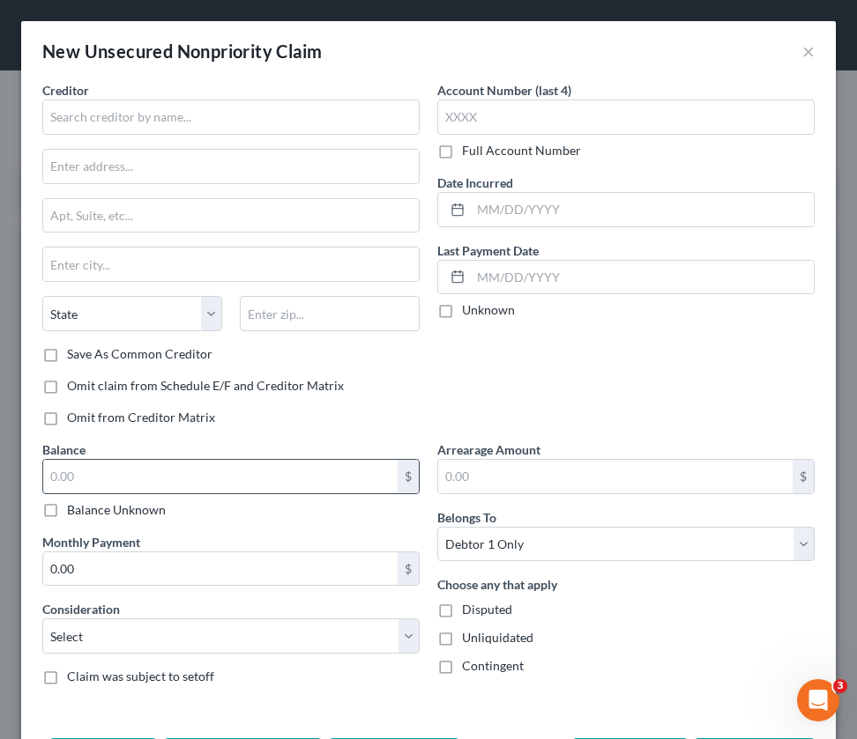
click at [113, 475] on input "text" at bounding box center [220, 476] width 354 height 33
type input "1,569.53"
click at [133, 130] on input "text" at bounding box center [230, 117] width 377 height 35
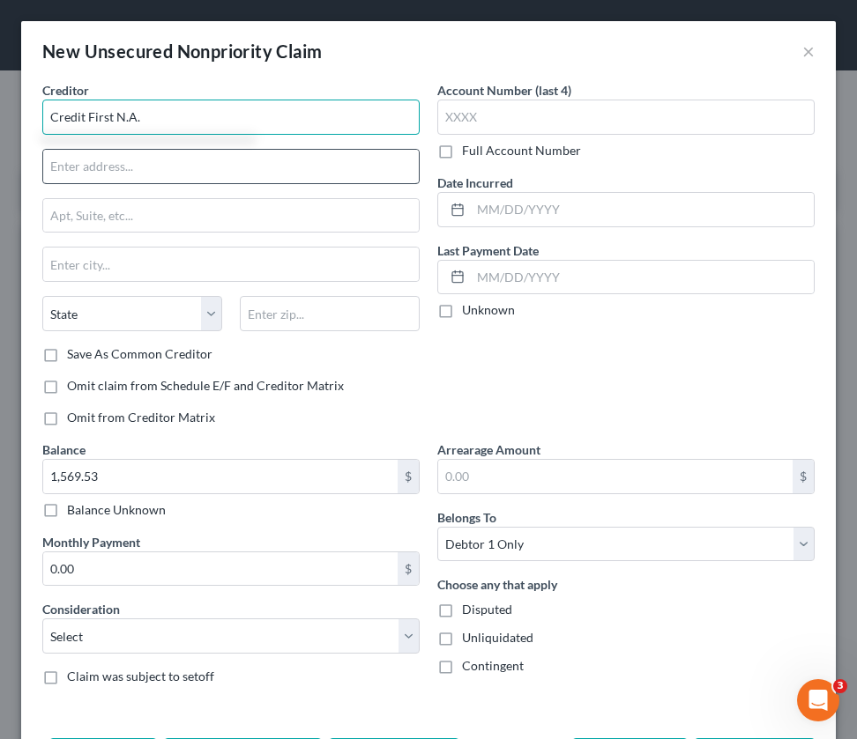
type input "Credit First N.A."
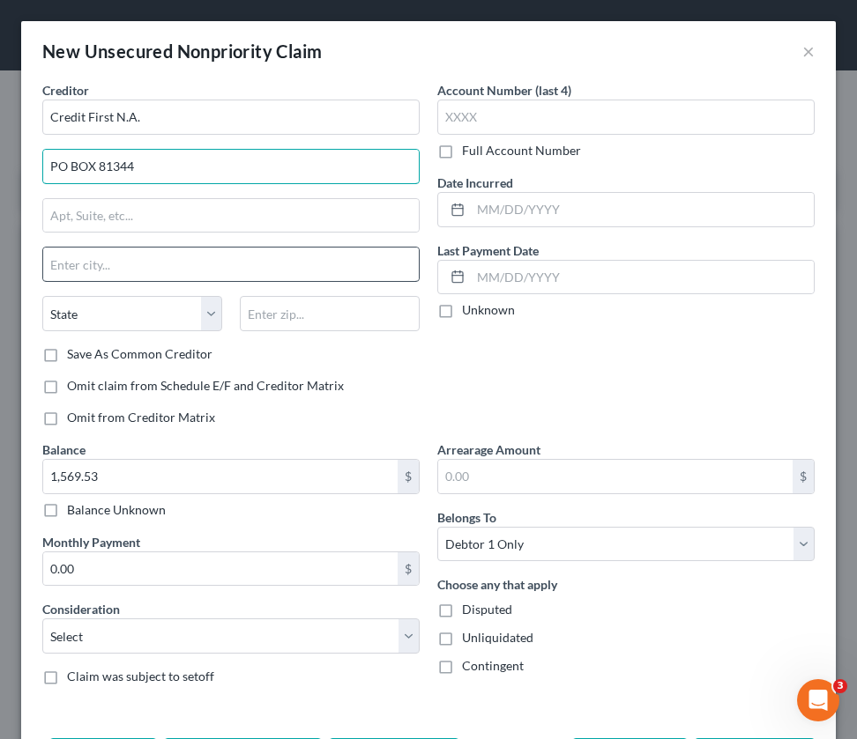
type input "PO BOX 81344"
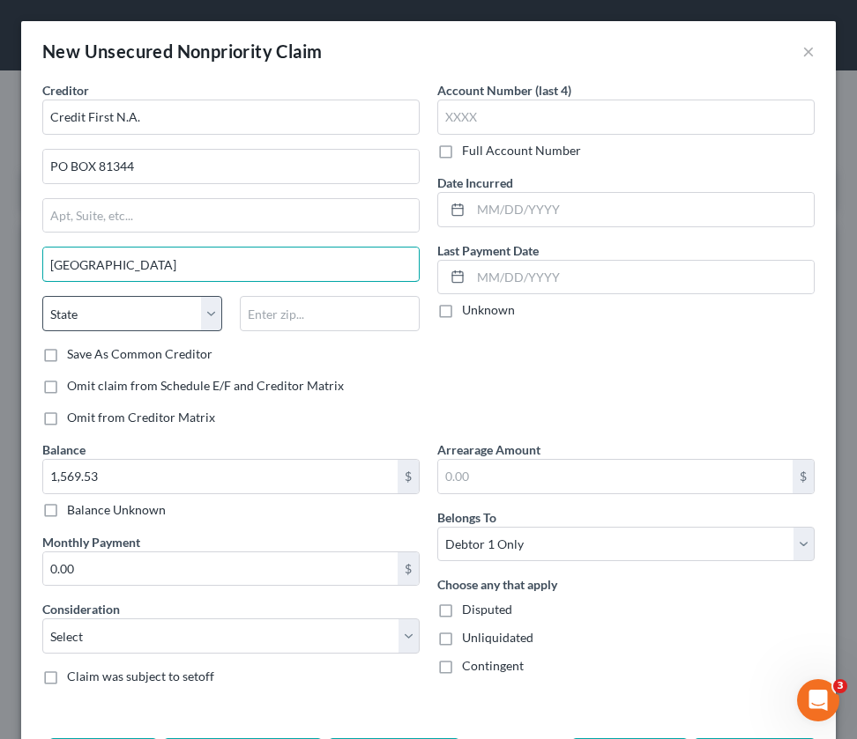
type input "[GEOGRAPHIC_DATA]"
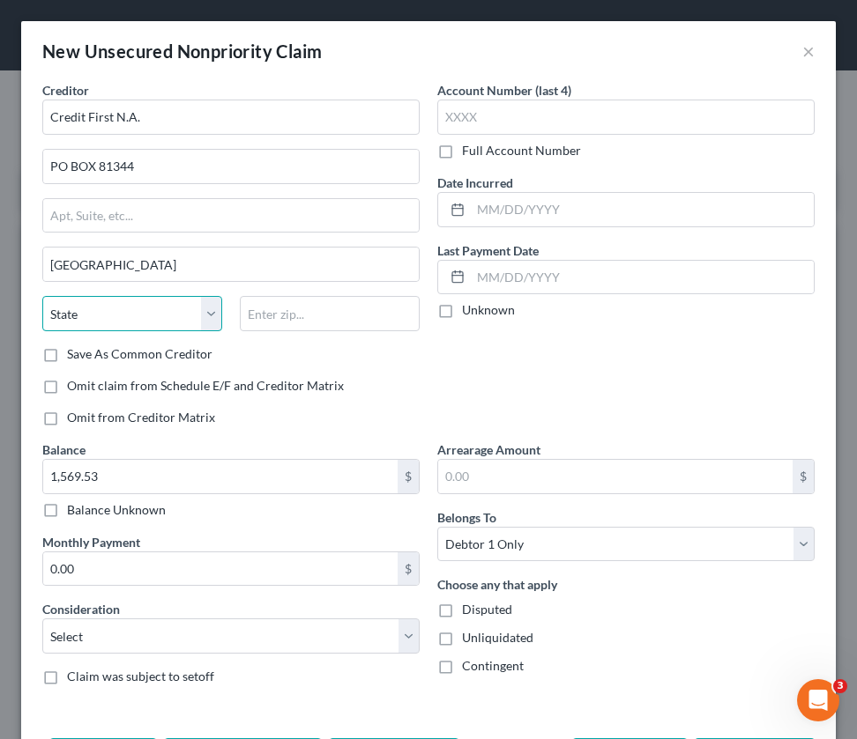
select select "36"
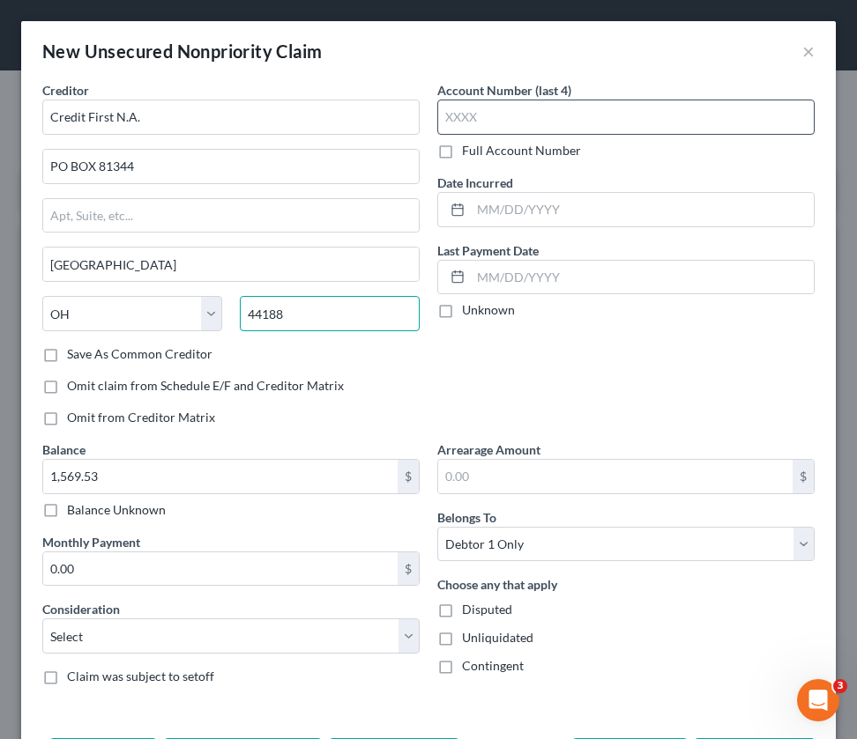
type input "44188"
type input "4253"
click at [462, 308] on label "Unknown" at bounding box center [488, 310] width 53 height 18
click at [469, 308] on input "Unknown" at bounding box center [474, 306] width 11 height 11
checkbox input "true"
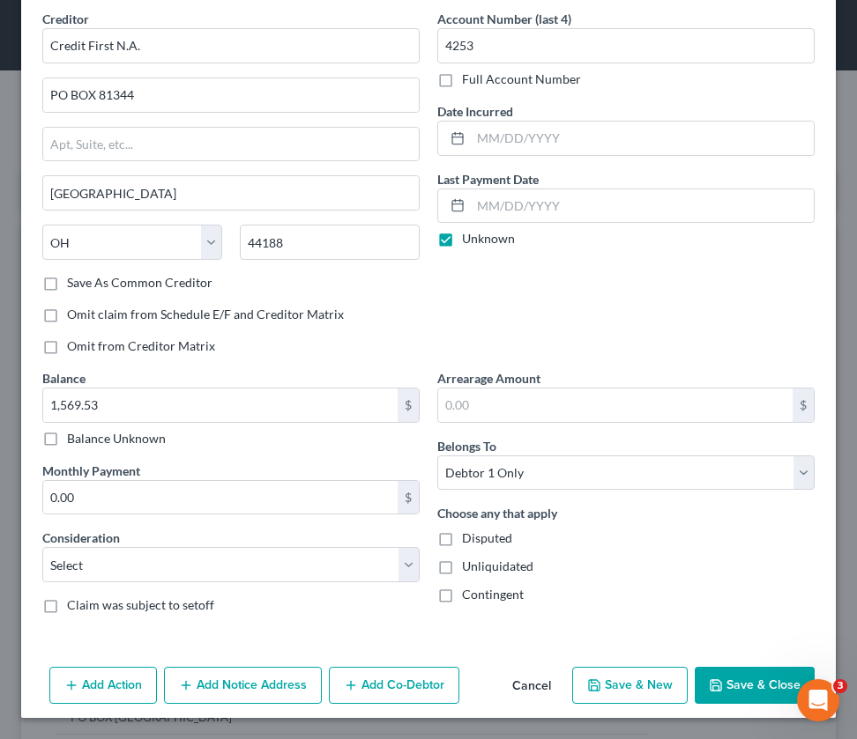
click at [721, 686] on icon "button" at bounding box center [716, 686] width 14 height 14
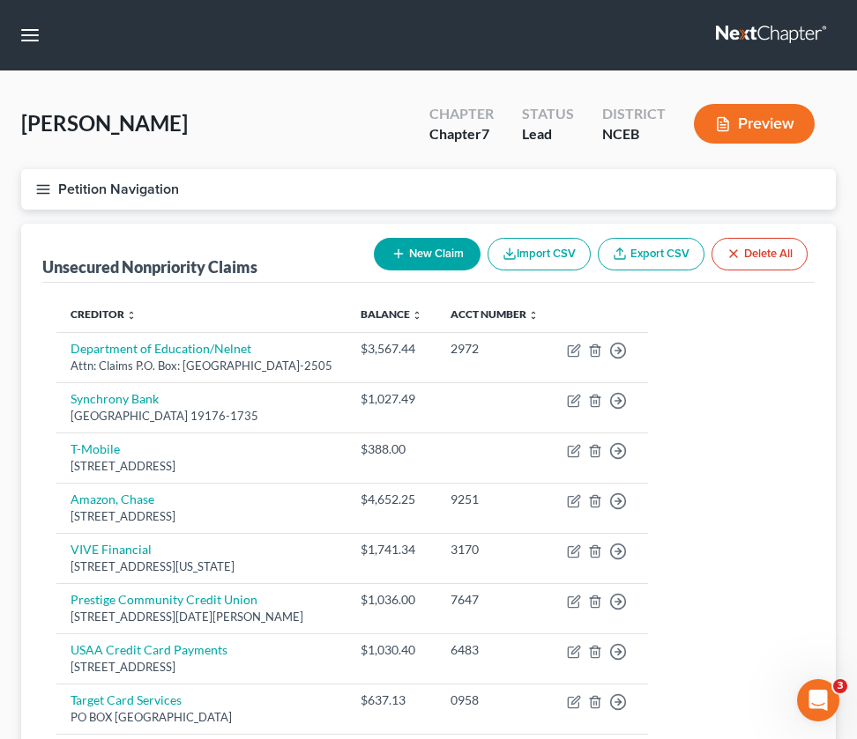
click at [412, 249] on button "New Claim" at bounding box center [427, 254] width 107 height 33
select select "0"
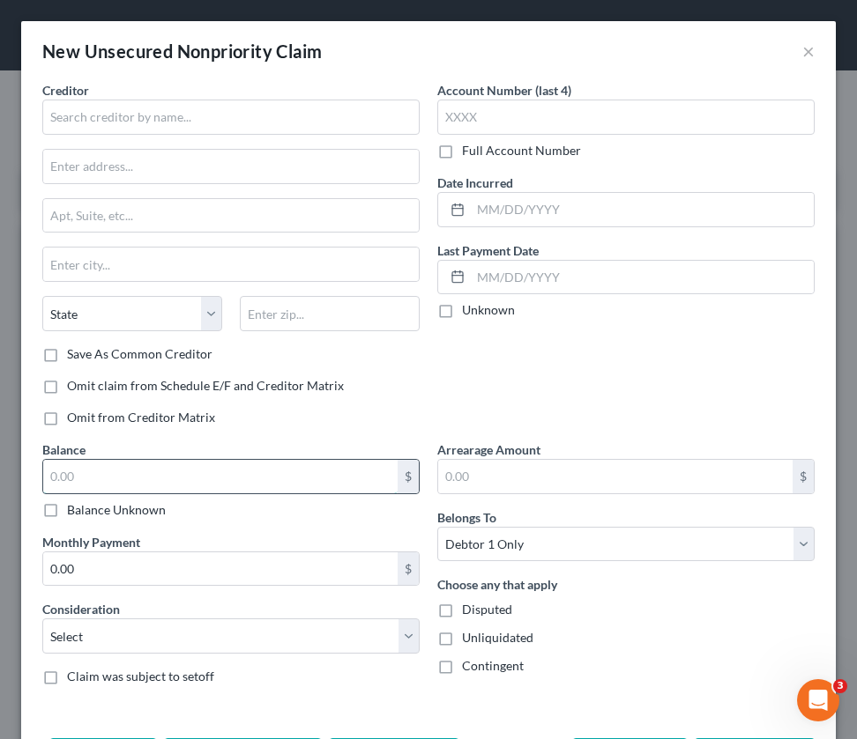
click at [77, 478] on input "text" at bounding box center [220, 476] width 354 height 33
type input "554.08"
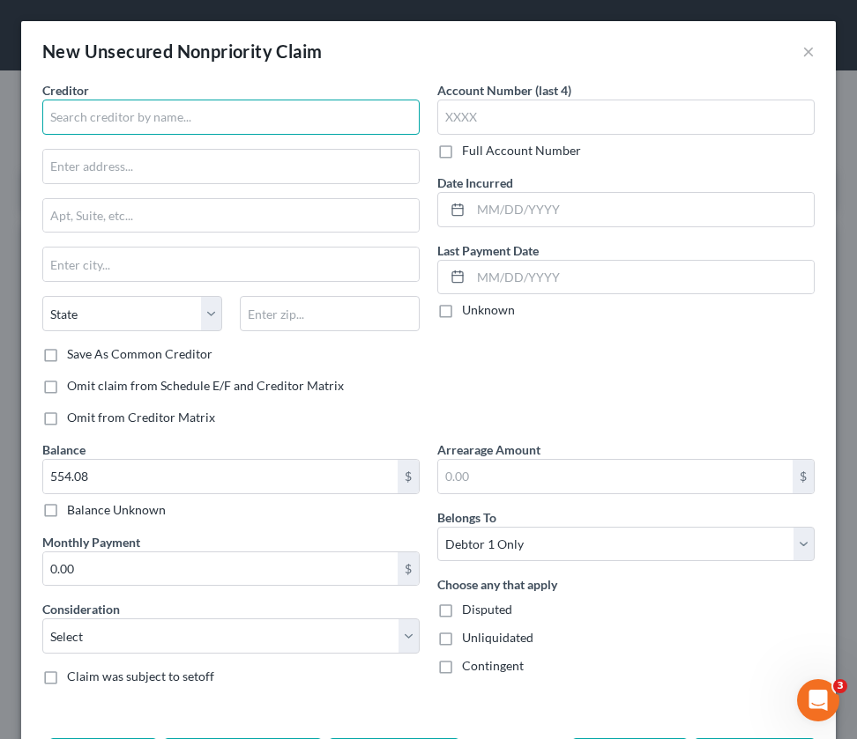
click at [174, 124] on input "text" at bounding box center [230, 117] width 377 height 35
type input "A"
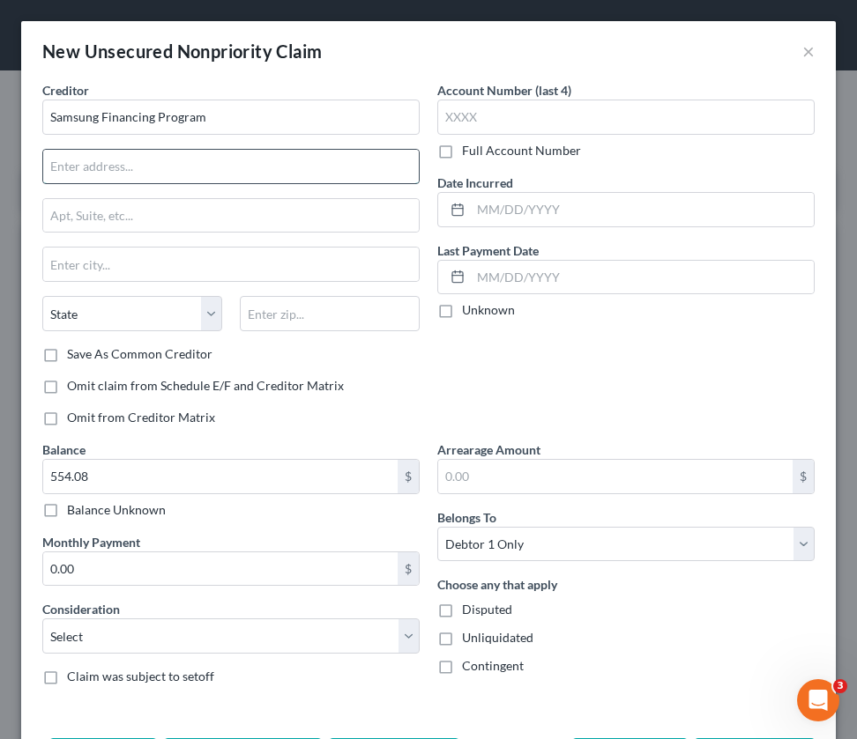
type input "Samsung Financing Program"
type input "PO BOX 100245"
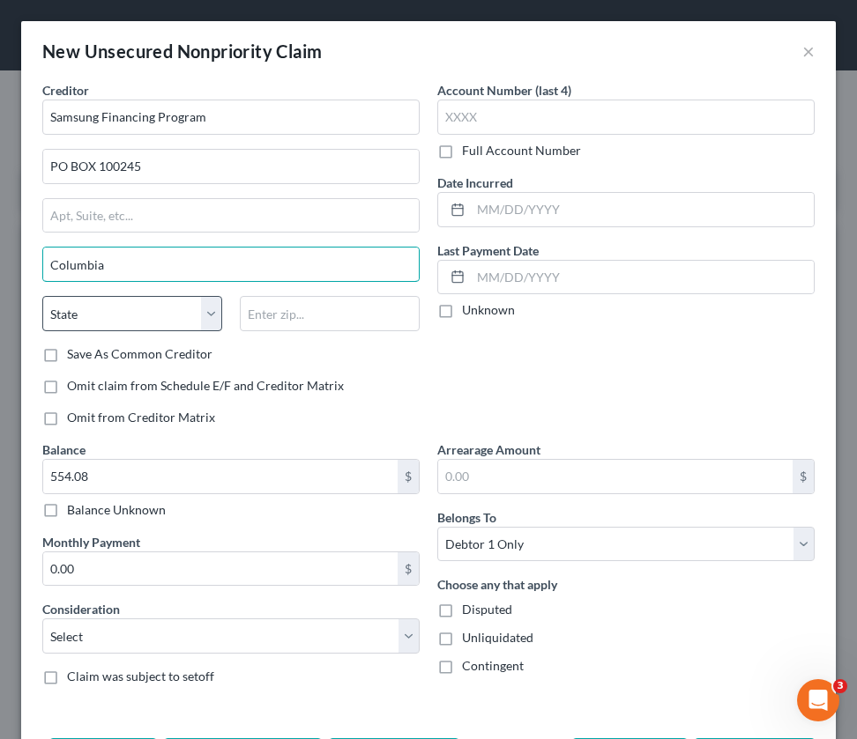
type input "Columbia"
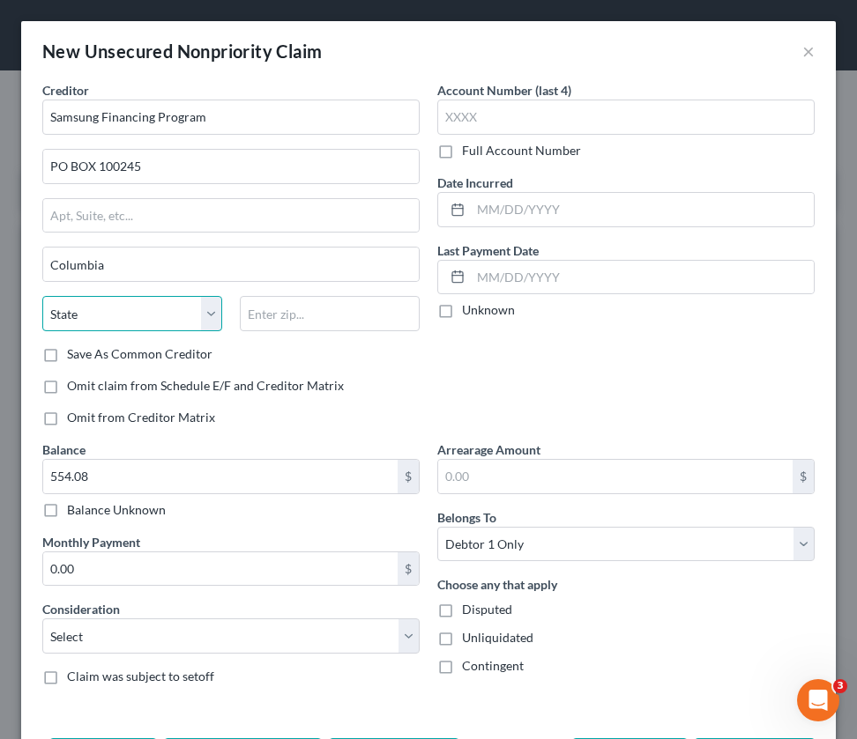
select select "42"
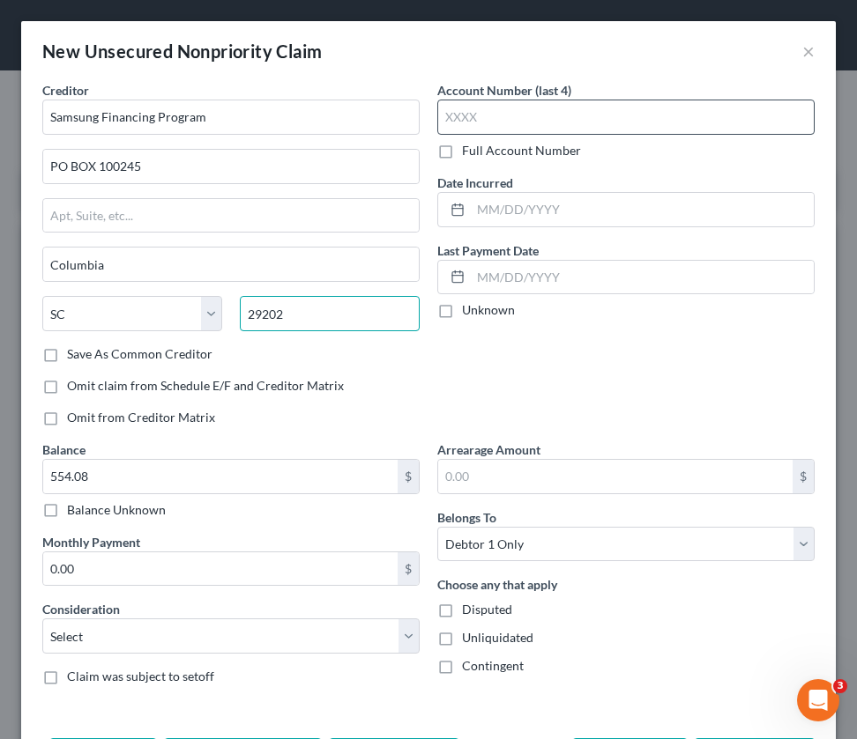
type input "29202"
type input "2420"
click at [462, 312] on label "Unknown" at bounding box center [488, 310] width 53 height 18
click at [469, 312] on input "Unknown" at bounding box center [474, 306] width 11 height 11
checkbox input "true"
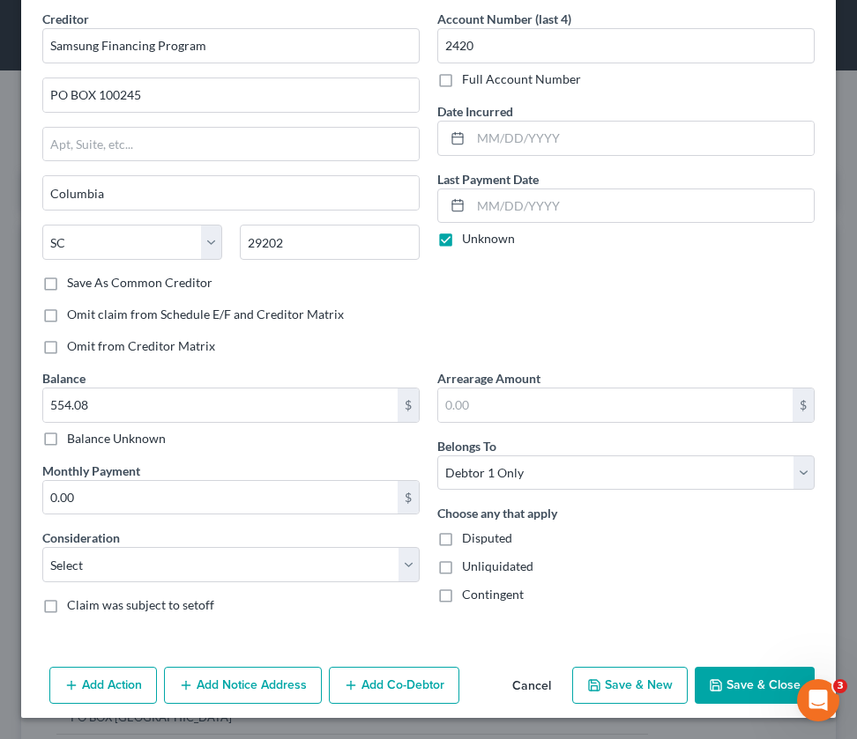
click at [715, 682] on polyline "button" at bounding box center [715, 681] width 4 height 3
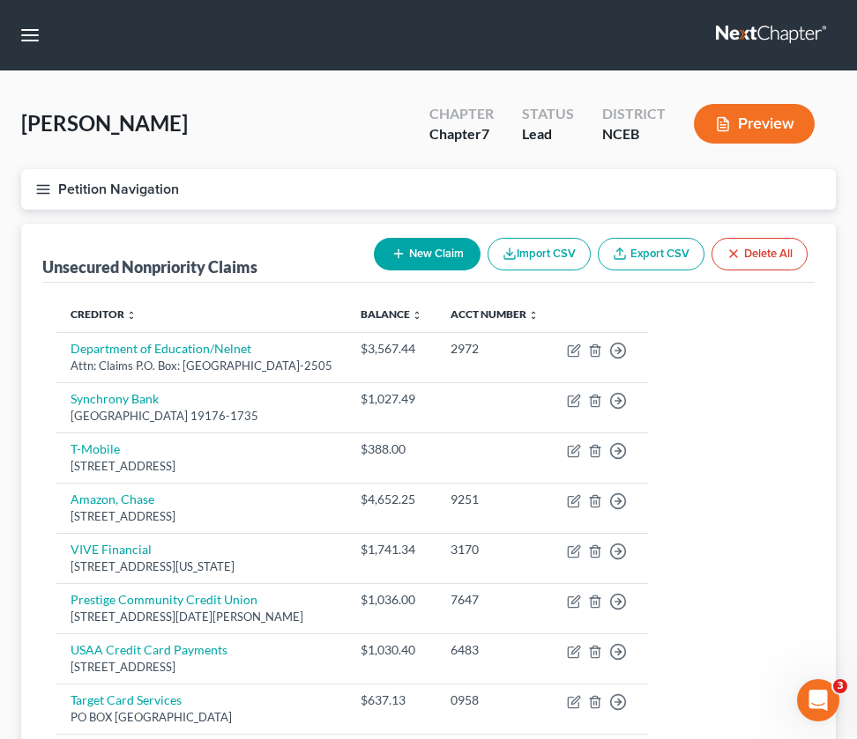
scroll to position [0, 0]
click at [53, 197] on button "Petition Navigation" at bounding box center [428, 189] width 814 height 41
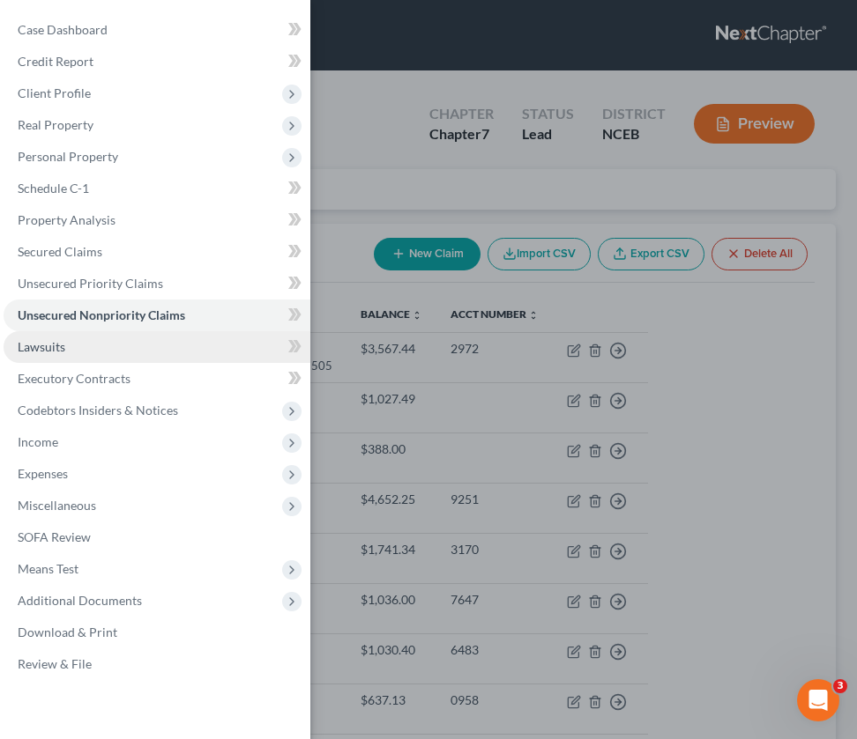
click at [71, 351] on link "Lawsuits" at bounding box center [157, 347] width 307 height 32
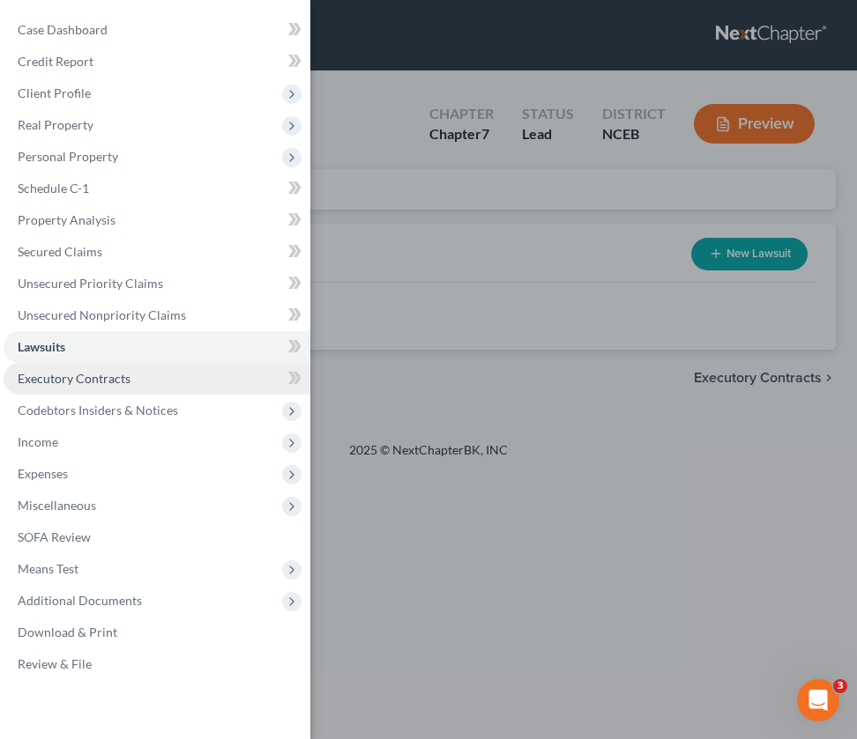
click at [182, 372] on link "Executory Contracts" at bounding box center [157, 379] width 307 height 32
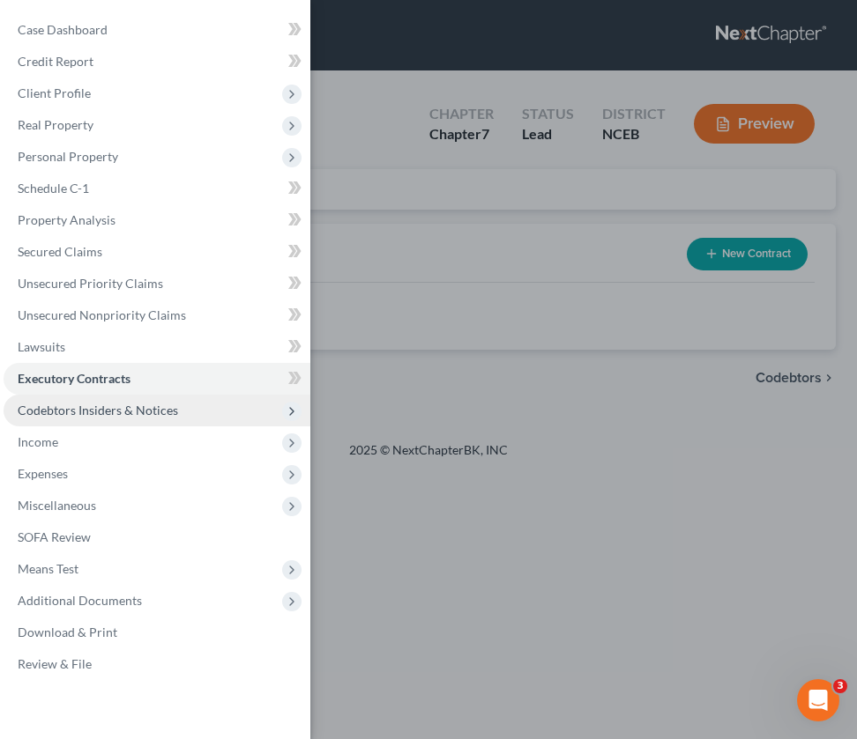
click at [151, 405] on span "Codebtors Insiders & Notices" at bounding box center [98, 410] width 160 height 15
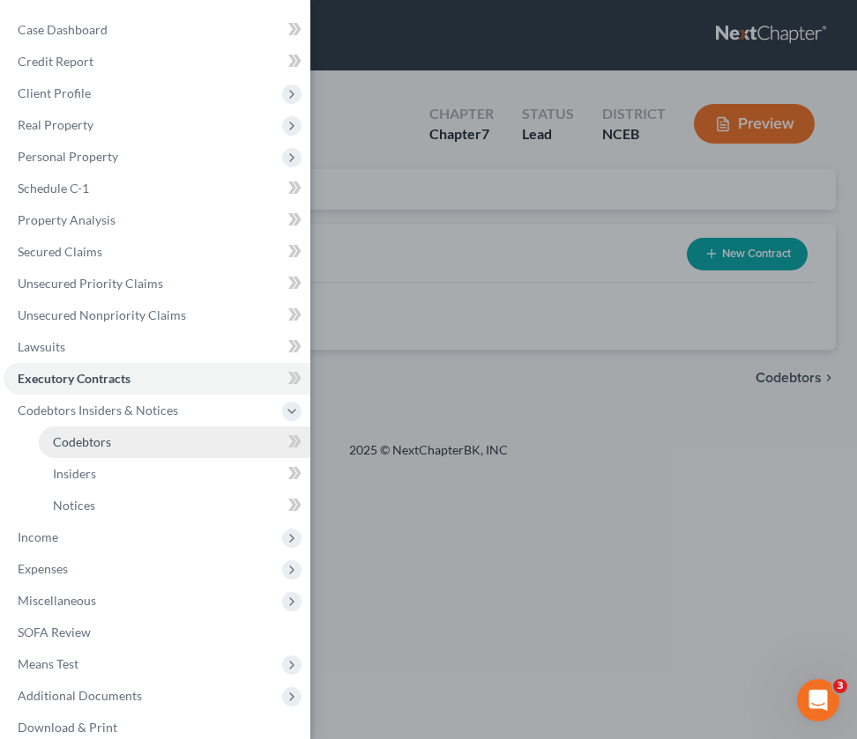
click at [147, 438] on link "Codebtors" at bounding box center [174, 443] width 271 height 32
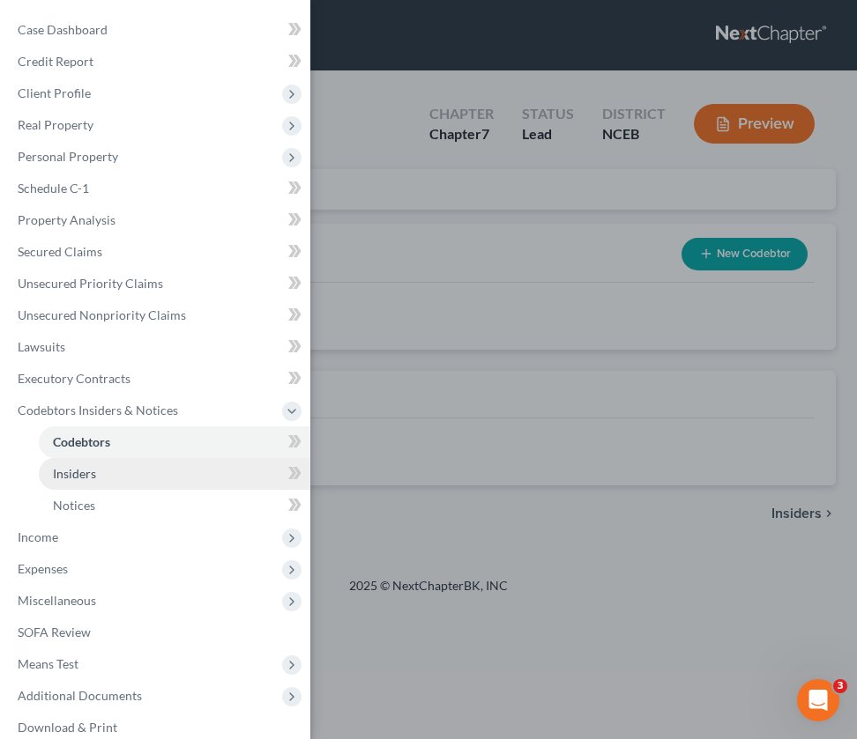
click at [149, 473] on link "Insiders" at bounding box center [174, 474] width 271 height 32
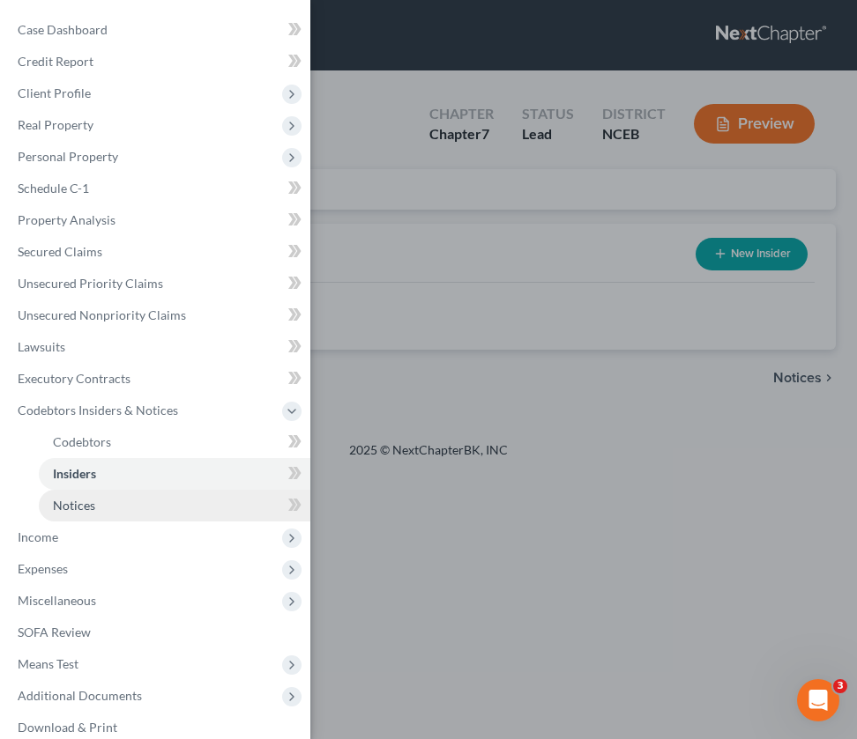
click at [151, 506] on link "Notices" at bounding box center [174, 506] width 271 height 32
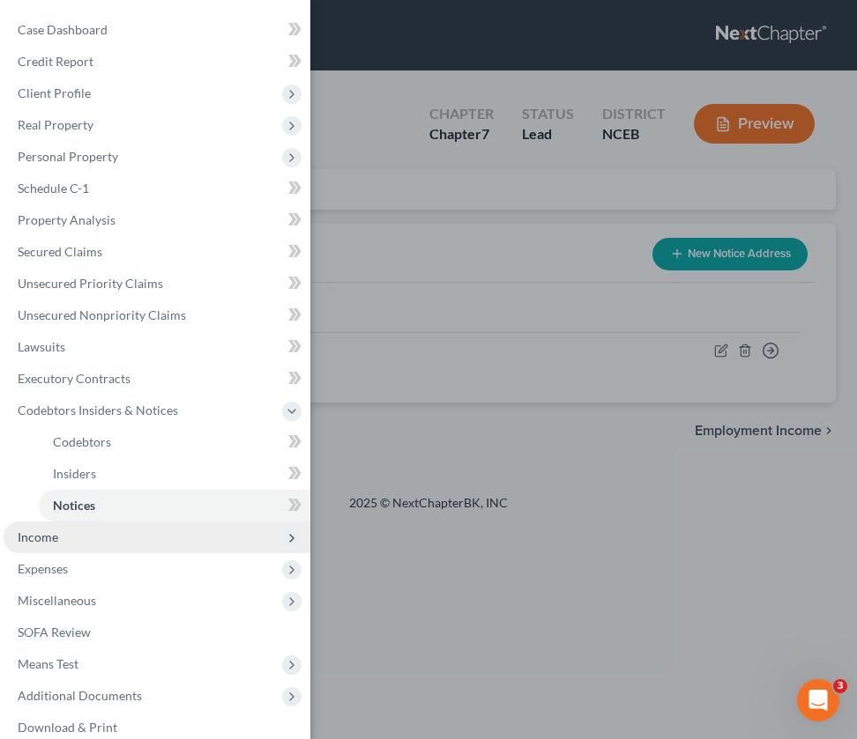
click at [64, 537] on span "Income" at bounding box center [157, 538] width 307 height 32
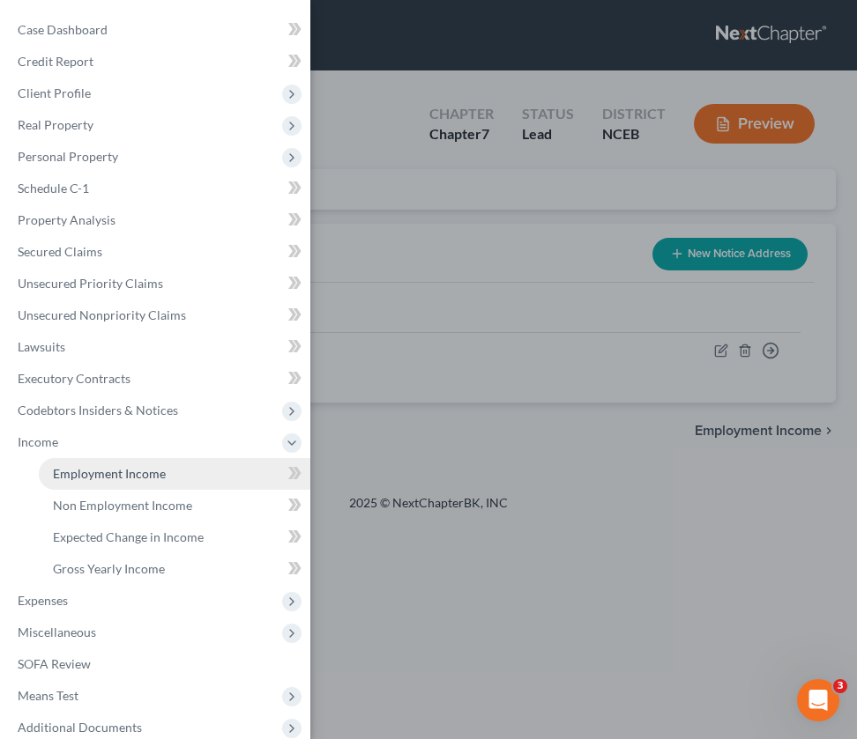
click at [89, 486] on link "Employment Income" at bounding box center [174, 474] width 271 height 32
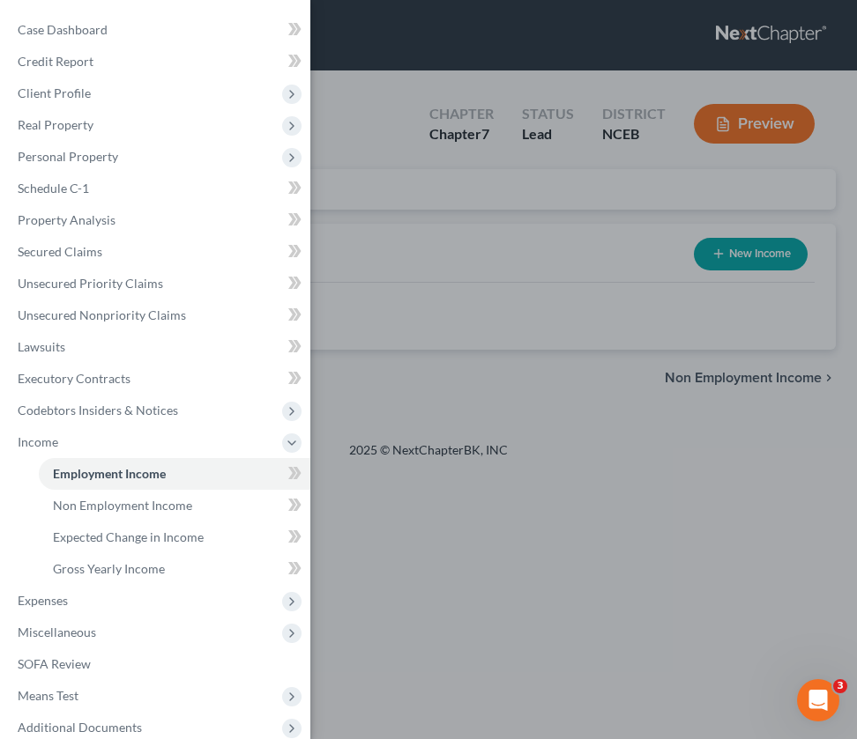
click at [425, 423] on div "Case Dashboard Payments Invoices Payments Payments Credit Report Client Profile" at bounding box center [428, 369] width 857 height 739
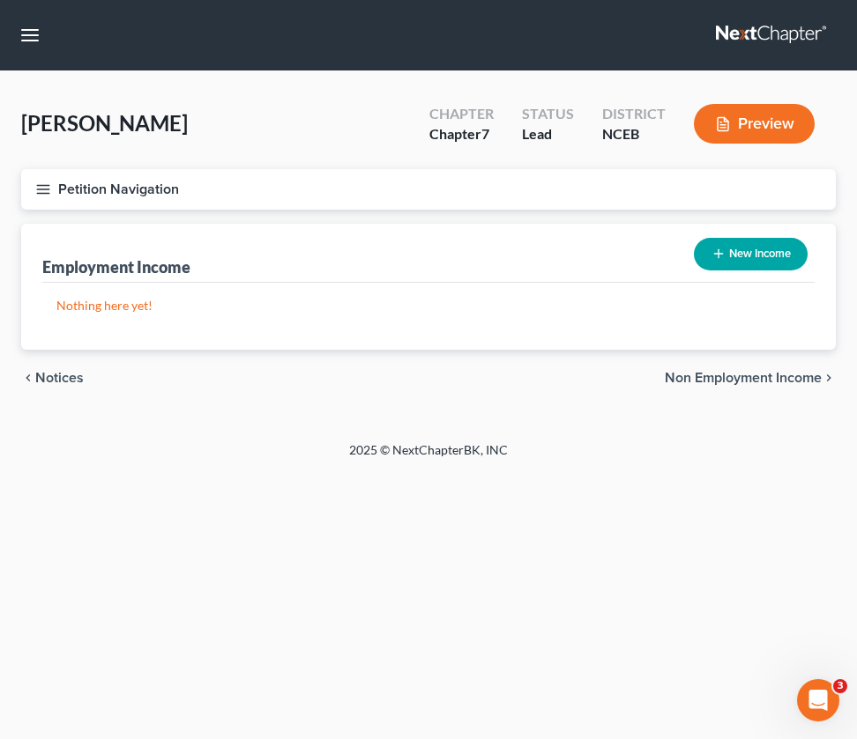
click at [728, 245] on button "New Income" at bounding box center [751, 254] width 114 height 33
select select "0"
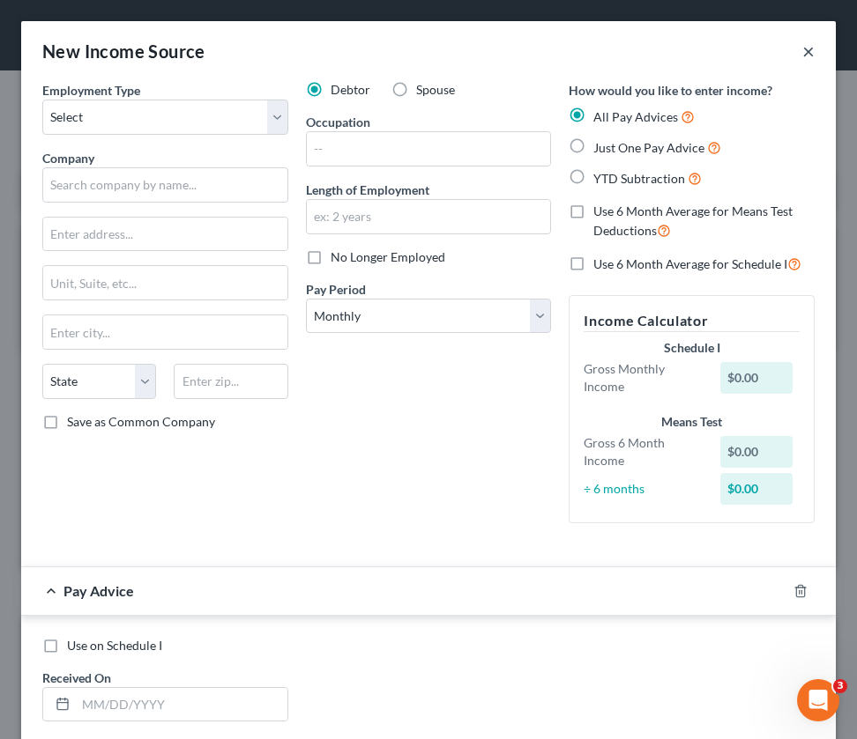
click at [808, 48] on button "×" at bounding box center [808, 51] width 12 height 21
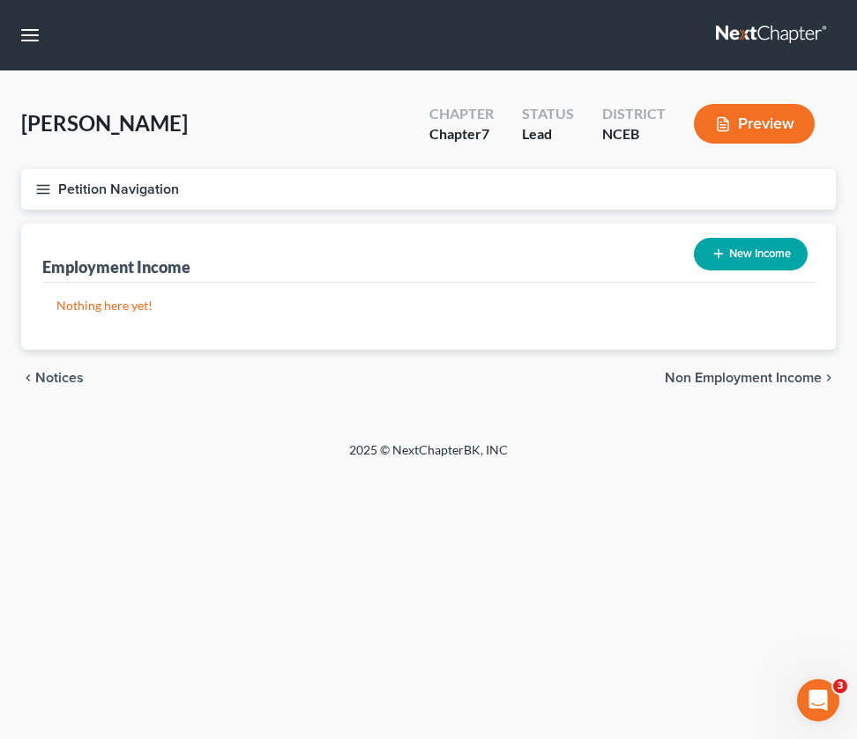
click at [34, 189] on button "Petition Navigation" at bounding box center [428, 189] width 814 height 41
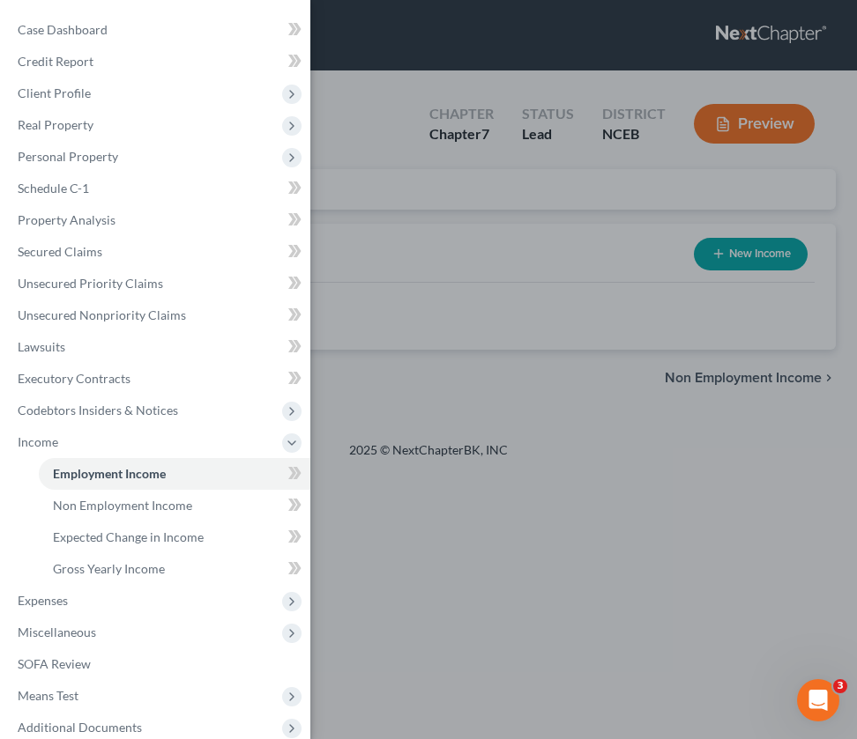
click at [440, 262] on div "Case Dashboard Payments Invoices Payments Payments Credit Report Client Profile" at bounding box center [428, 369] width 857 height 739
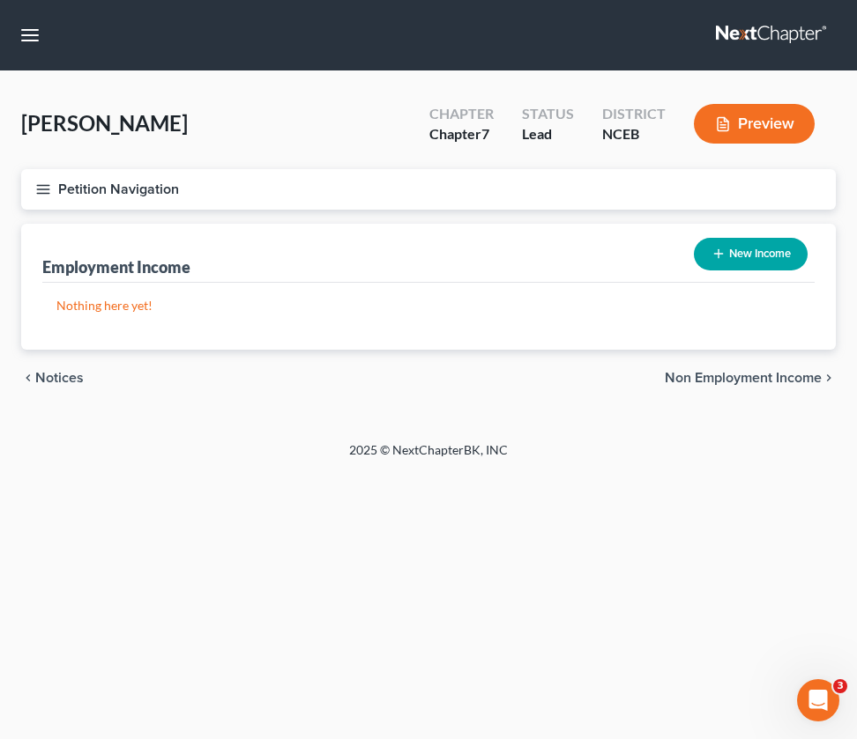
click at [722, 246] on button "New Income" at bounding box center [751, 254] width 114 height 33
select select "0"
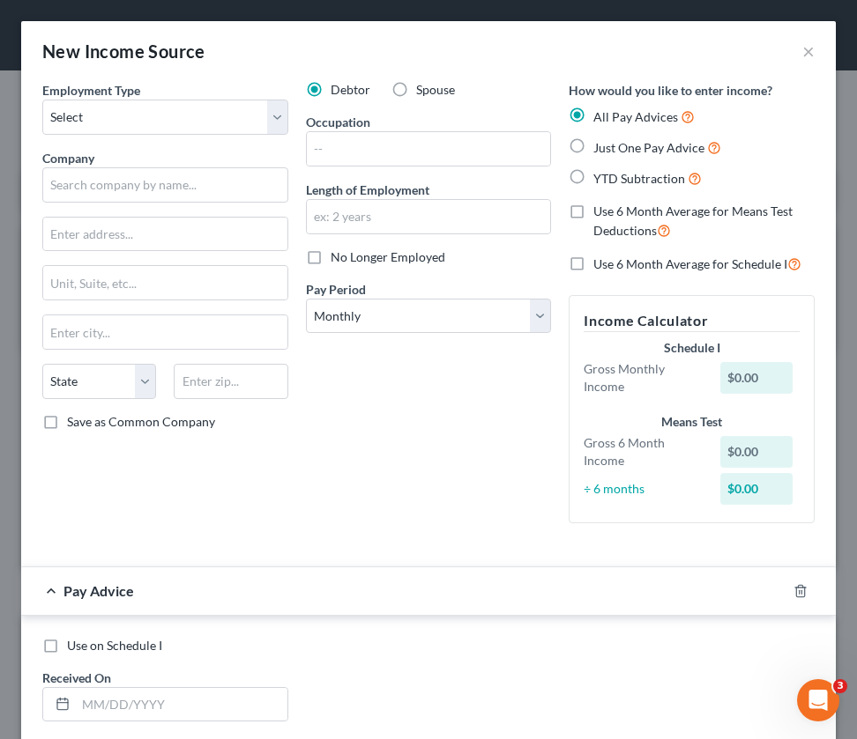
drag, startPoint x: 451, startPoint y: 59, endPoint x: 398, endPoint y: 55, distance: 53.9
click at [398, 58] on div "New Income Source ×" at bounding box center [428, 51] width 814 height 60
click at [808, 56] on button "×" at bounding box center [808, 51] width 12 height 21
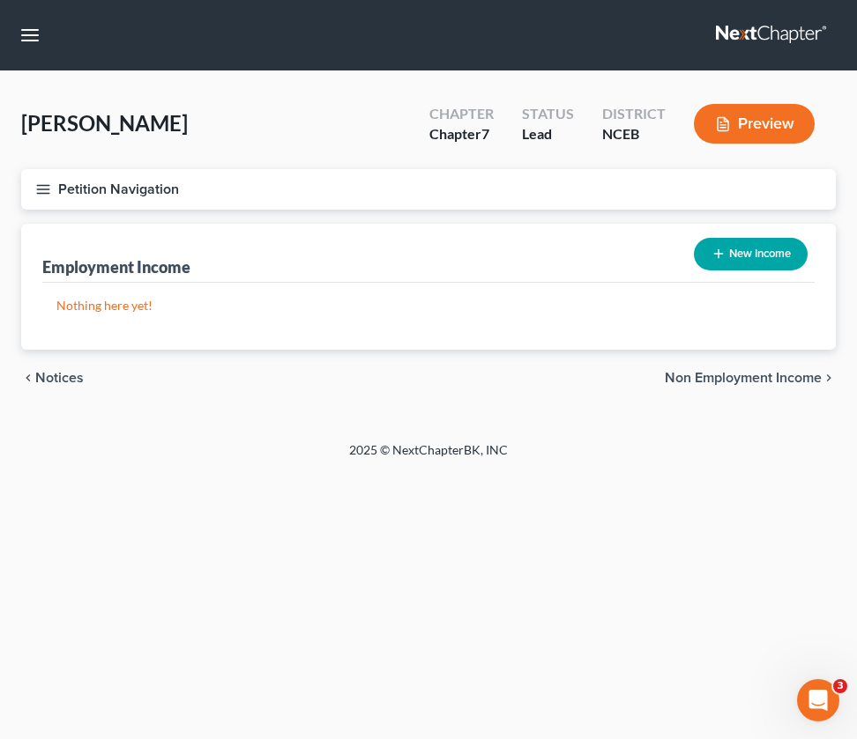
click at [47, 185] on line "button" at bounding box center [43, 185] width 12 height 0
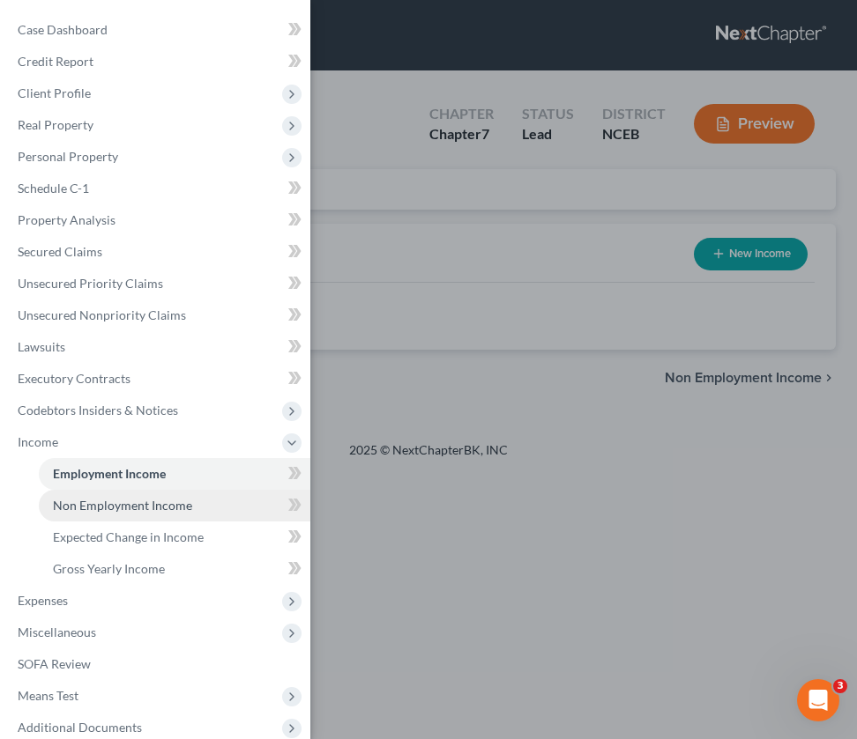
click at [145, 515] on link "Non Employment Income" at bounding box center [174, 506] width 271 height 32
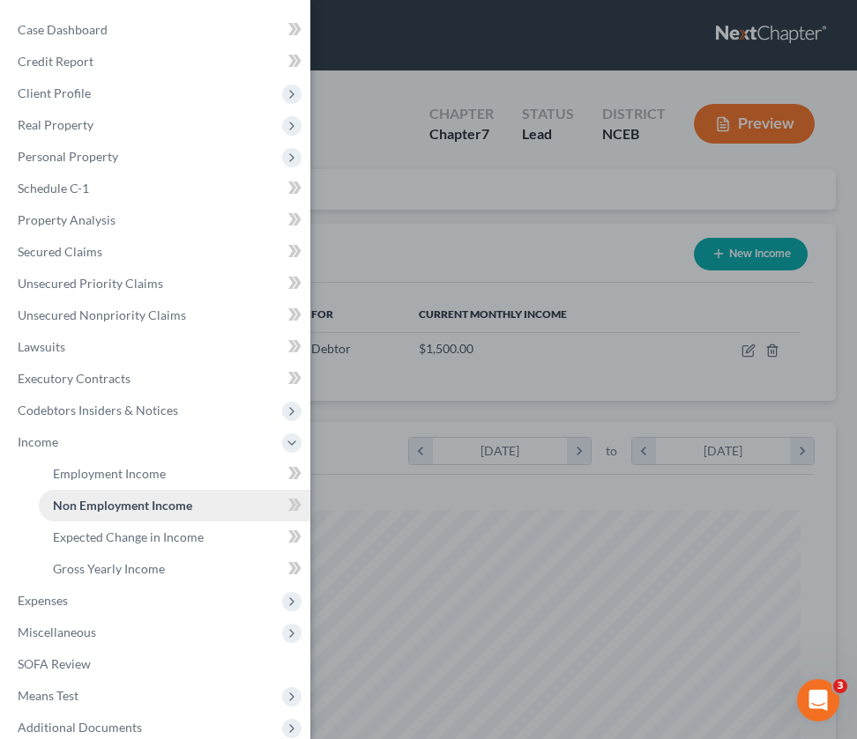
scroll to position [372, 779]
click at [353, 347] on div "Case Dashboard Payments Invoices Payments Payments Credit Report Client Profile" at bounding box center [428, 369] width 857 height 739
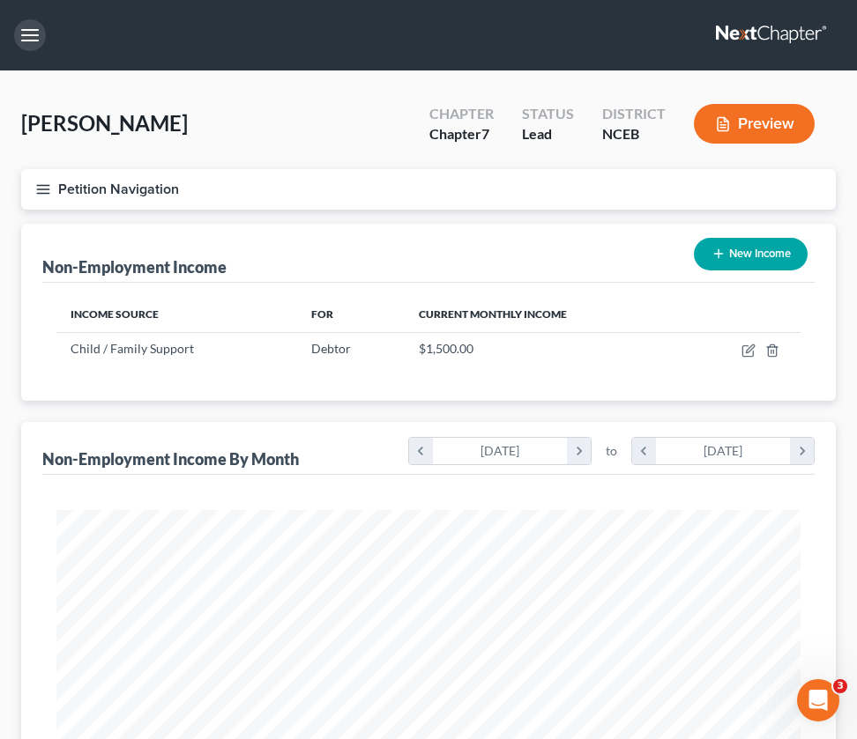
click at [29, 41] on button "button" at bounding box center [30, 35] width 32 height 32
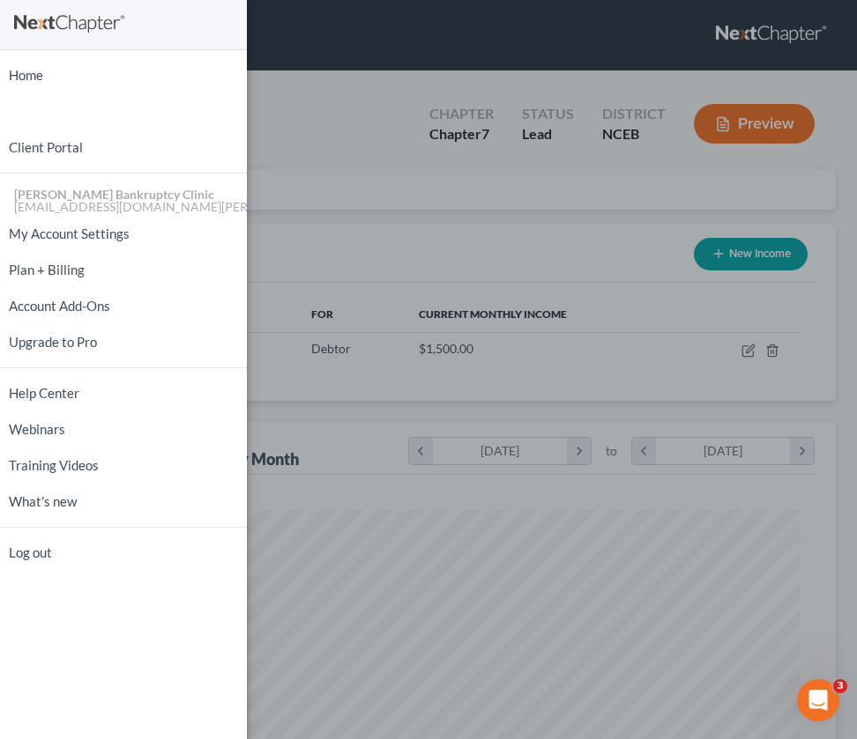
click at [338, 148] on div "Home New Case Client Portal [PERSON_NAME] Bankruptcy Clinic [EMAIL_ADDRESS][DOM…" at bounding box center [428, 369] width 857 height 739
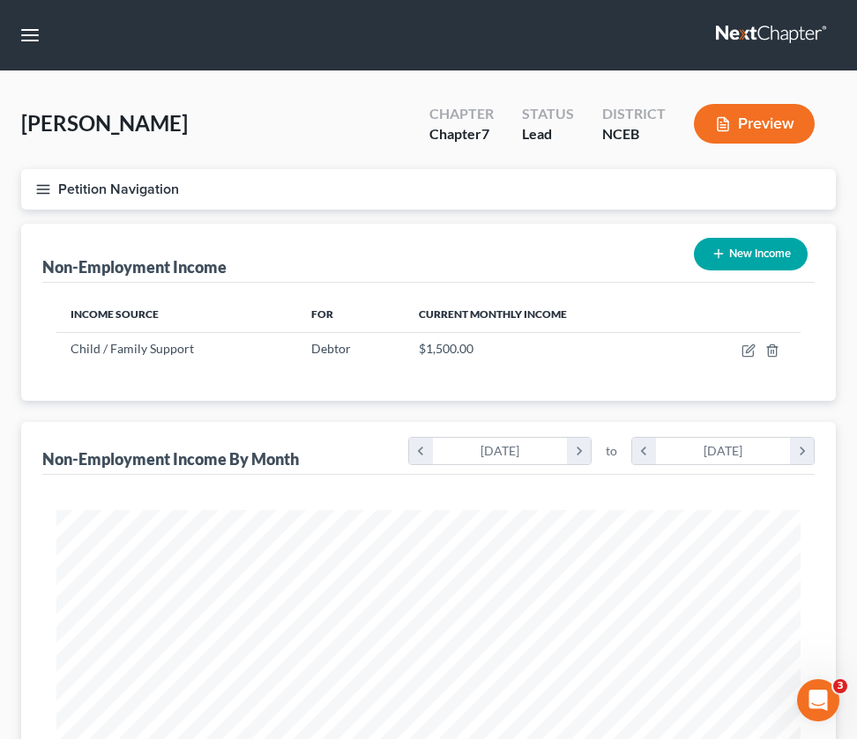
click at [41, 190] on line "button" at bounding box center [43, 190] width 12 height 0
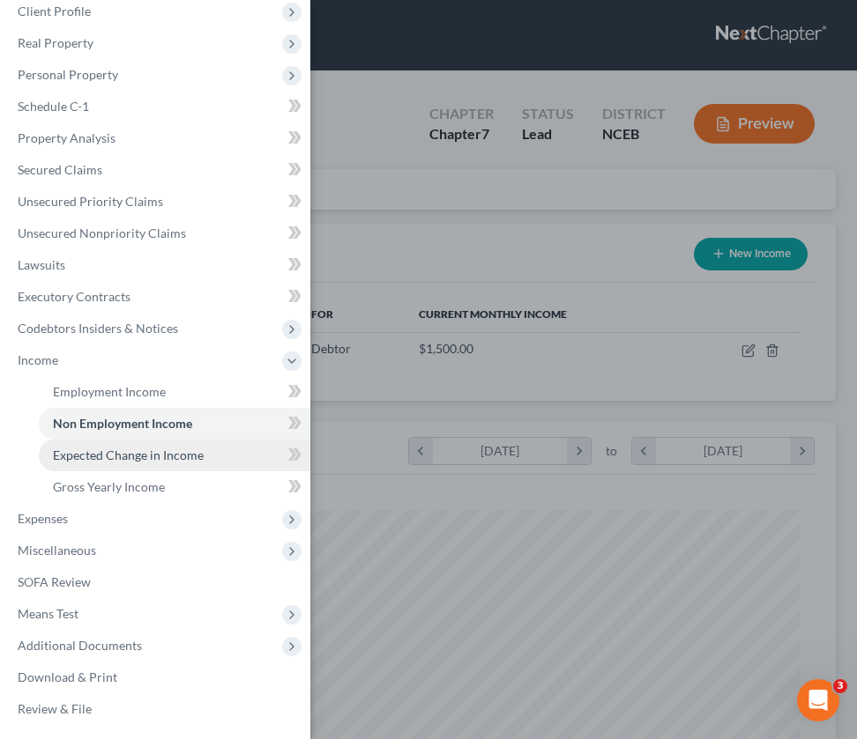
scroll to position [82, 0]
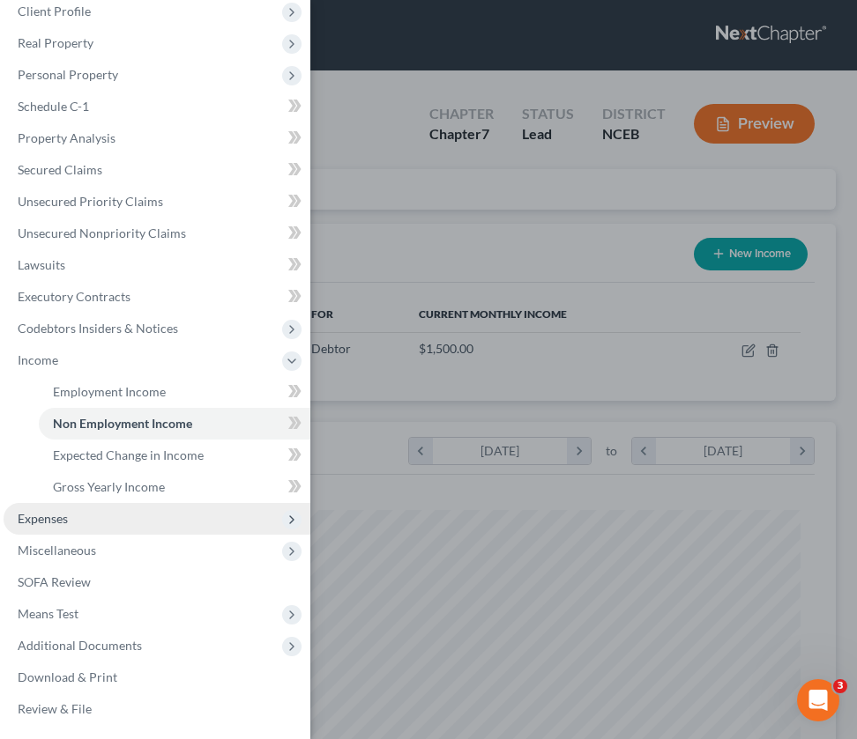
click at [88, 526] on span "Expenses" at bounding box center [157, 519] width 307 height 32
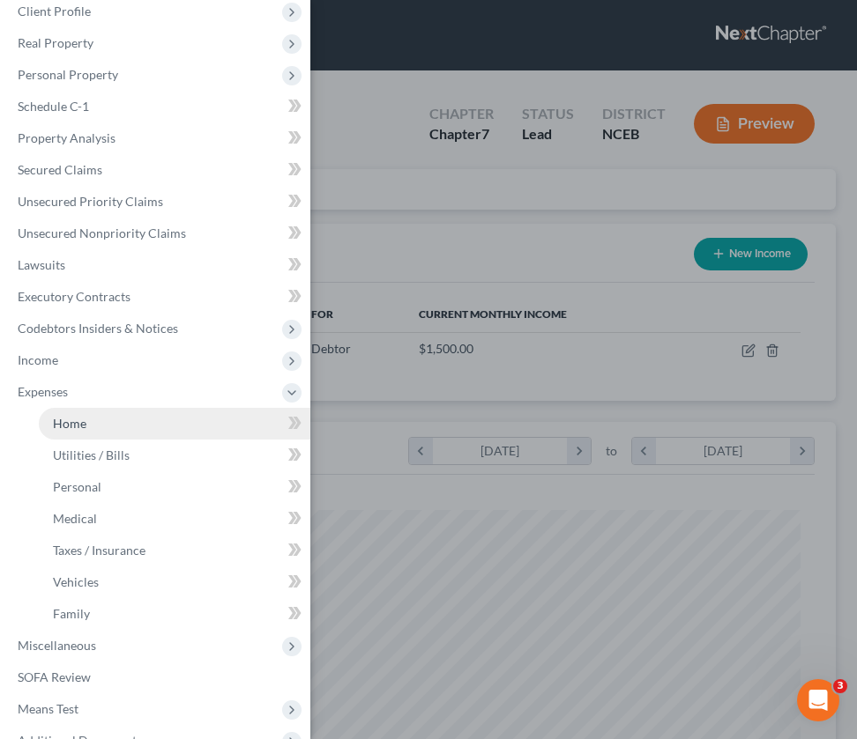
click at [94, 426] on link "Home" at bounding box center [174, 424] width 271 height 32
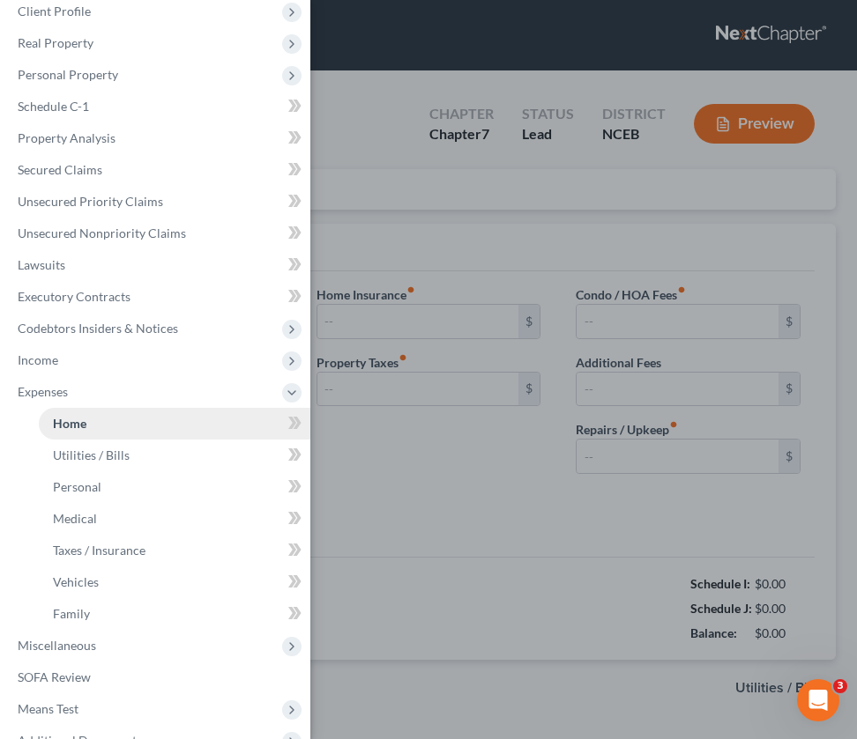
type input "550.00"
type input "0.00"
radio input "true"
type input "28.00"
type input "0.00"
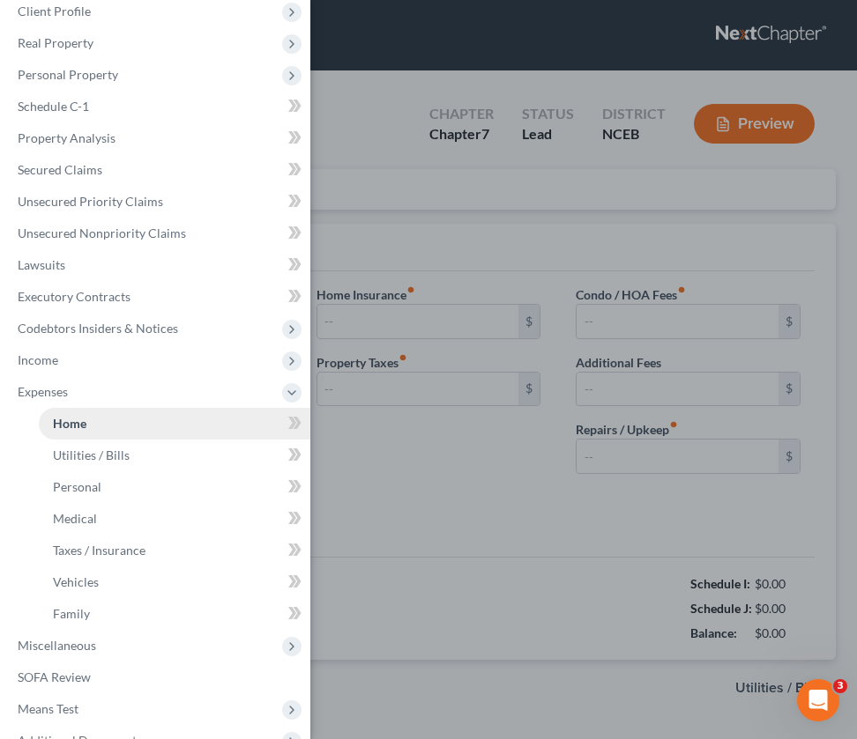
type input "0.00"
click at [376, 479] on div "Case Dashboard Payments Invoices Payments Payments Credit Report Client Profile" at bounding box center [428, 369] width 857 height 739
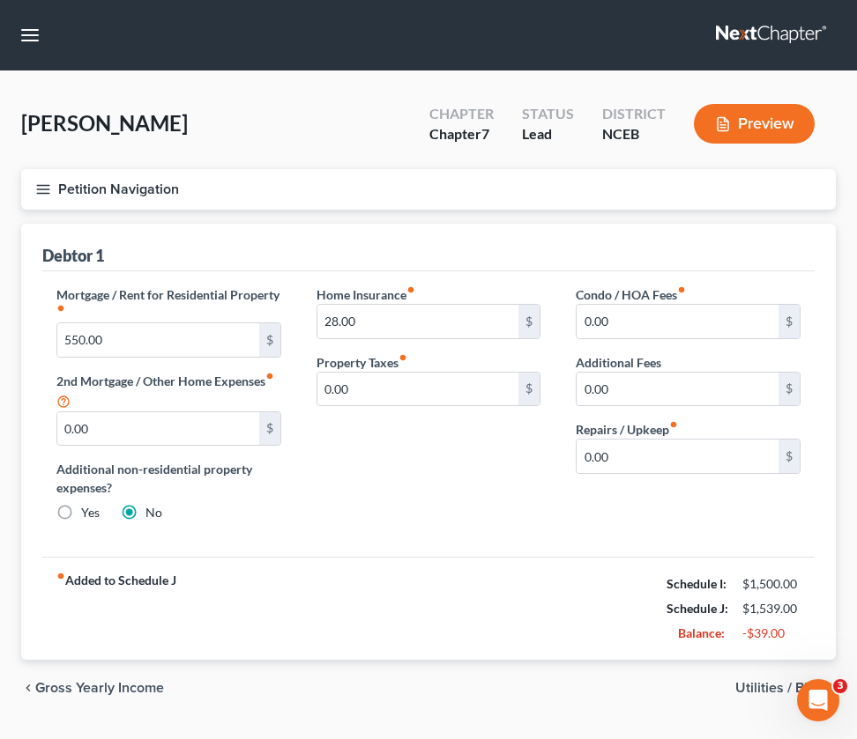
click at [57, 192] on button "Petition Navigation" at bounding box center [428, 189] width 814 height 41
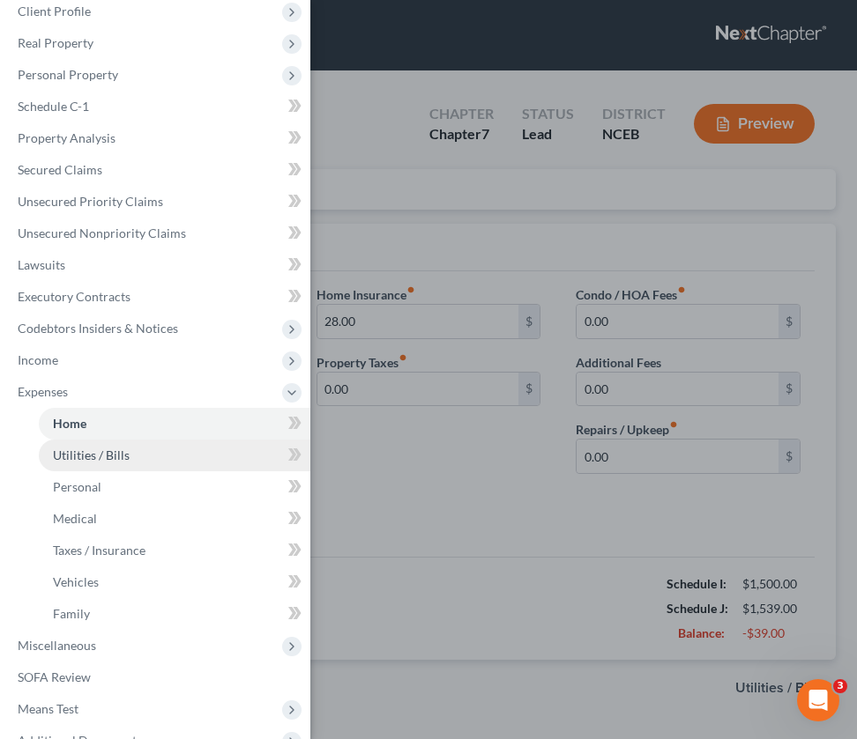
click at [103, 449] on span "Utilities / Bills" at bounding box center [91, 455] width 77 height 15
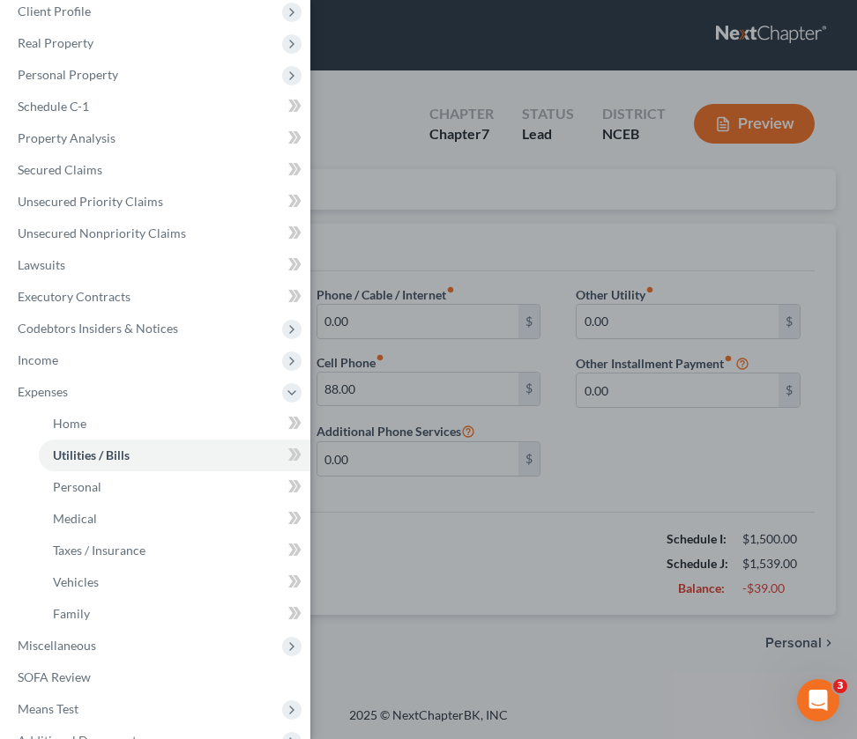
click at [420, 524] on div "Case Dashboard Payments Invoices Payments Payments Credit Report Client Profile" at bounding box center [428, 369] width 857 height 739
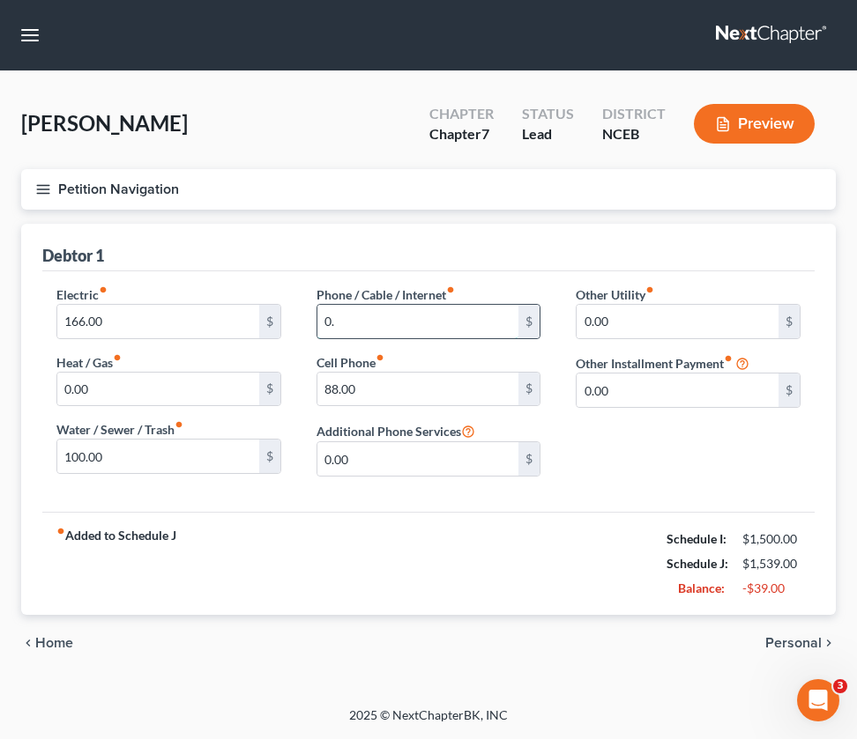
type input "0"
type input "100.00"
click at [369, 551] on div "fiber_manual_record Added to Schedule J Schedule I: $1,500.00 Schedule J: $1,63…" at bounding box center [428, 563] width 772 height 103
click at [41, 190] on icon "button" at bounding box center [43, 190] width 16 height 16
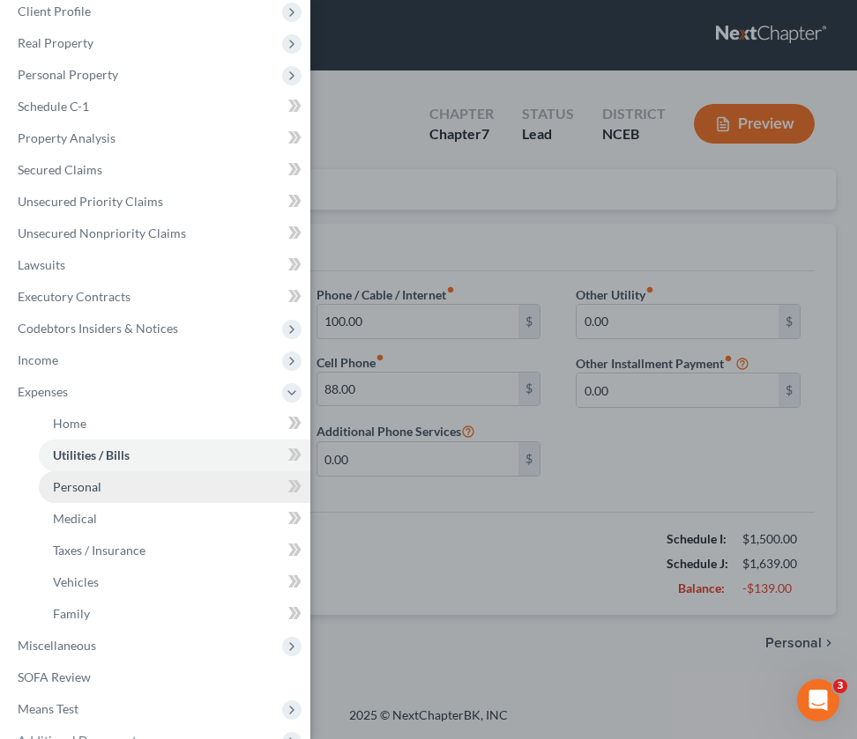
click at [128, 497] on link "Personal" at bounding box center [174, 488] width 271 height 32
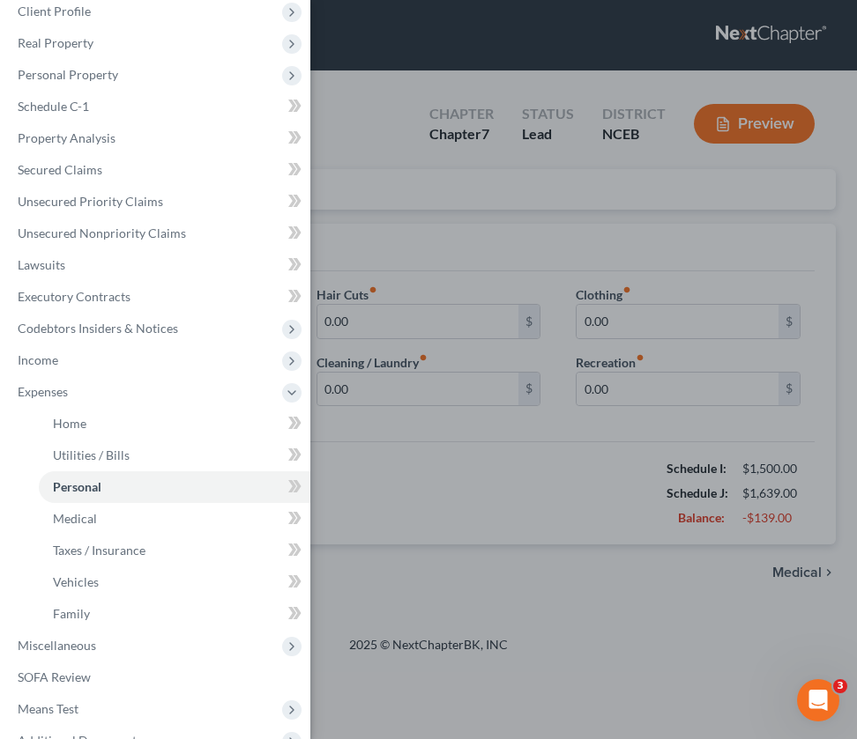
click at [426, 550] on div "Case Dashboard Payments Invoices Payments Payments Credit Report Client Profile" at bounding box center [428, 369] width 857 height 739
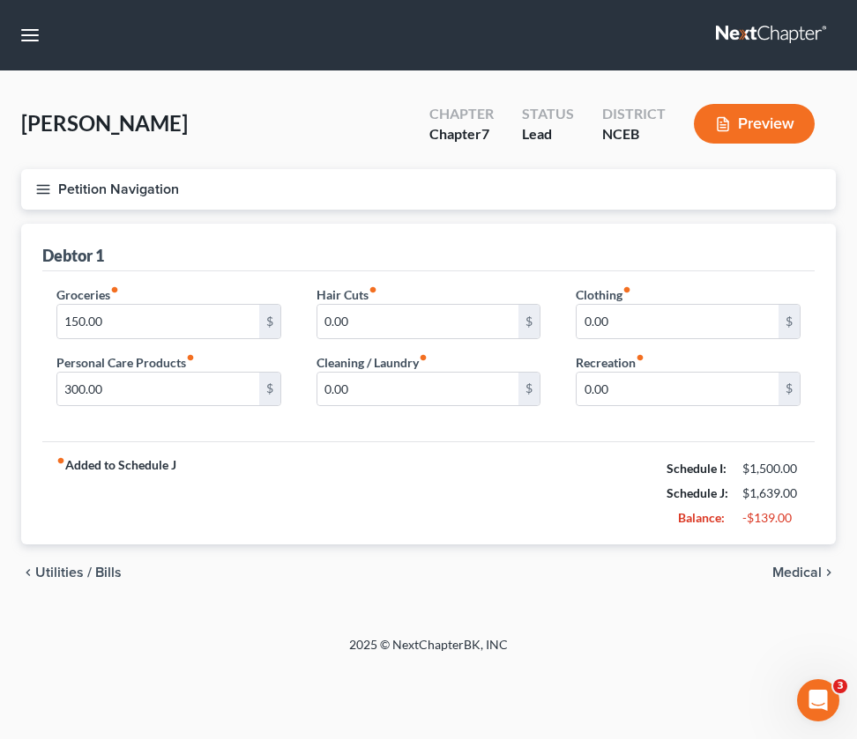
click at [26, 186] on button "Petition Navigation" at bounding box center [428, 189] width 814 height 41
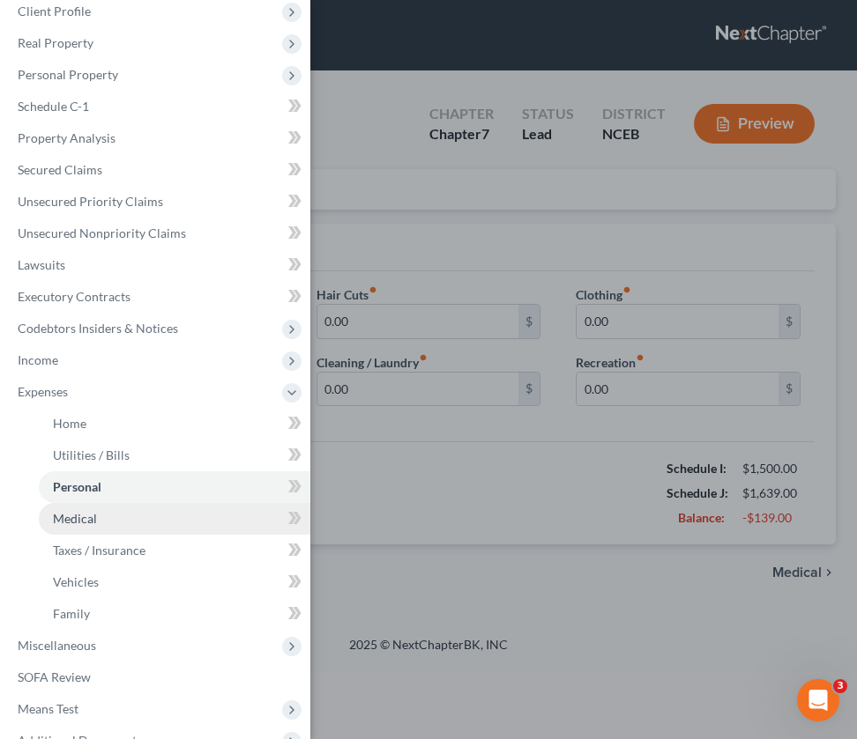
click at [155, 518] on link "Medical" at bounding box center [174, 519] width 271 height 32
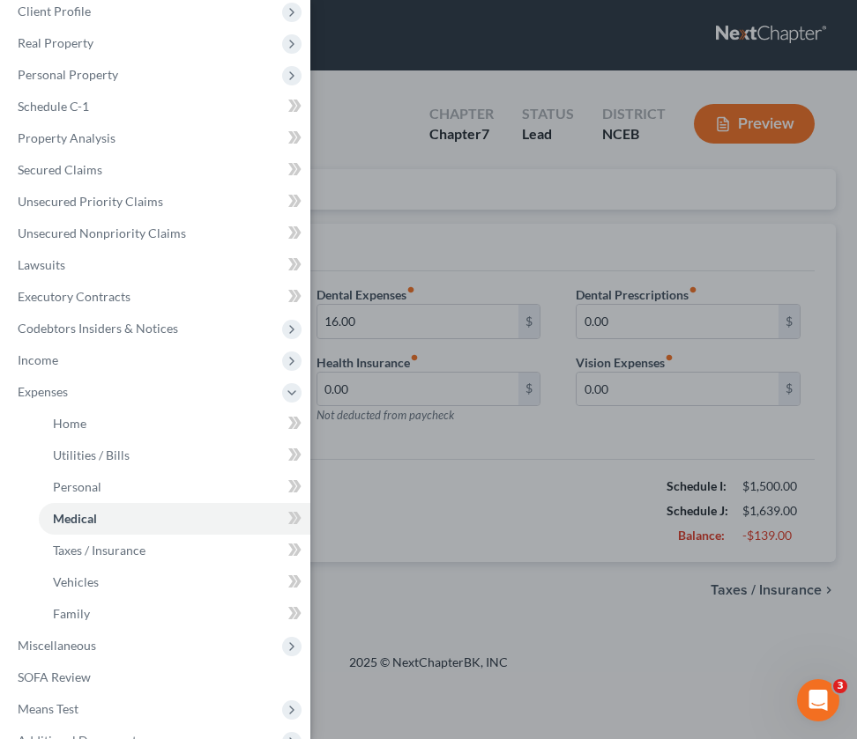
click at [476, 511] on div "Case Dashboard Payments Invoices Payments Payments Credit Report Client Profile" at bounding box center [428, 369] width 857 height 739
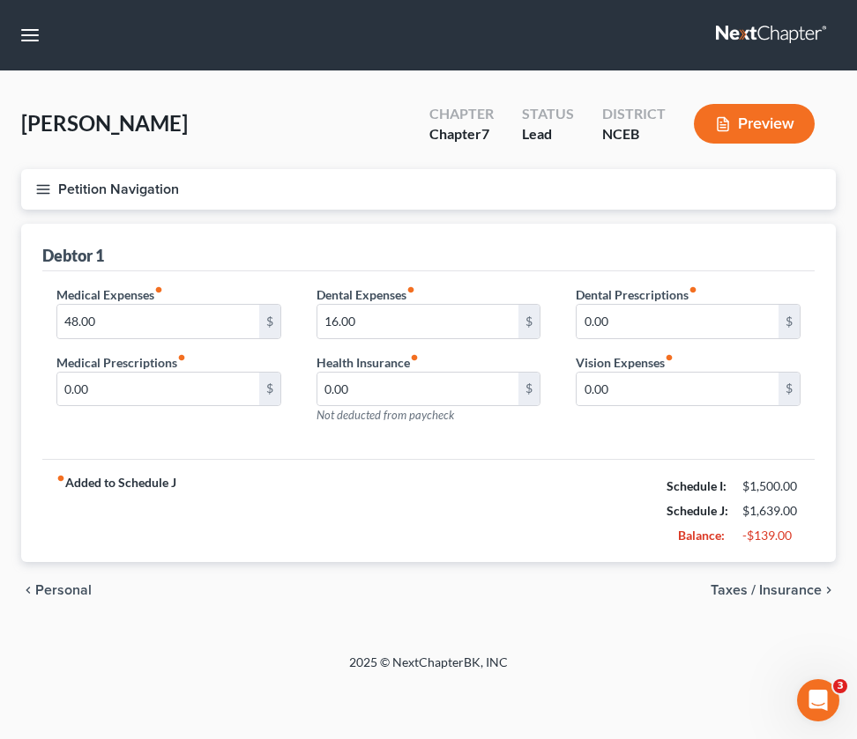
click at [44, 186] on icon "button" at bounding box center [43, 190] width 16 height 16
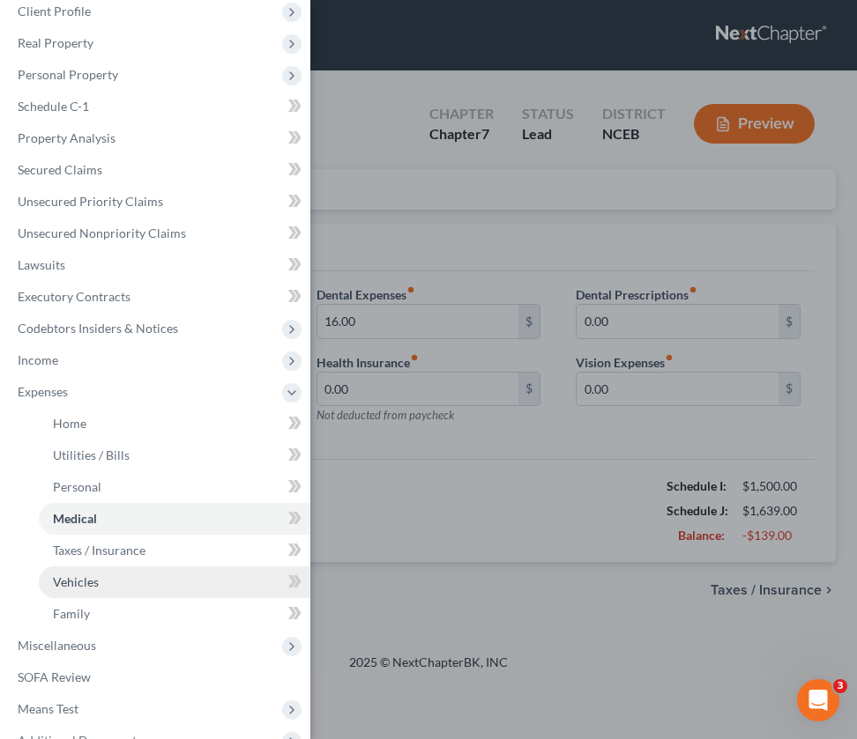
click at [100, 576] on link "Vehicles" at bounding box center [174, 583] width 271 height 32
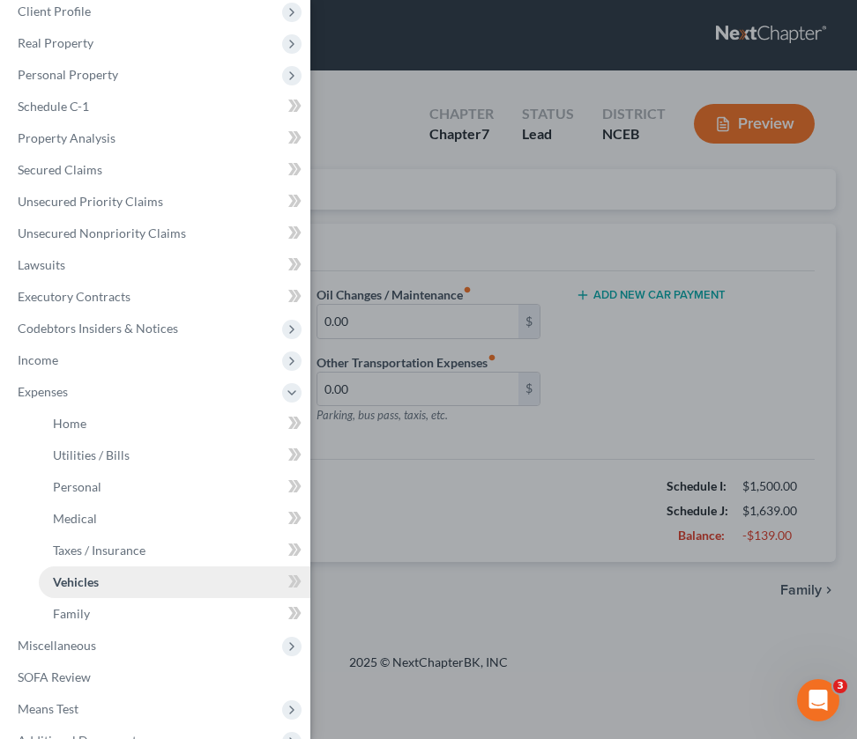
click at [134, 578] on link "Vehicles" at bounding box center [174, 583] width 271 height 32
click at [411, 495] on div "Case Dashboard Payments Invoices Payments Payments Credit Report Client Profile" at bounding box center [428, 369] width 857 height 739
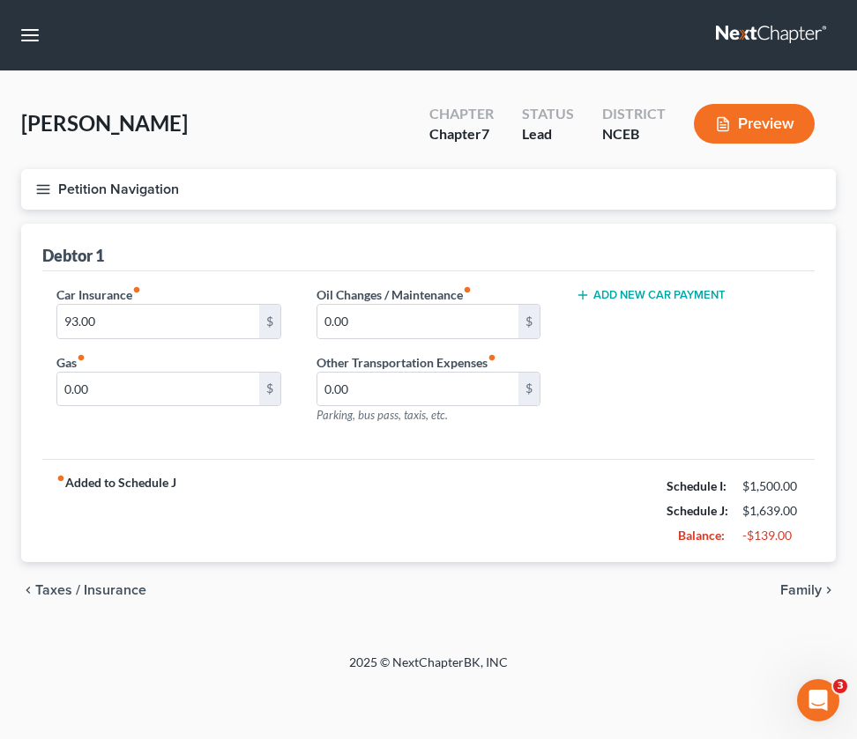
click at [41, 187] on icon "button" at bounding box center [43, 190] width 16 height 16
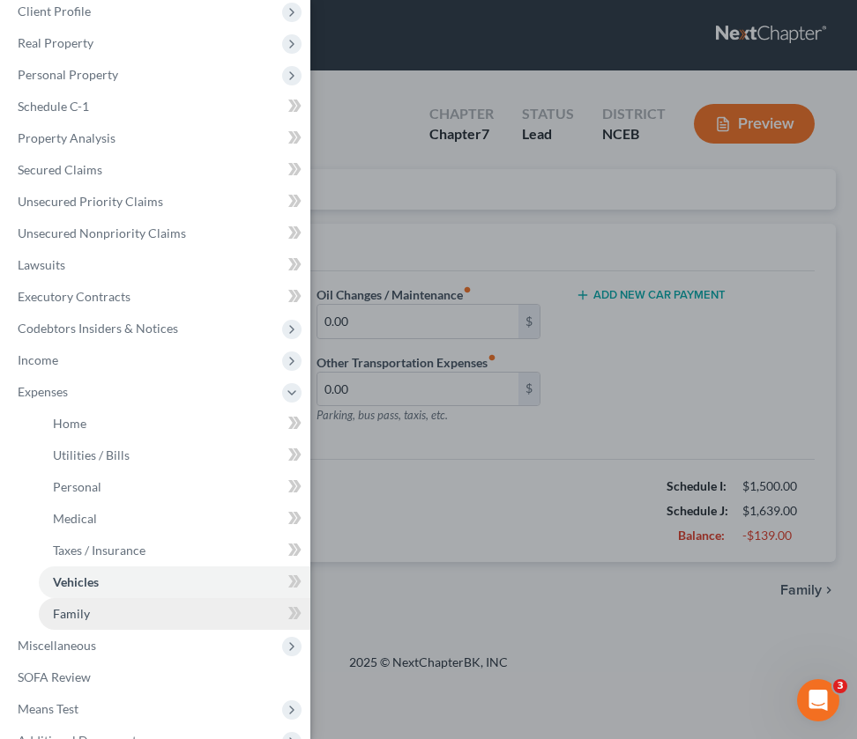
click at [97, 615] on link "Family" at bounding box center [174, 614] width 271 height 32
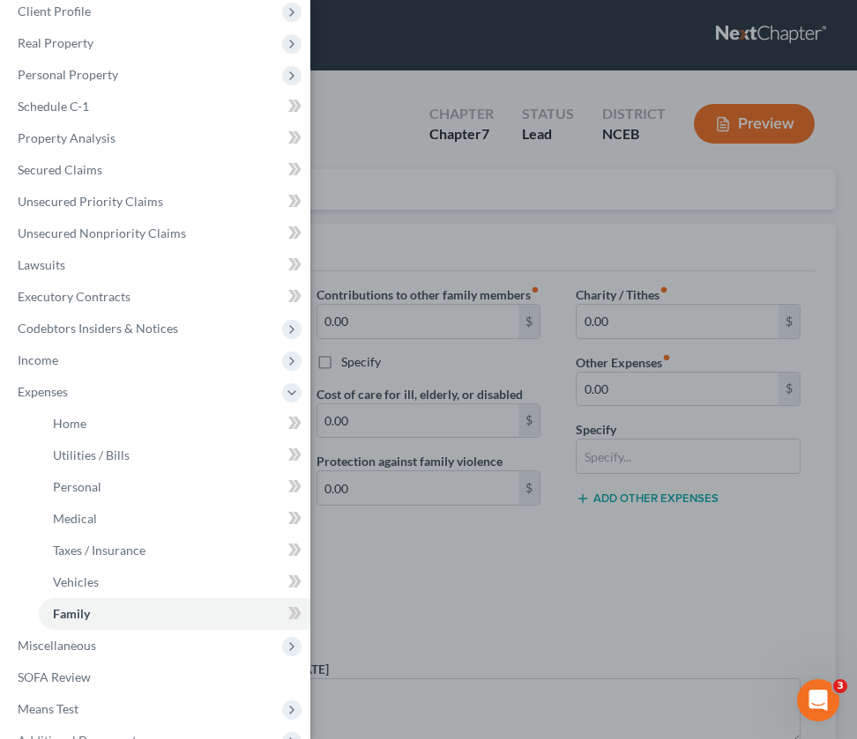
click at [590, 587] on div "Case Dashboard Payments Invoices Payments Payments Credit Report Client Profile" at bounding box center [428, 369] width 857 height 739
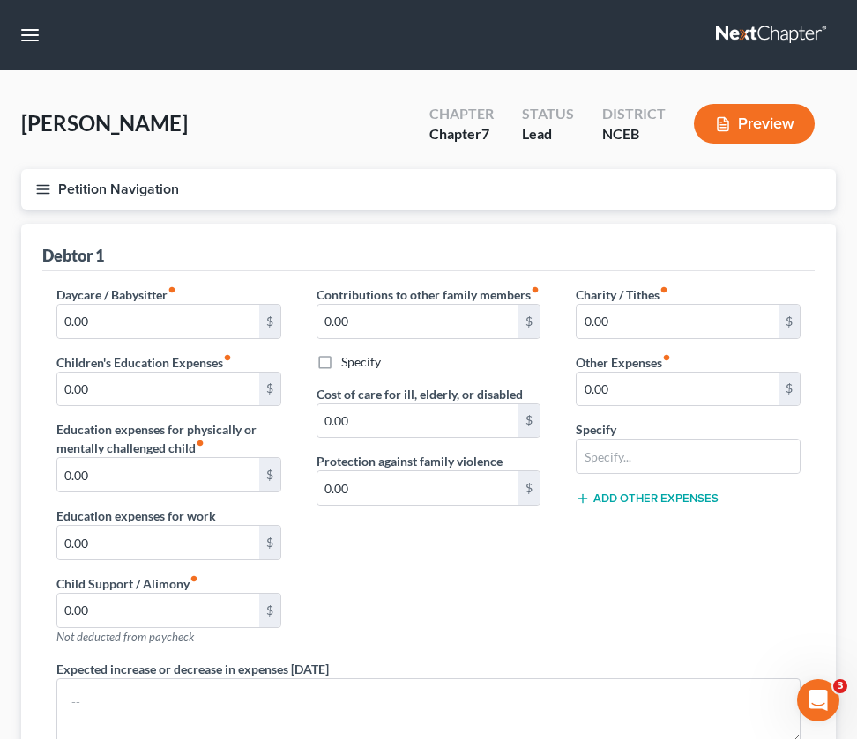
click at [53, 183] on button "Petition Navigation" at bounding box center [428, 189] width 814 height 41
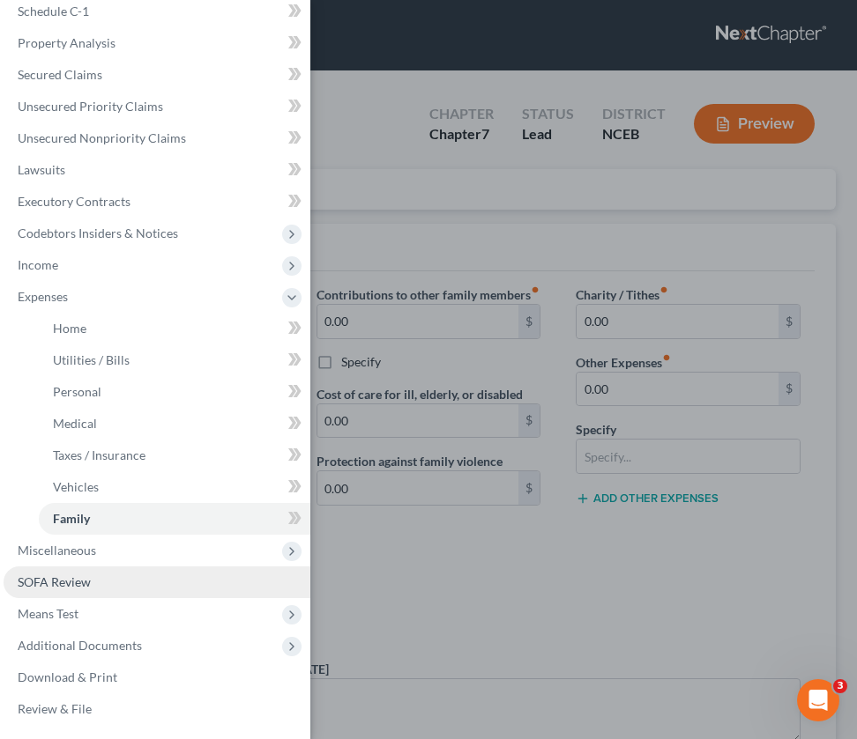
scroll to position [177, 0]
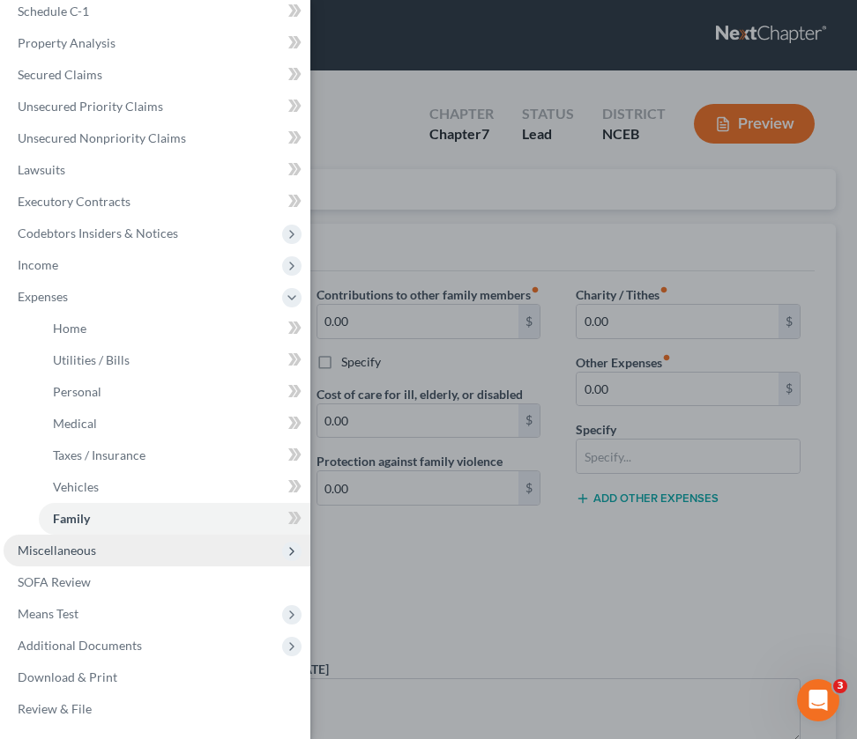
click at [82, 550] on span "Miscellaneous" at bounding box center [57, 550] width 78 height 15
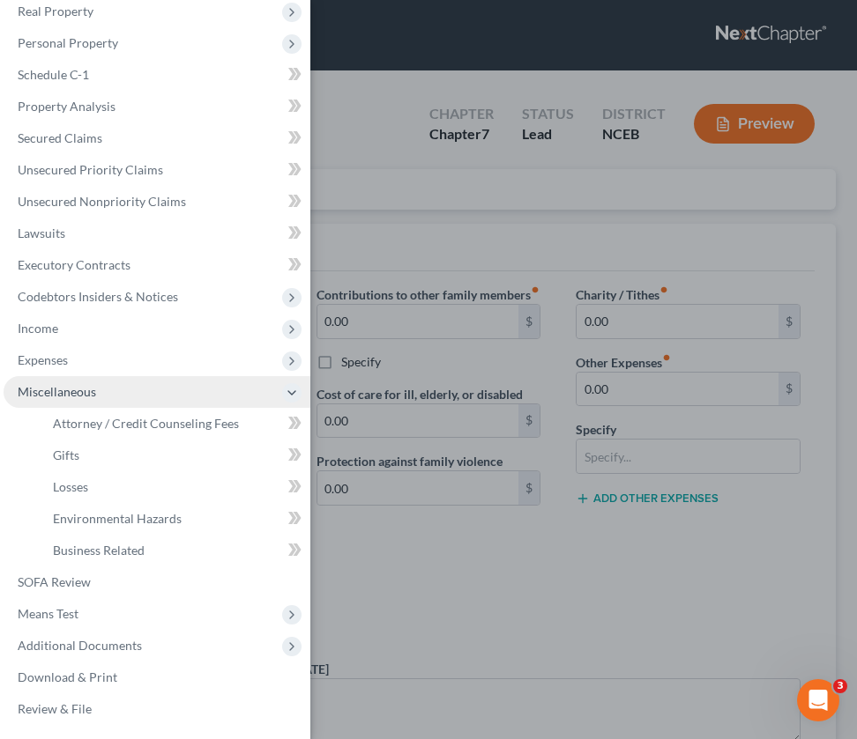
scroll to position [114, 0]
